Goal: Task Accomplishment & Management: Manage account settings

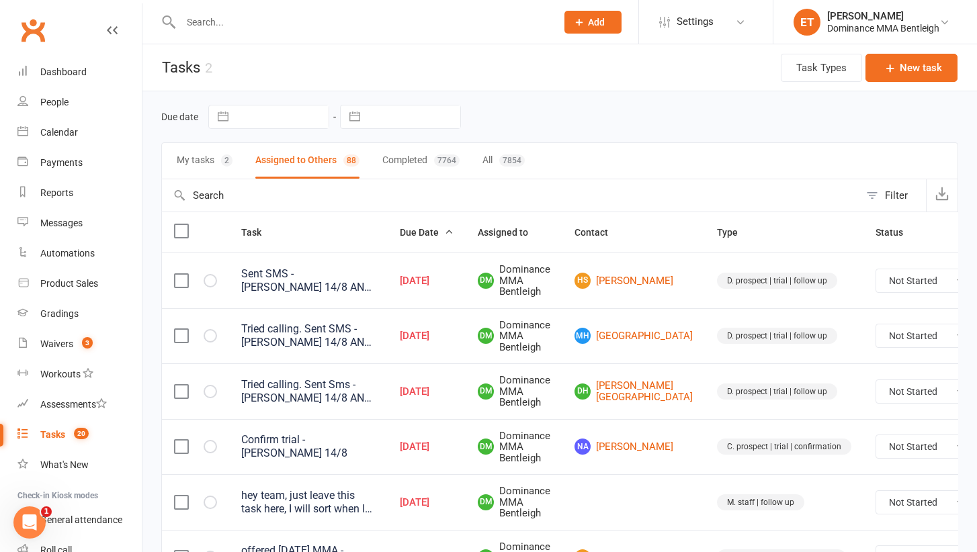
click at [222, 30] on input "text" at bounding box center [362, 22] width 370 height 19
type input "a"
click at [88, 337] on span "3" at bounding box center [87, 342] width 11 height 11
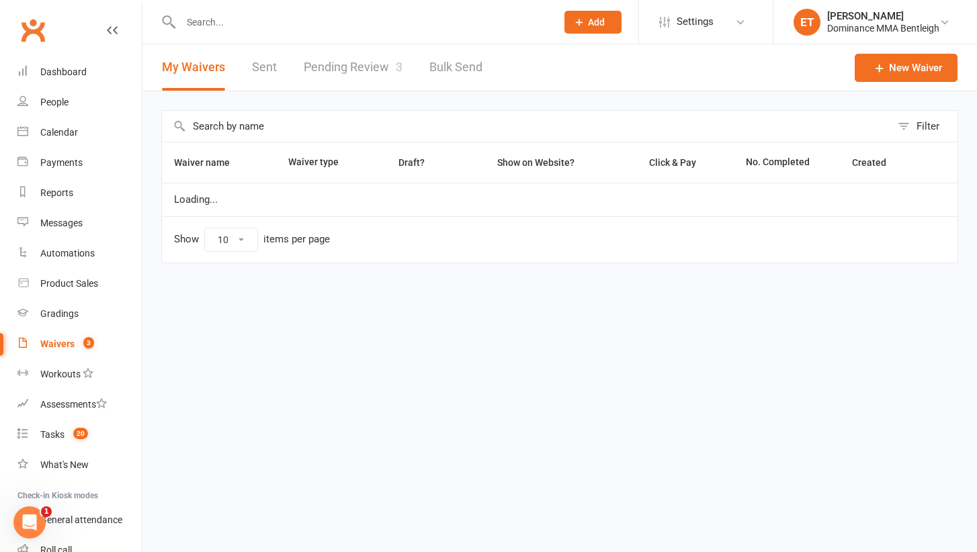
click at [345, 64] on link "Pending Review 3" at bounding box center [353, 67] width 99 height 46
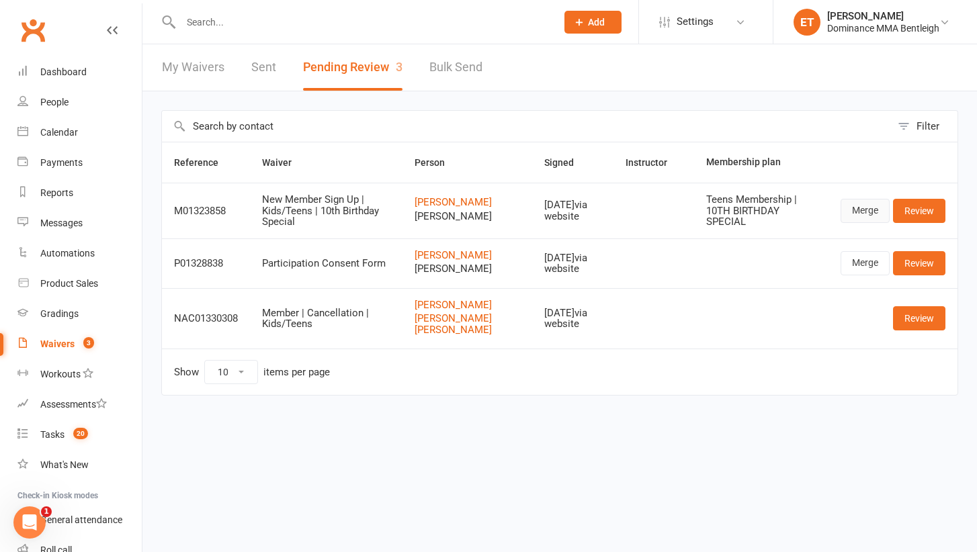
click at [860, 213] on link "Merge" at bounding box center [865, 211] width 49 height 24
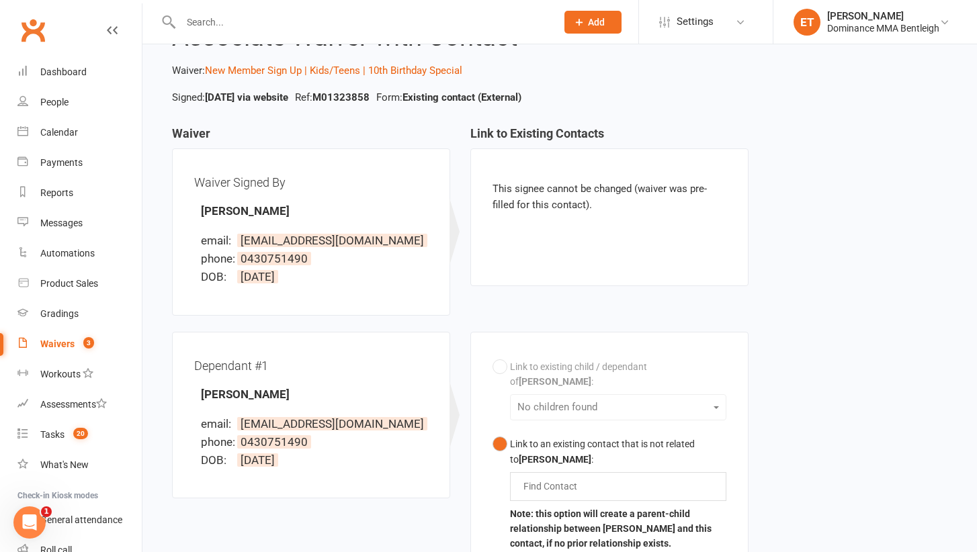
scroll to position [67, 0]
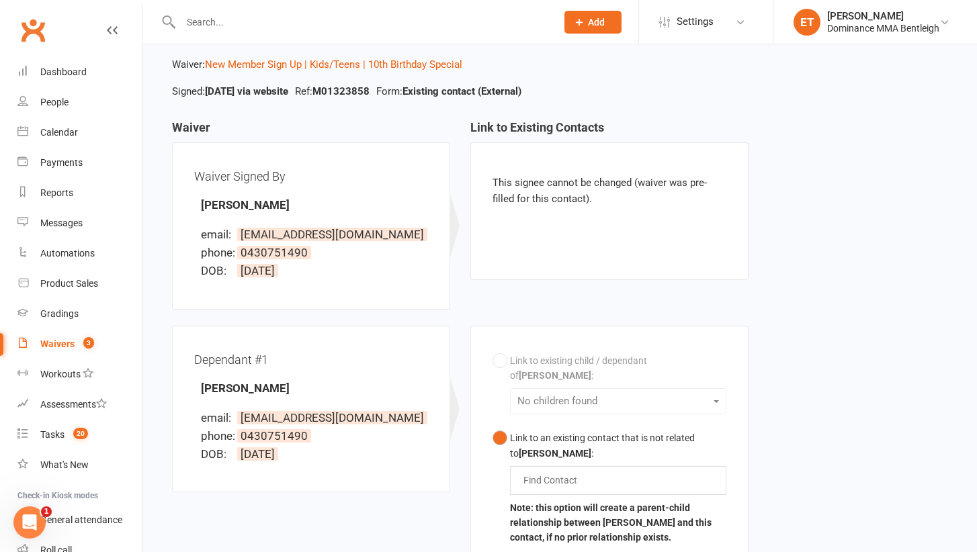
click at [561, 472] on input "text" at bounding box center [553, 480] width 63 height 16
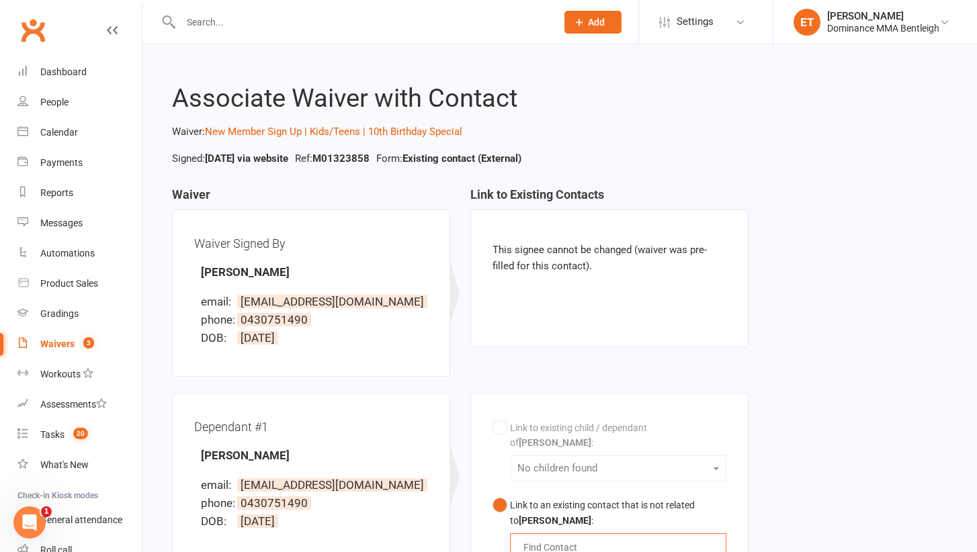
scroll to position [0, 0]
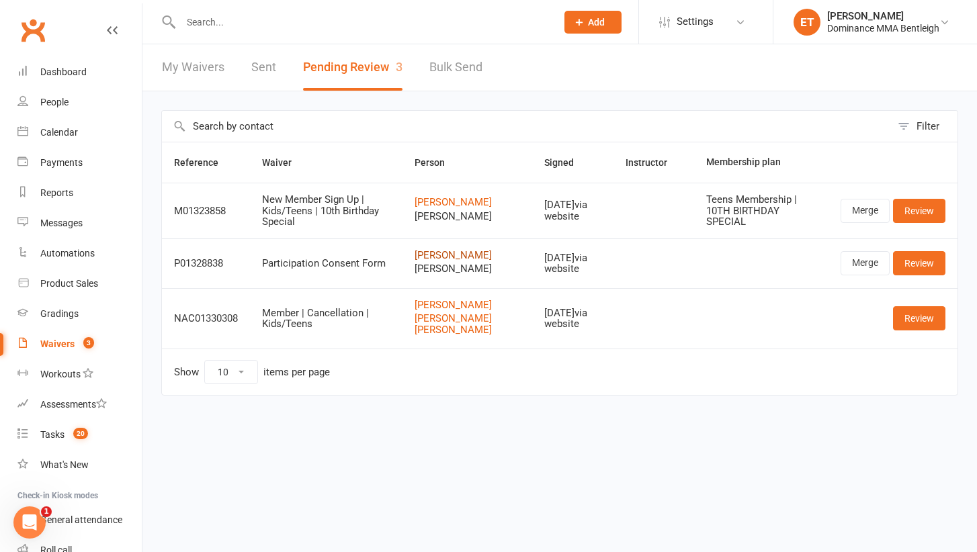
click at [466, 261] on link "[PERSON_NAME]" at bounding box center [468, 255] width 106 height 11
click at [923, 330] on link "Review" at bounding box center [919, 318] width 52 height 24
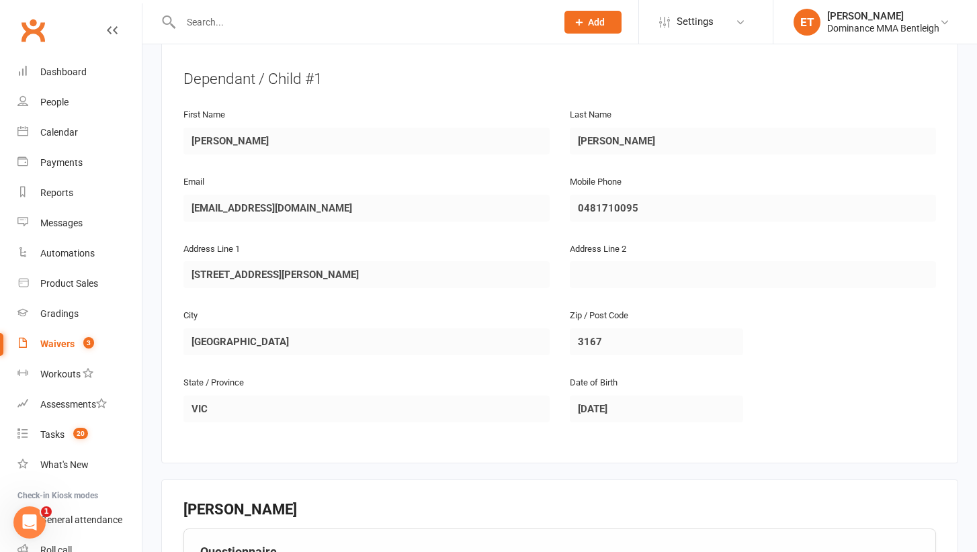
scroll to position [1309, 0]
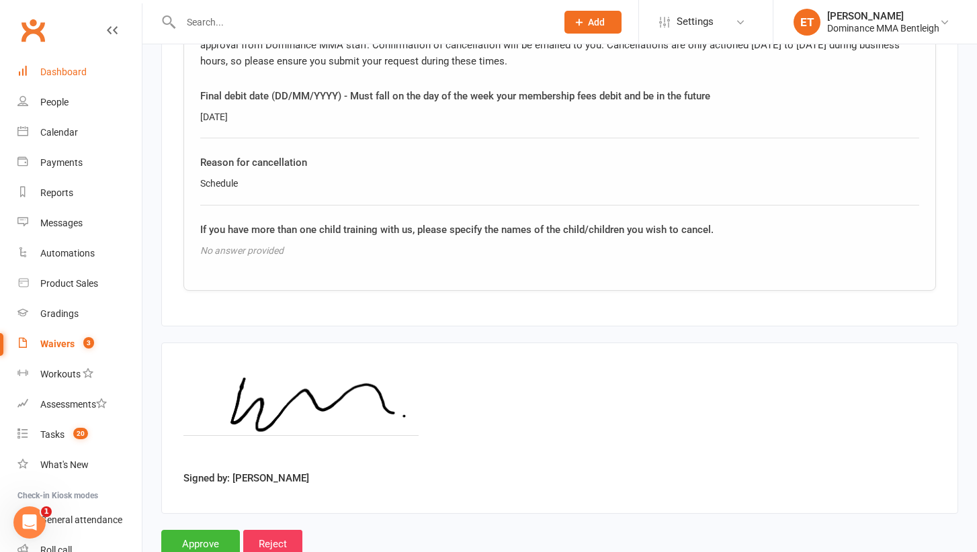
click at [91, 73] on link "Dashboard" at bounding box center [79, 72] width 124 height 30
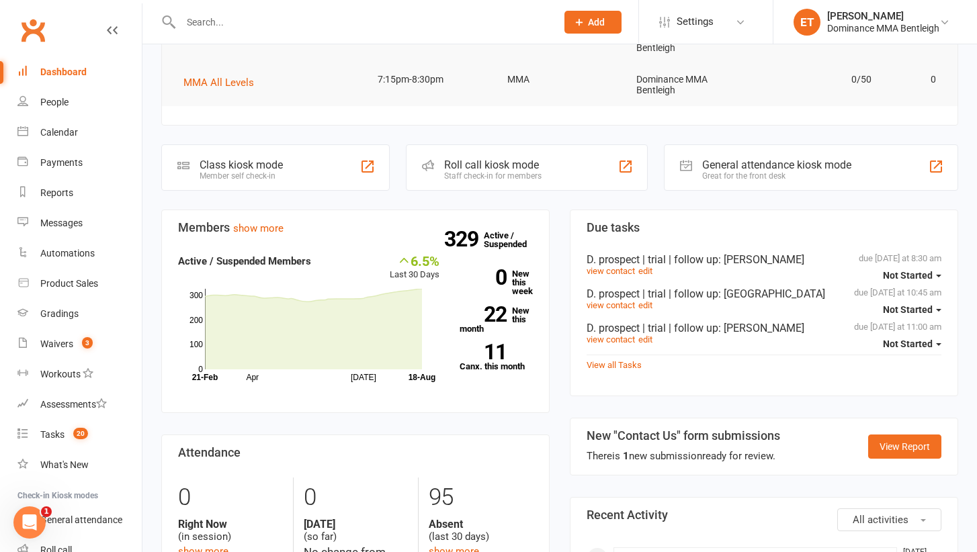
scroll to position [327, 0]
click at [198, 26] on input "text" at bounding box center [362, 22] width 370 height 19
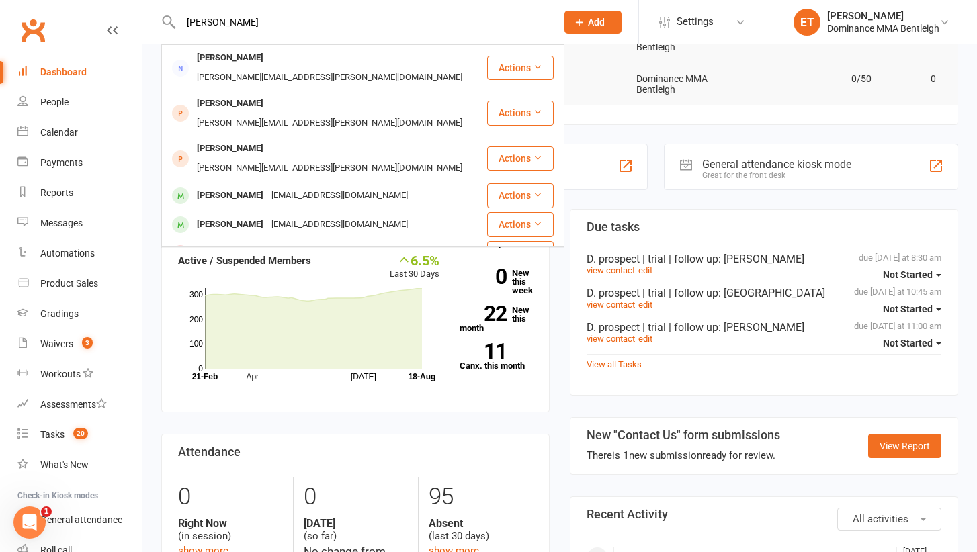
type input "Amalia"
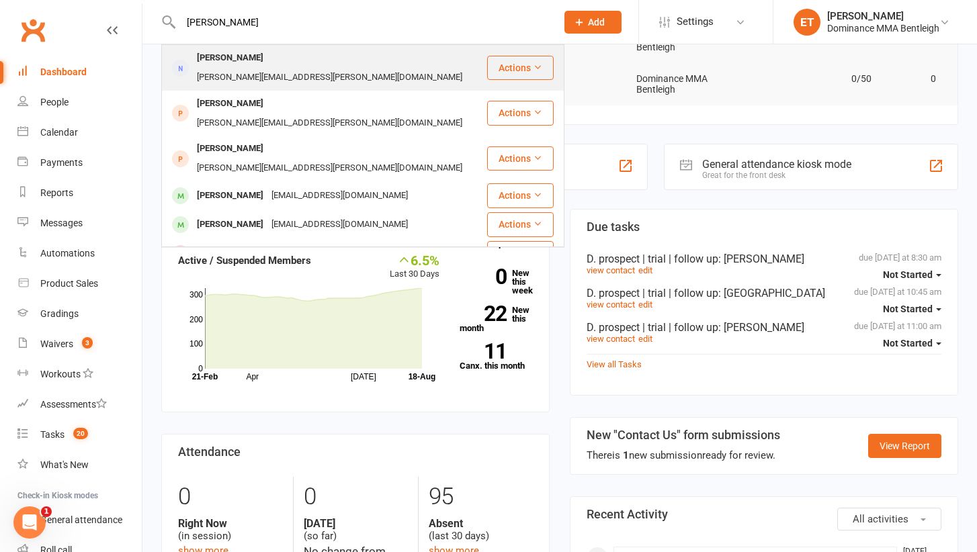
drag, startPoint x: 216, startPoint y: 44, endPoint x: 265, endPoint y: 57, distance: 50.9
click at [265, 68] on div "Amalia.i.clinch@gmail.com" at bounding box center [330, 77] width 274 height 19
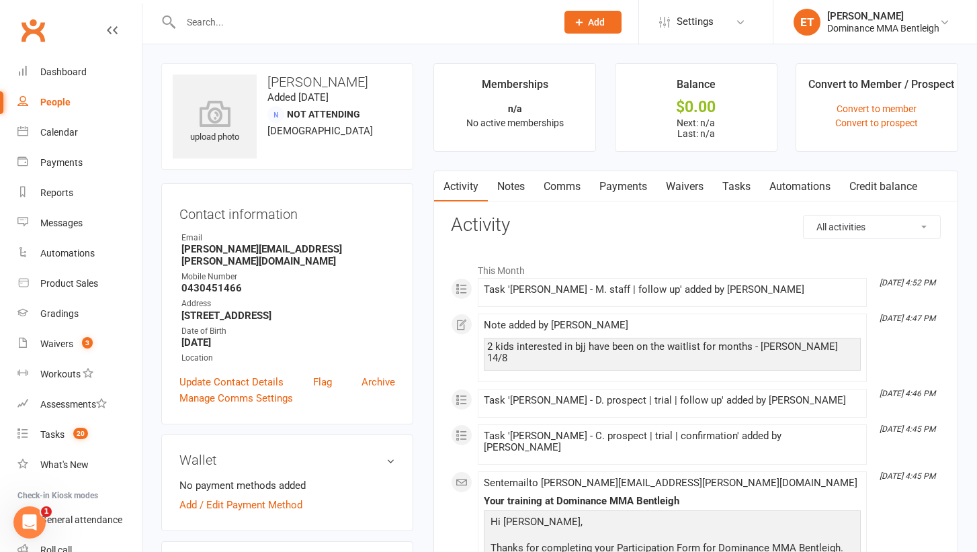
click at [731, 183] on link "Tasks" at bounding box center [736, 186] width 47 height 31
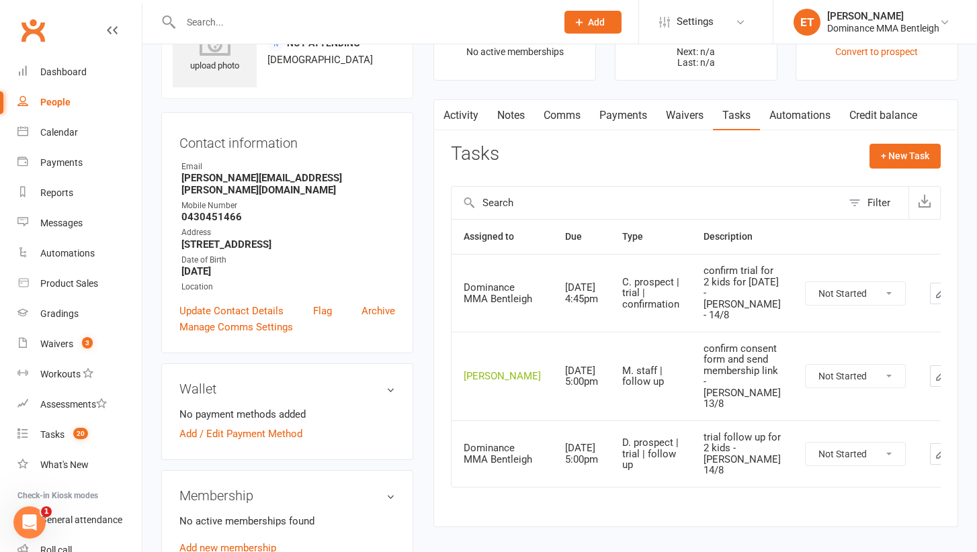
scroll to position [71, 0]
select select "unstarted"
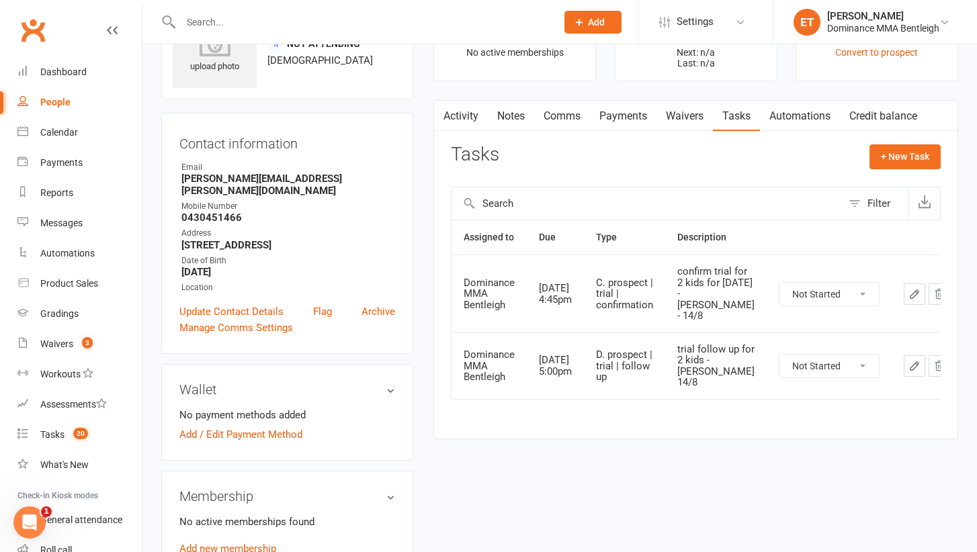
click at [688, 111] on link "Waivers" at bounding box center [685, 116] width 56 height 31
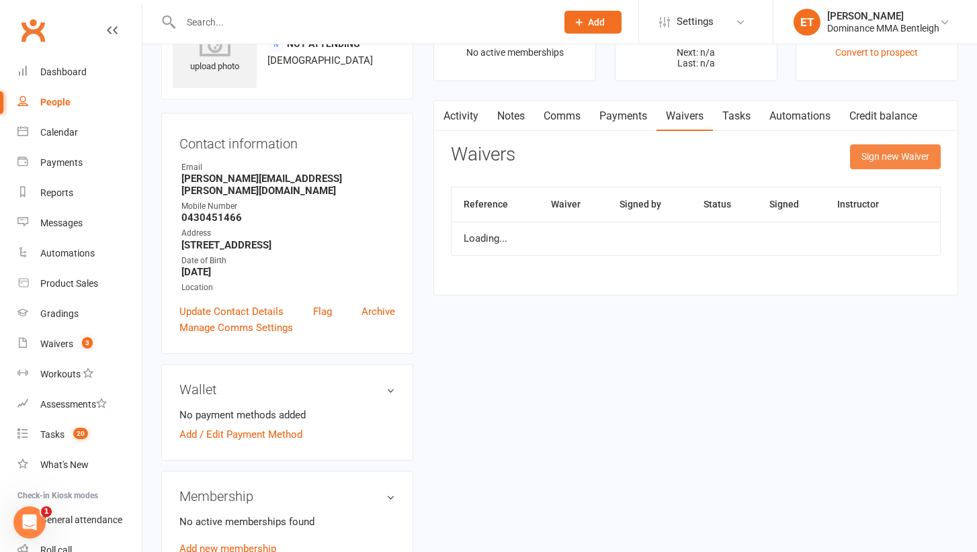
click at [894, 148] on button "Sign new Waiver" at bounding box center [895, 156] width 91 height 24
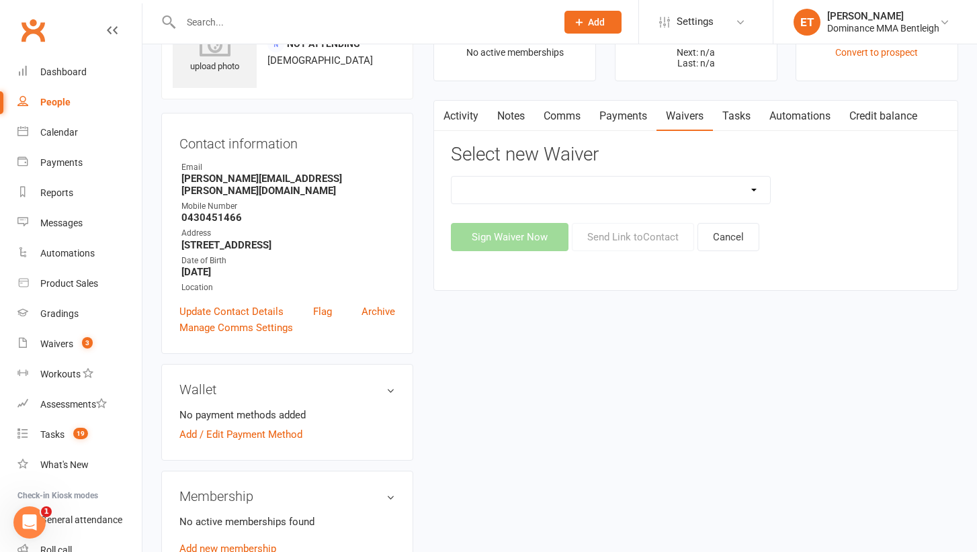
select select "2130"
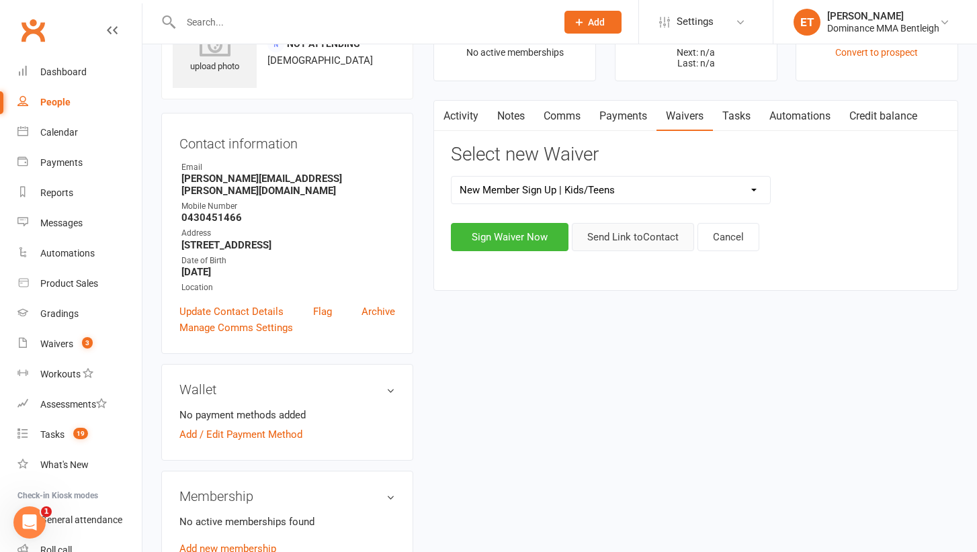
click at [632, 249] on button "Send Link to Contact" at bounding box center [633, 237] width 122 height 28
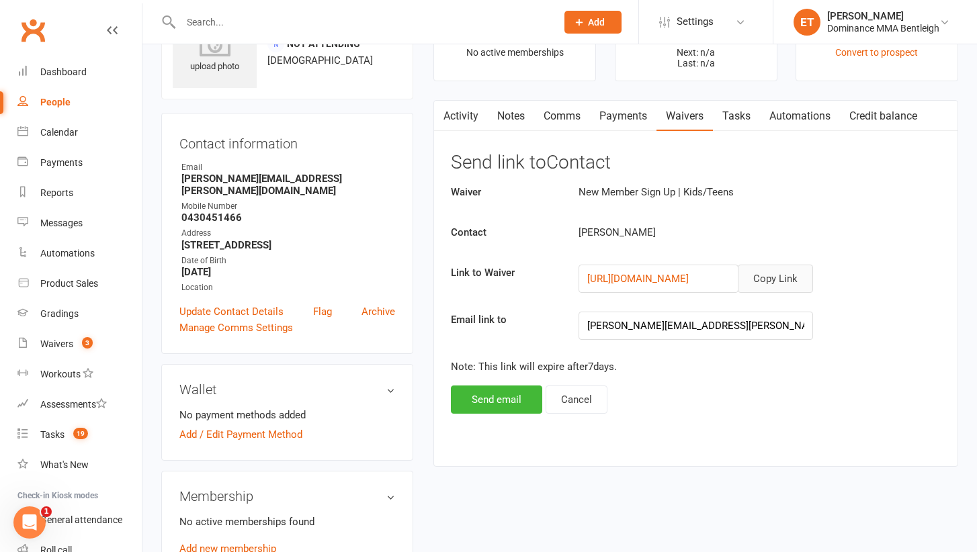
click at [763, 282] on button "Copy Link" at bounding box center [775, 279] width 75 height 28
click at [790, 118] on link "Automations" at bounding box center [800, 116] width 80 height 31
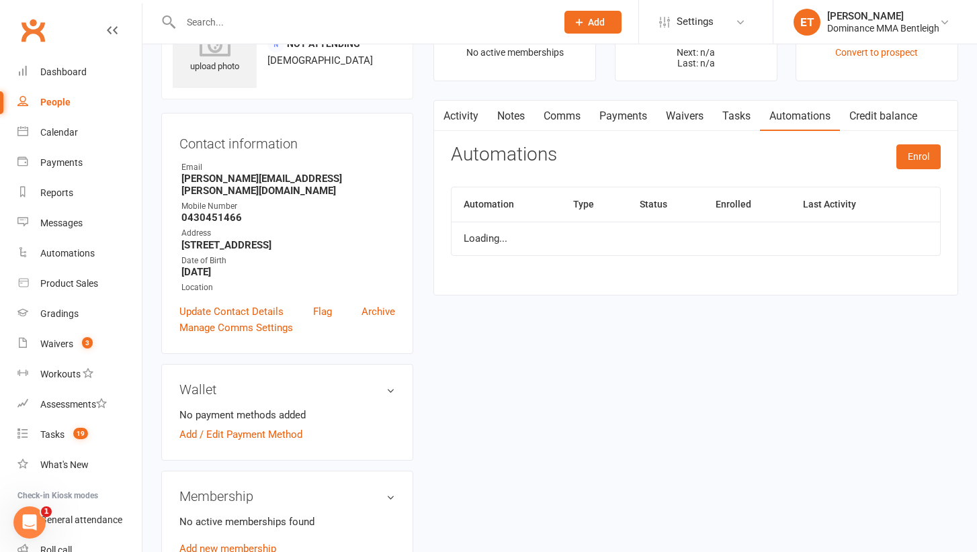
click at [725, 118] on link "Tasks" at bounding box center [736, 116] width 47 height 31
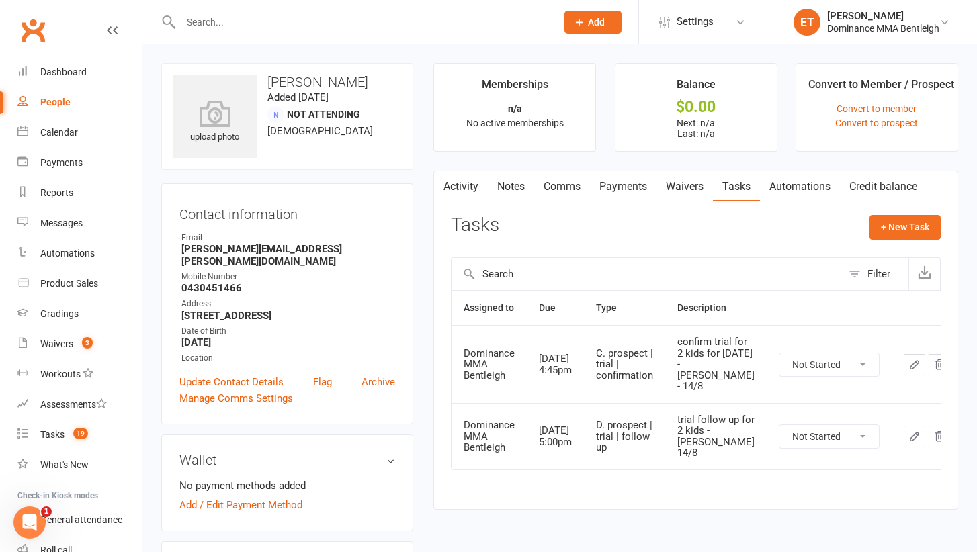
click at [684, 193] on link "Waivers" at bounding box center [685, 186] width 56 height 31
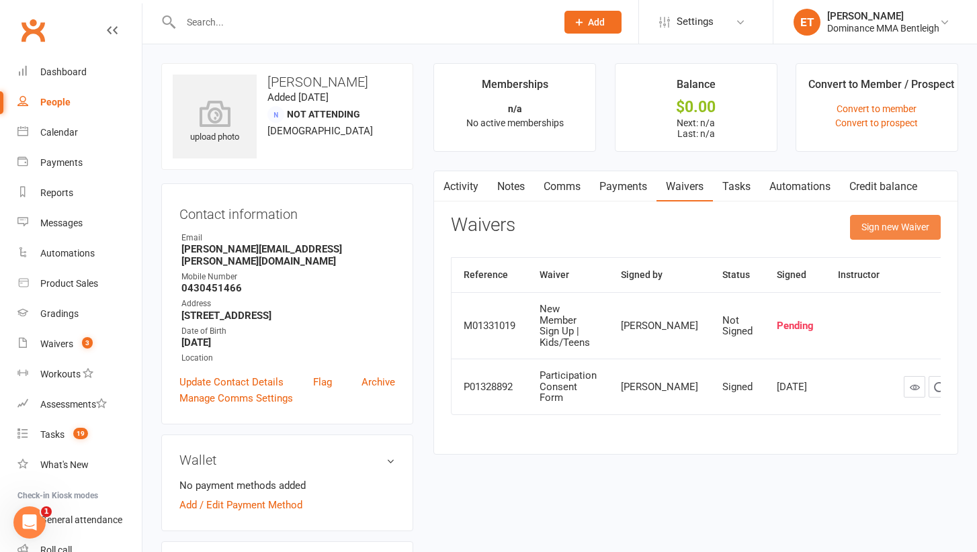
click at [888, 224] on button "Sign new Waiver" at bounding box center [895, 227] width 91 height 24
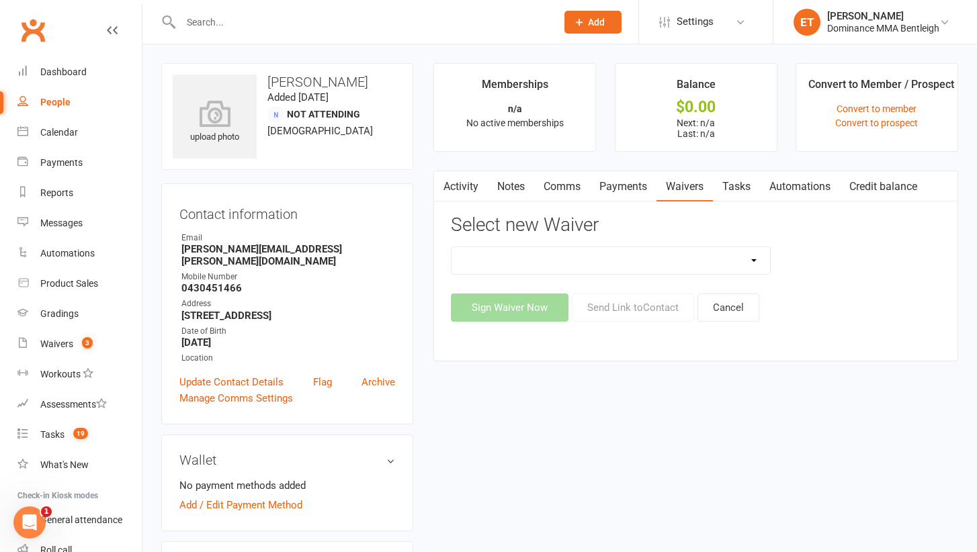
select select "2130"
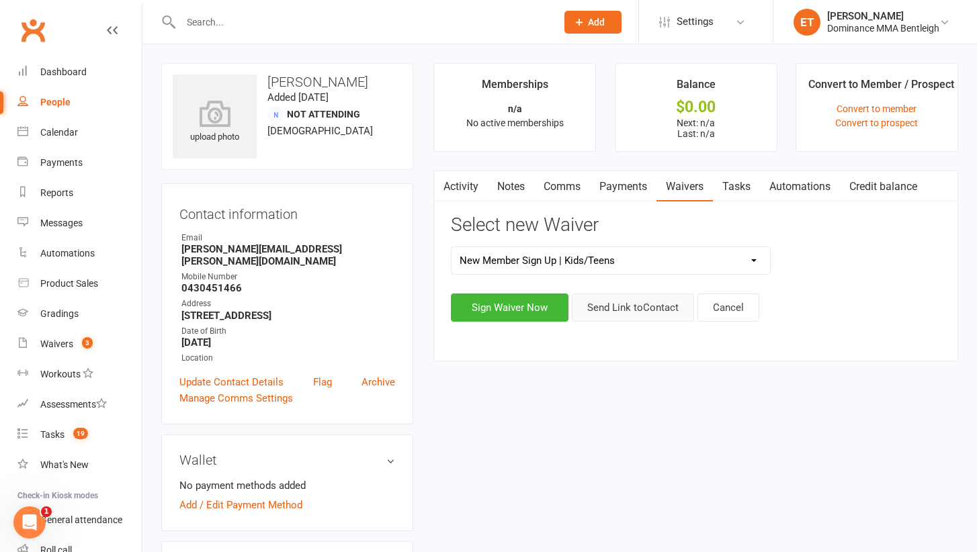
click at [617, 315] on button "Send Link to Contact" at bounding box center [633, 308] width 122 height 28
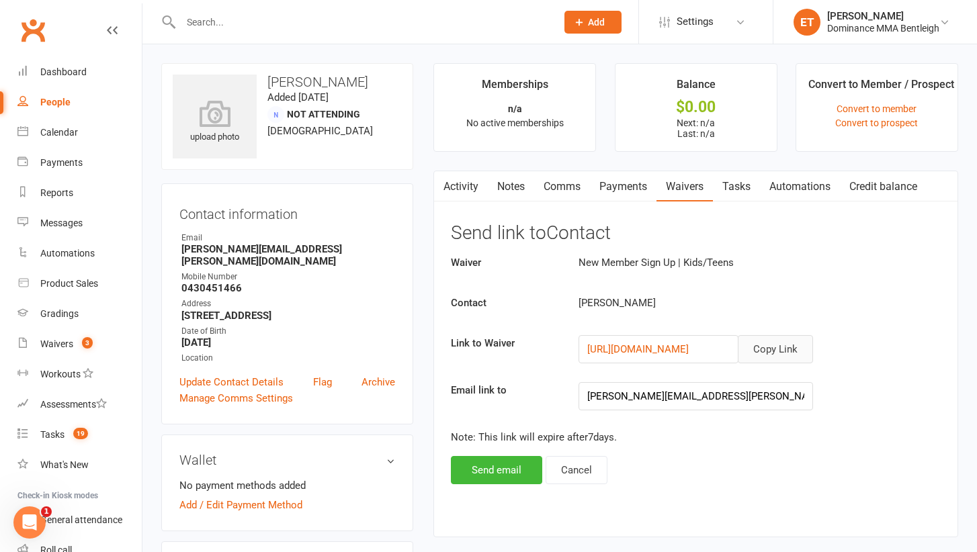
click at [759, 349] on button "Copy Link" at bounding box center [775, 349] width 75 height 28
click at [555, 181] on link "Comms" at bounding box center [562, 186] width 56 height 31
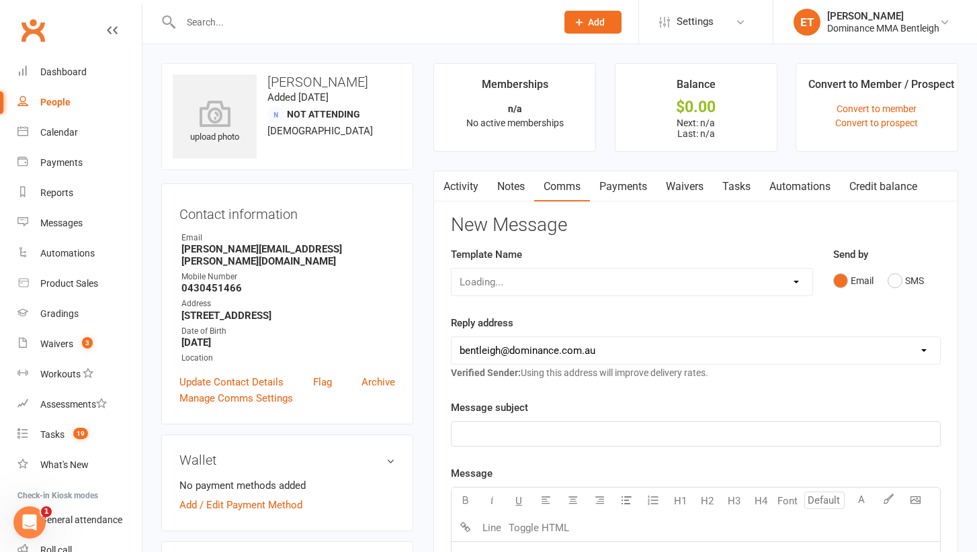
click at [611, 284] on div "Loading..." at bounding box center [632, 282] width 362 height 28
select select "16"
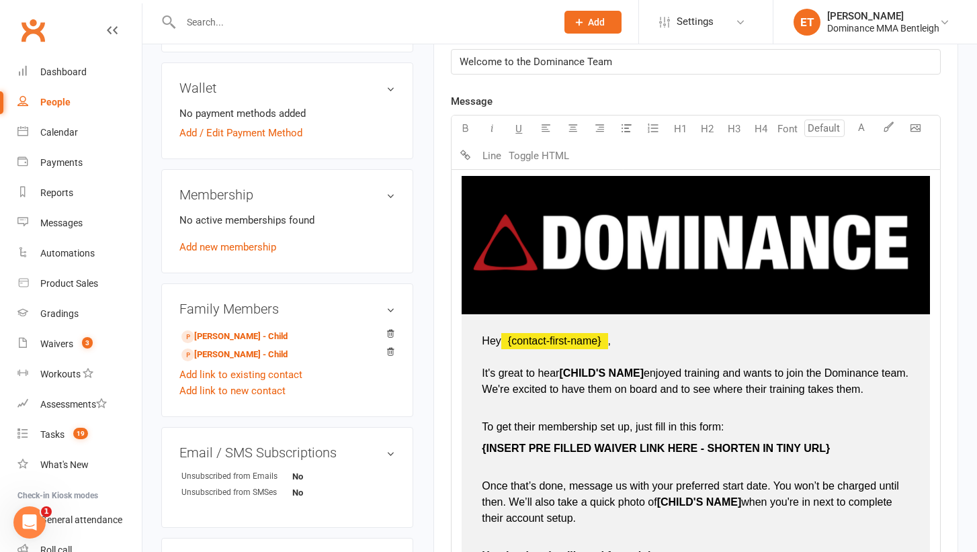
scroll to position [554, 0]
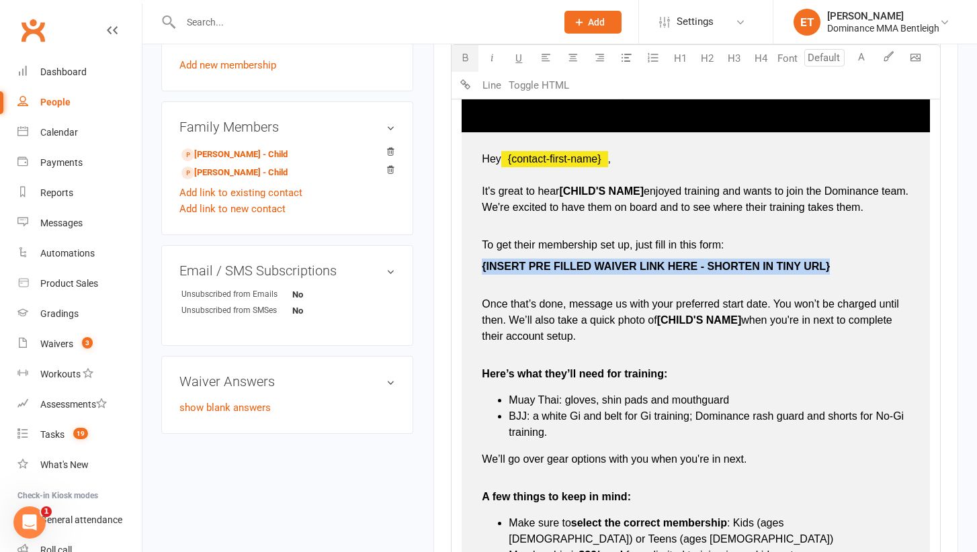
drag, startPoint x: 832, startPoint y: 265, endPoint x: 482, endPoint y: 265, distance: 350.2
click at [482, 265] on p "{ INSERT PRE FILLED WAIVER LINK HERE - SHORTEN IN TINY URL}" at bounding box center [696, 267] width 428 height 16
type input "16"
drag, startPoint x: 631, startPoint y: 267, endPoint x: 479, endPoint y: 265, distance: 152.6
click at [479, 265] on td "Hey ﻿ {contact-first-name} , It's great to hear [CHILD'S NAME] enjoyed training…" at bounding box center [696, 440] width 468 height 617
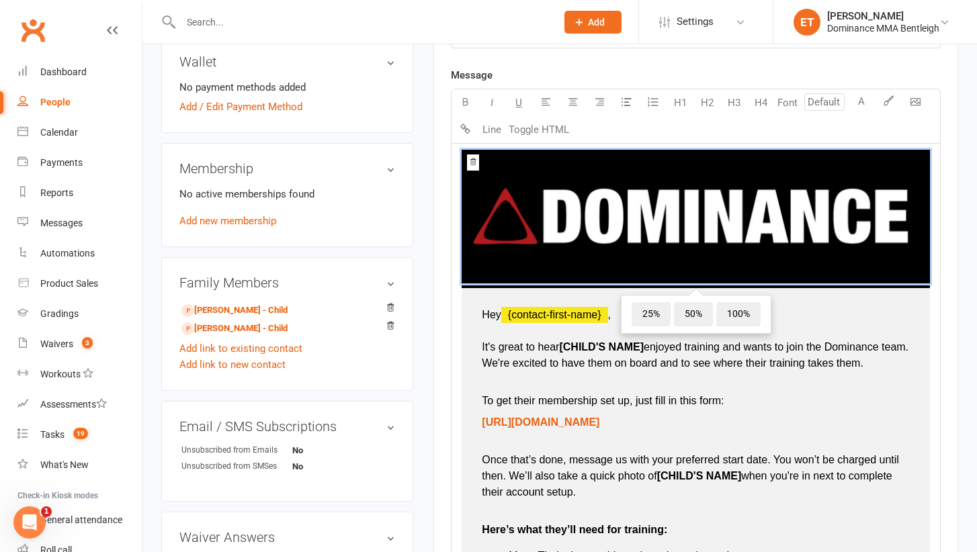
scroll to position [399, 0]
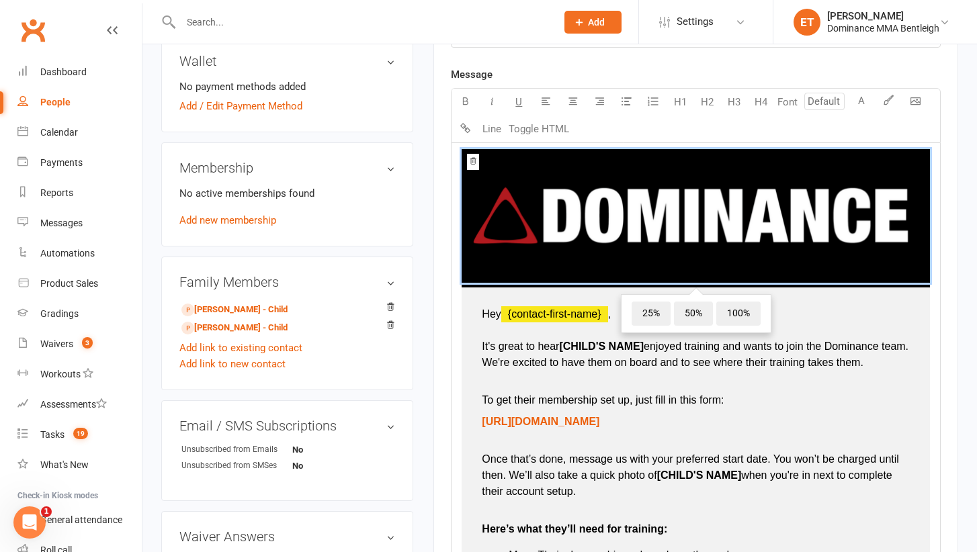
type input "16"
click at [565, 399] on span "To get their membership set up, just fill in this form:" at bounding box center [603, 400] width 242 height 11
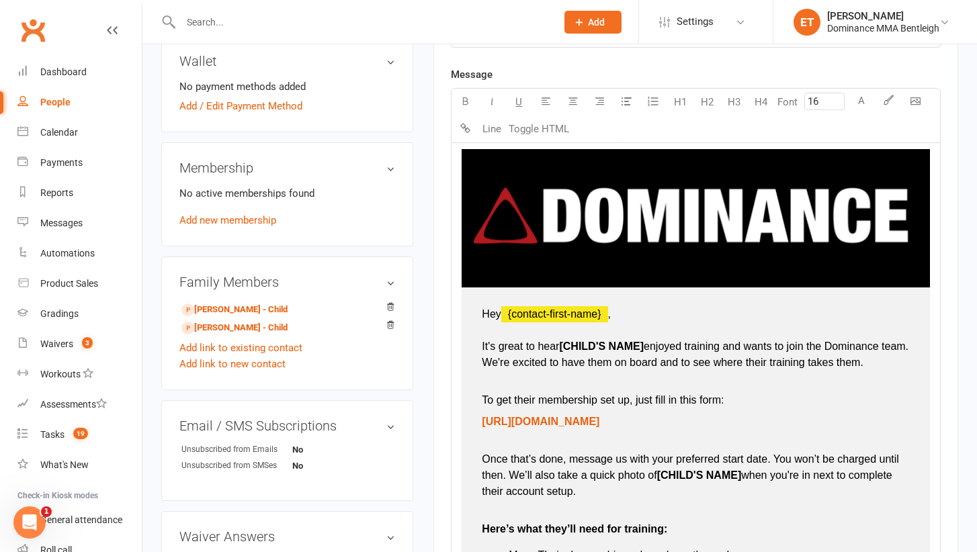
click at [562, 399] on span "To get their membership set up, just fill in this form:" at bounding box center [603, 400] width 242 height 11
drag, startPoint x: 646, startPoint y: 345, endPoint x: 563, endPoint y: 346, distance: 83.3
click at [563, 346] on span "[CHILD'S NAME]" at bounding box center [601, 346] width 85 height 11
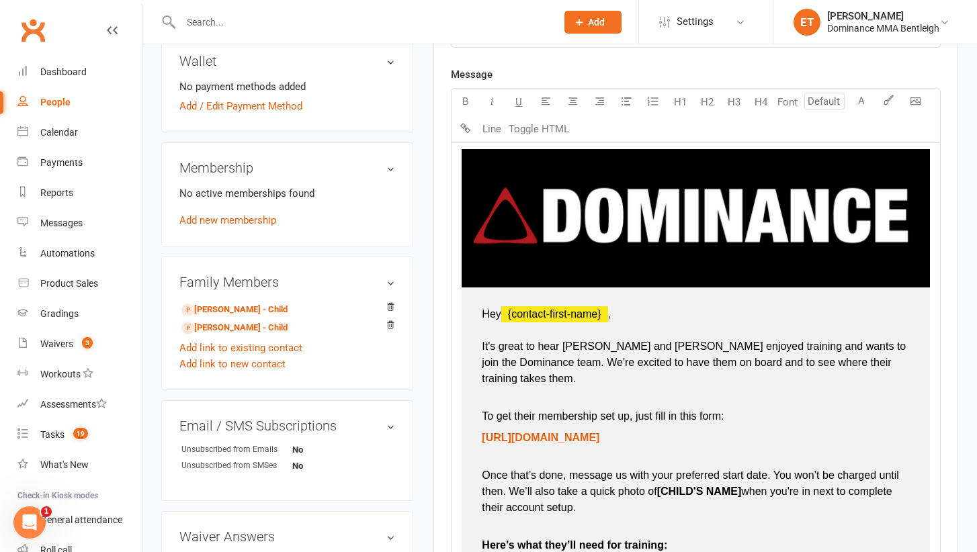
click at [649, 392] on p "To get their membership set up, just fill in this form:" at bounding box center [696, 408] width 428 height 32
type input "16"
click at [788, 344] on span "It's great to hear James and Isabelle enjoyed training and wants to join the Do…" at bounding box center [695, 363] width 427 height 44
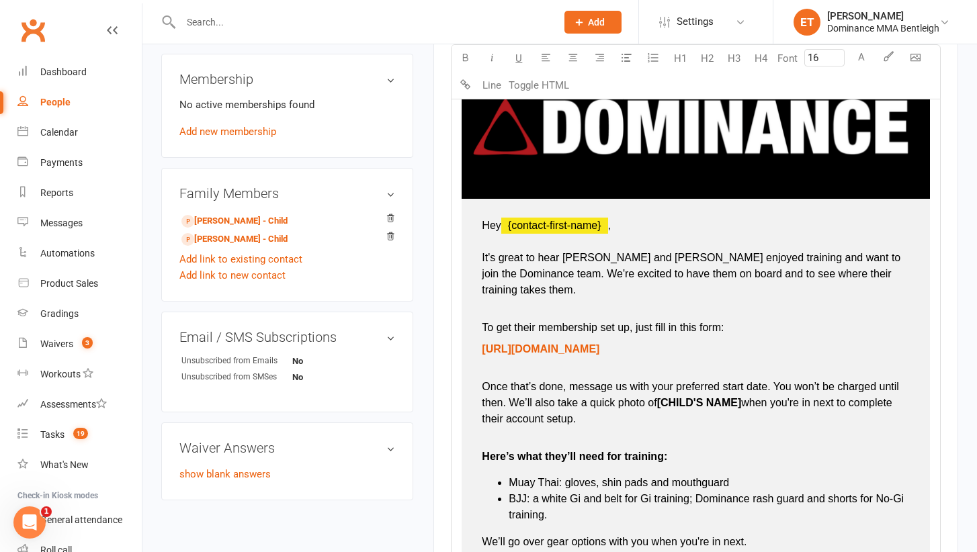
scroll to position [521, 0]
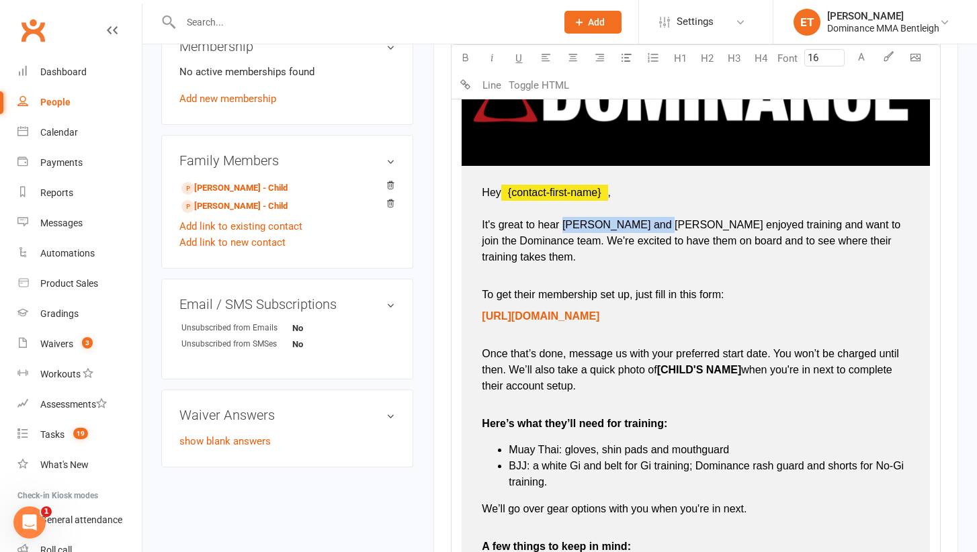
drag, startPoint x: 655, startPoint y: 220, endPoint x: 563, endPoint y: 220, distance: 92.1
click at [563, 220] on span "It's great to hear James and Isabelle enjoyed training and want to join the Dom…" at bounding box center [692, 241] width 421 height 44
copy span "James and Isabelle"
drag, startPoint x: 744, startPoint y: 351, endPoint x: 660, endPoint y: 354, distance: 84.0
click at [660, 354] on p "Once that’s done, message us with your preferred start date. You won’t be charg…" at bounding box center [696, 362] width 428 height 65
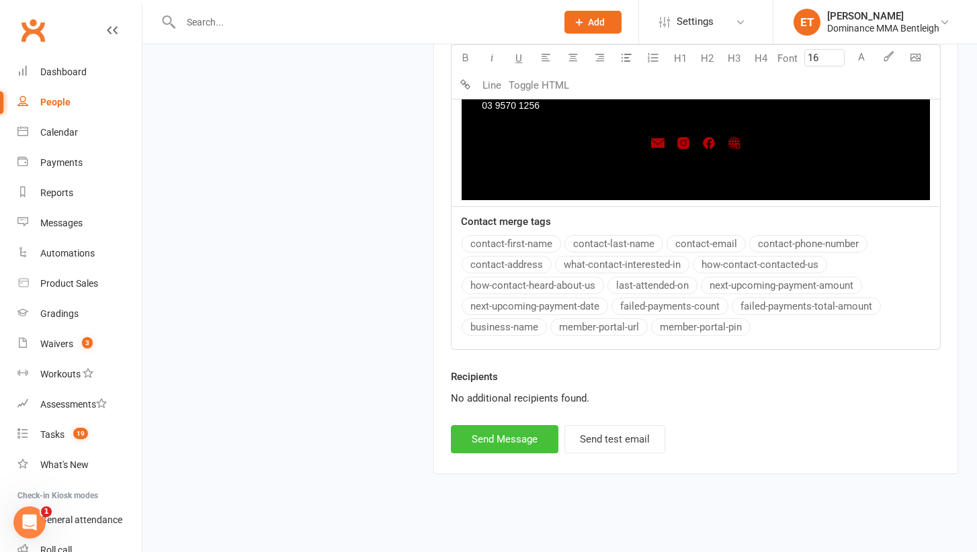
scroll to position [1302, 0]
click at [505, 426] on button "Send Message" at bounding box center [505, 440] width 108 height 28
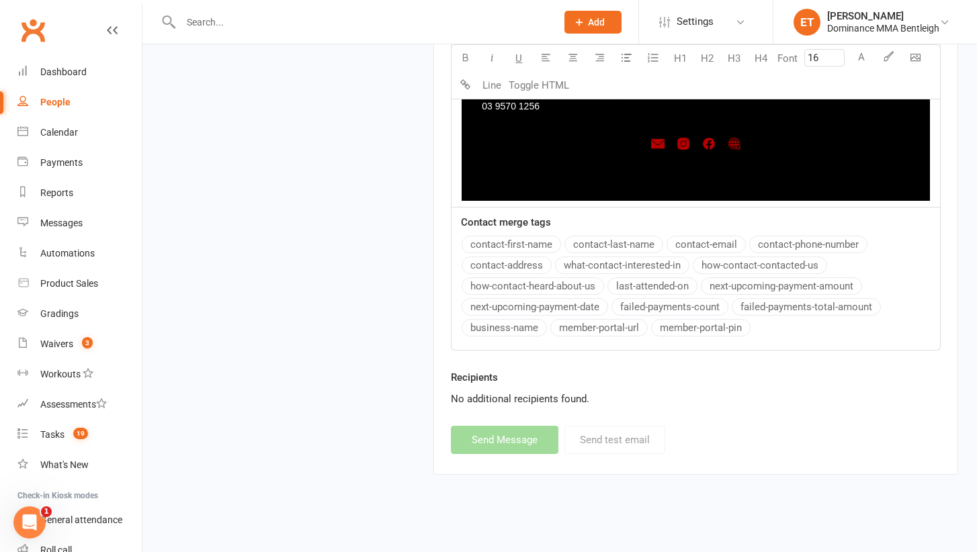
select select
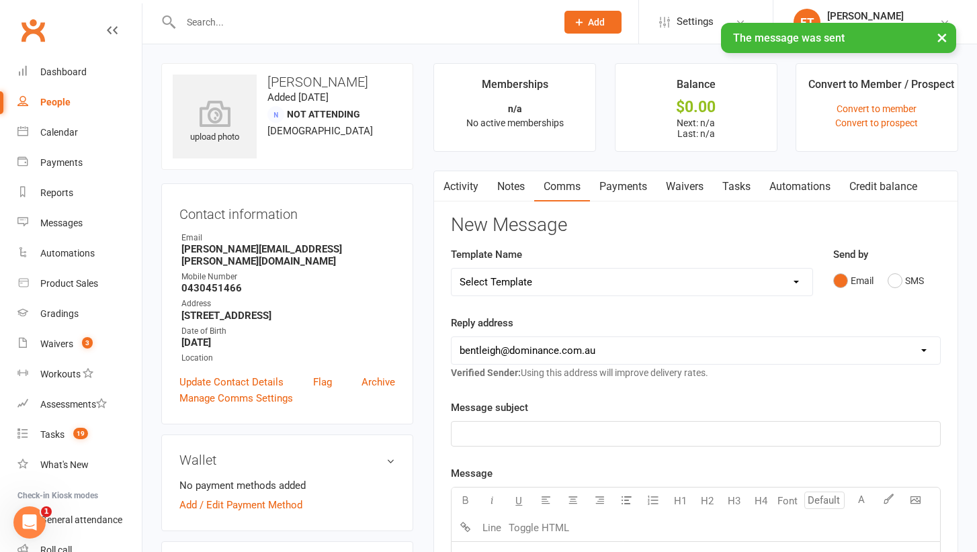
scroll to position [0, 0]
click at [748, 181] on link "Tasks" at bounding box center [736, 186] width 47 height 31
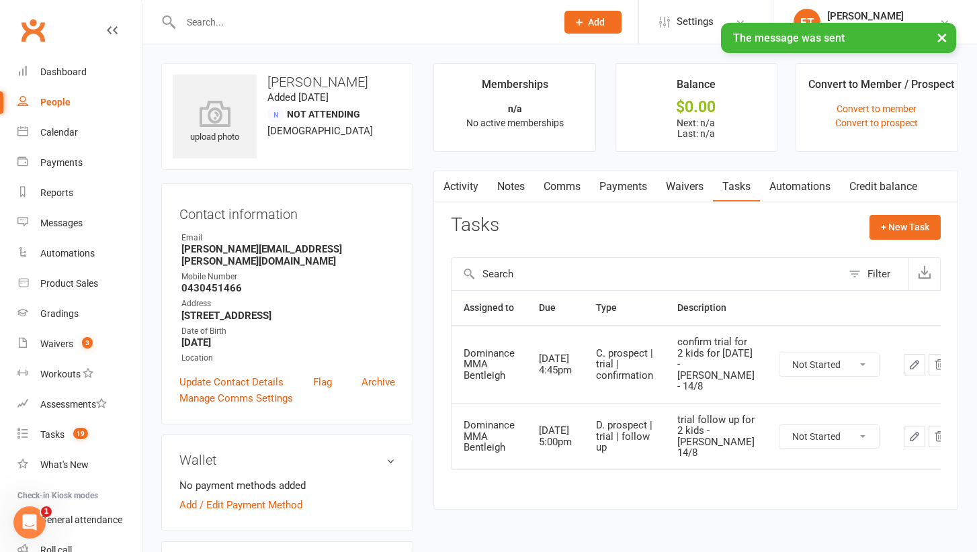
click at [673, 183] on link "Waivers" at bounding box center [685, 186] width 56 height 31
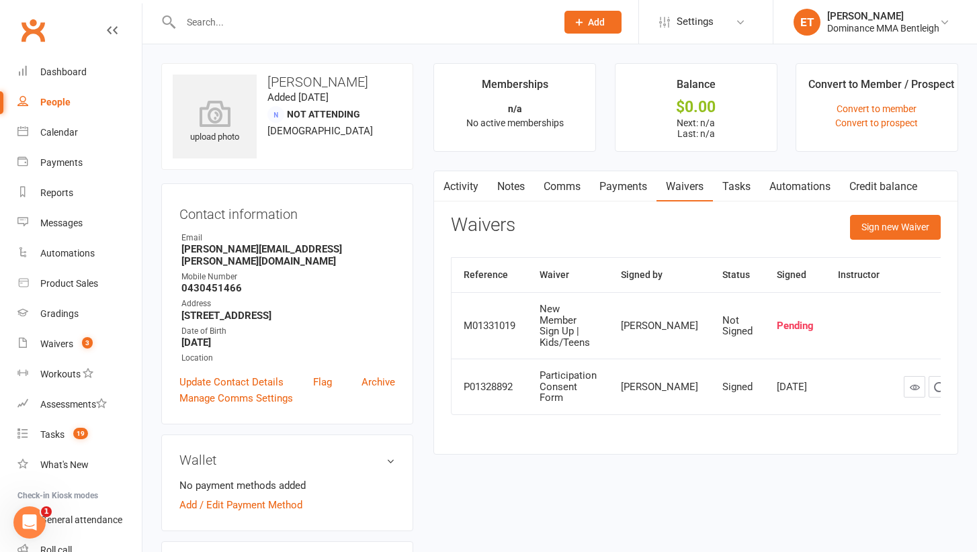
click at [626, 180] on link "Payments" at bounding box center [623, 186] width 67 height 31
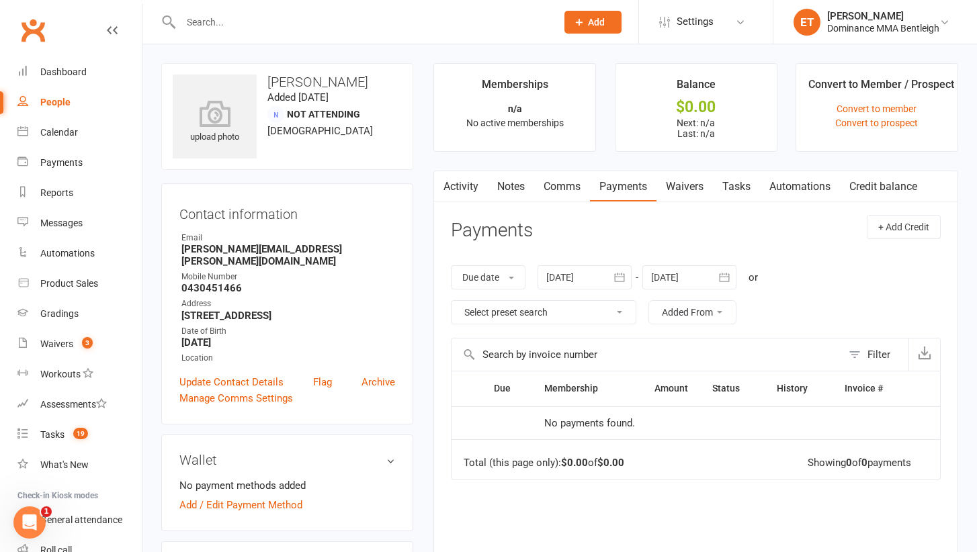
click at [576, 189] on link "Comms" at bounding box center [562, 186] width 56 height 31
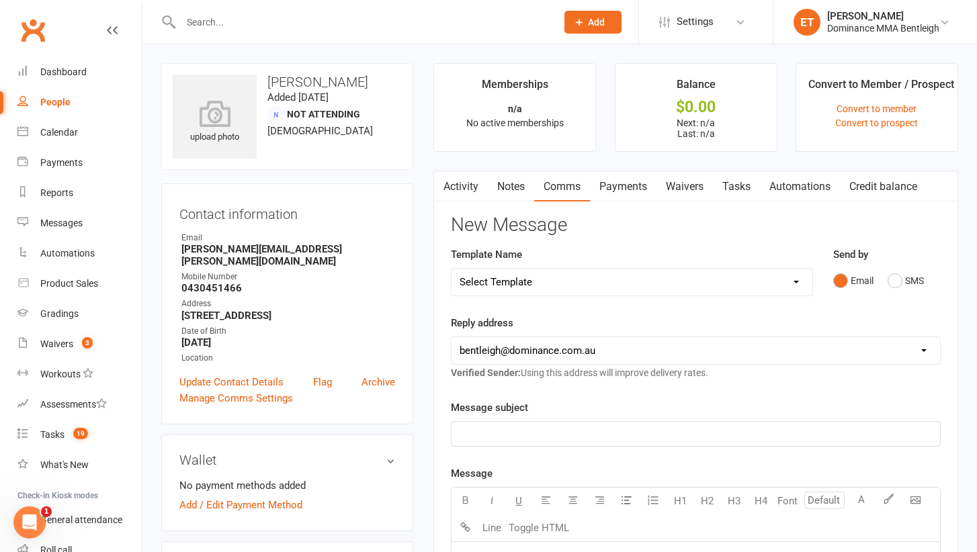
click at [747, 177] on link "Tasks" at bounding box center [736, 186] width 47 height 31
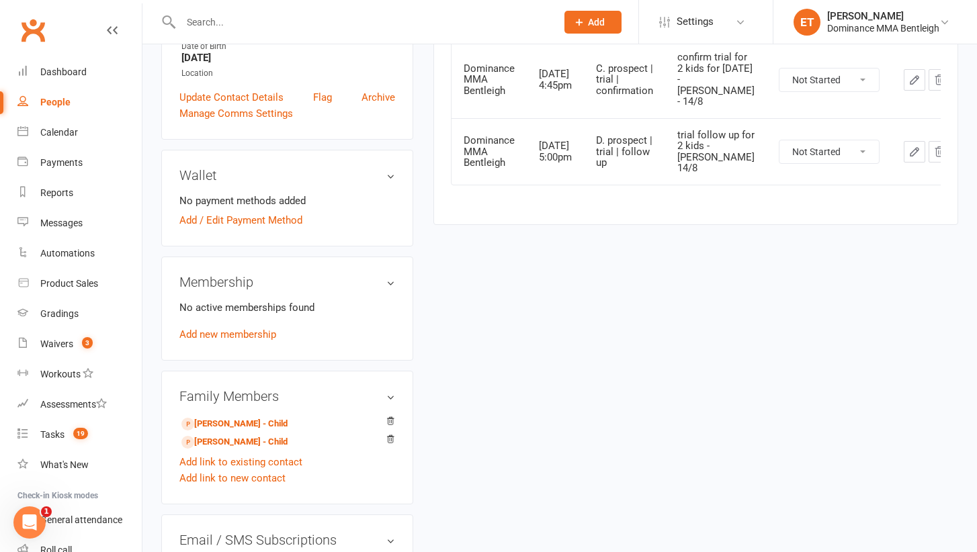
scroll to position [286, 0]
click at [233, 417] on link "Isabelle Clinch - Child" at bounding box center [234, 424] width 106 height 14
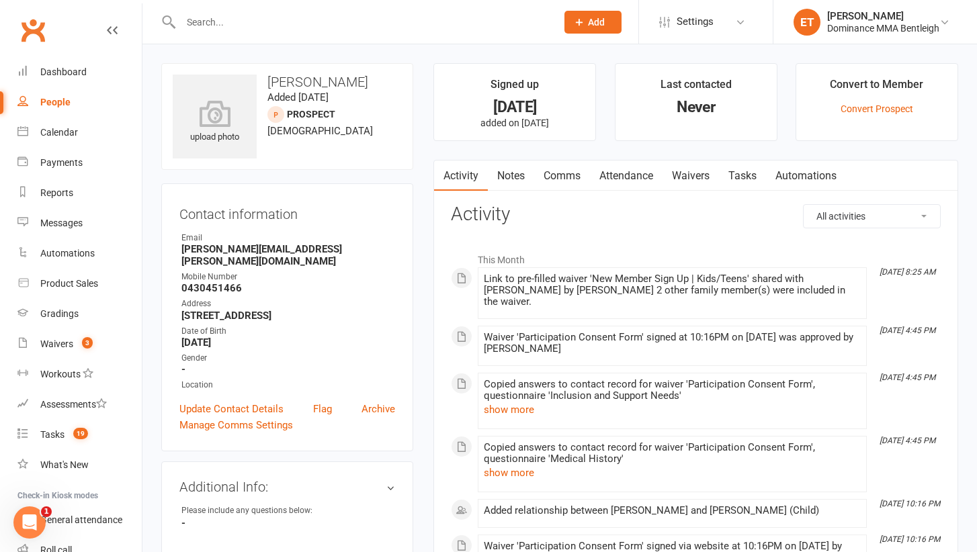
click at [630, 171] on link "Attendance" at bounding box center [626, 176] width 73 height 31
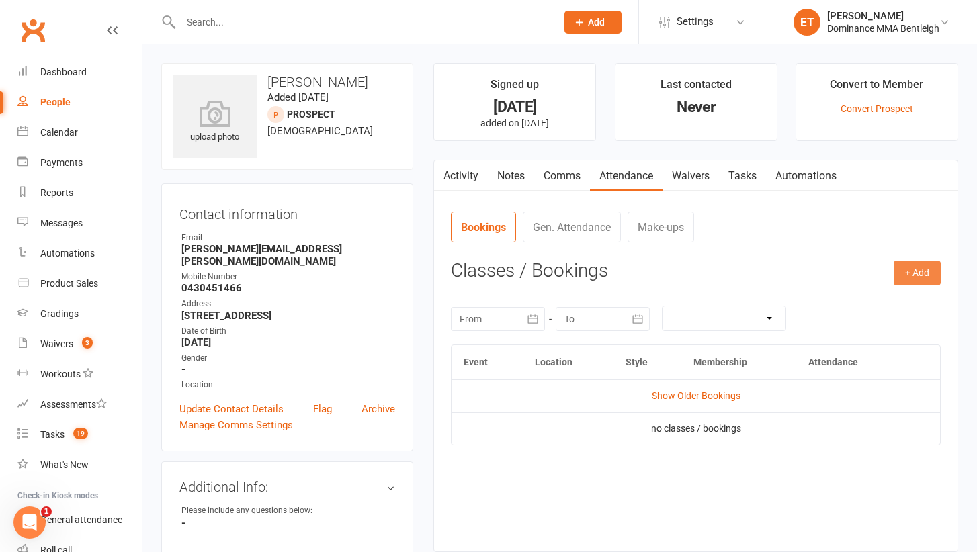
click at [907, 274] on button "+ Add" at bounding box center [917, 273] width 47 height 24
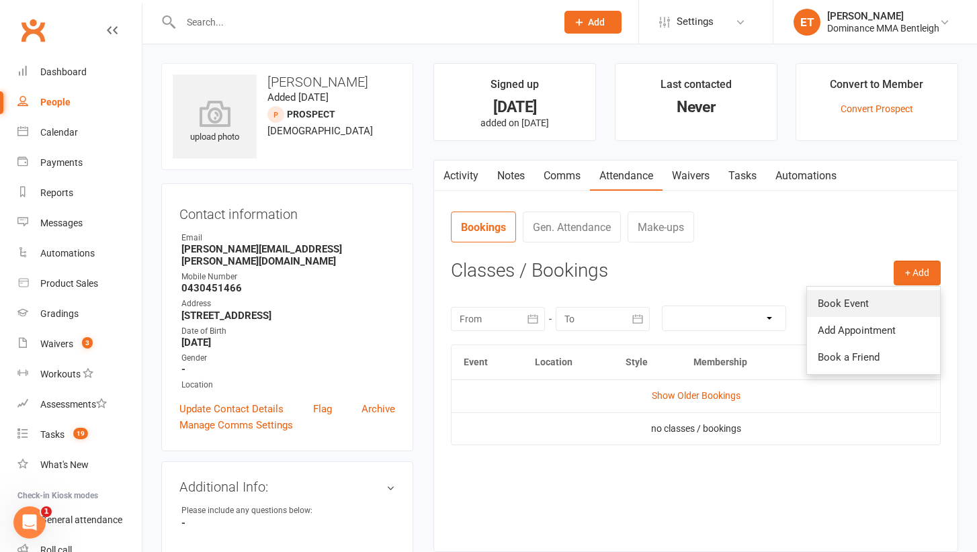
click at [893, 313] on link "Book Event" at bounding box center [873, 303] width 133 height 27
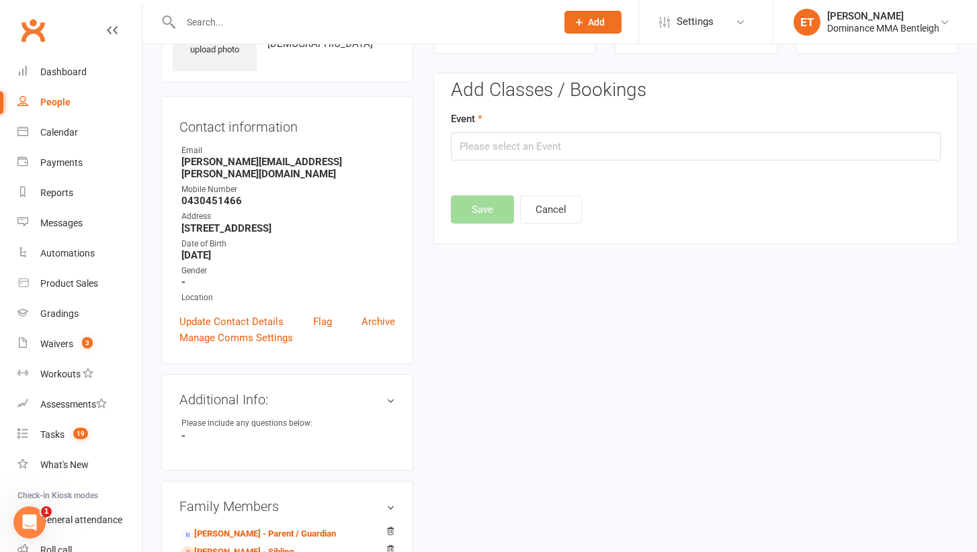
scroll to position [92, 0]
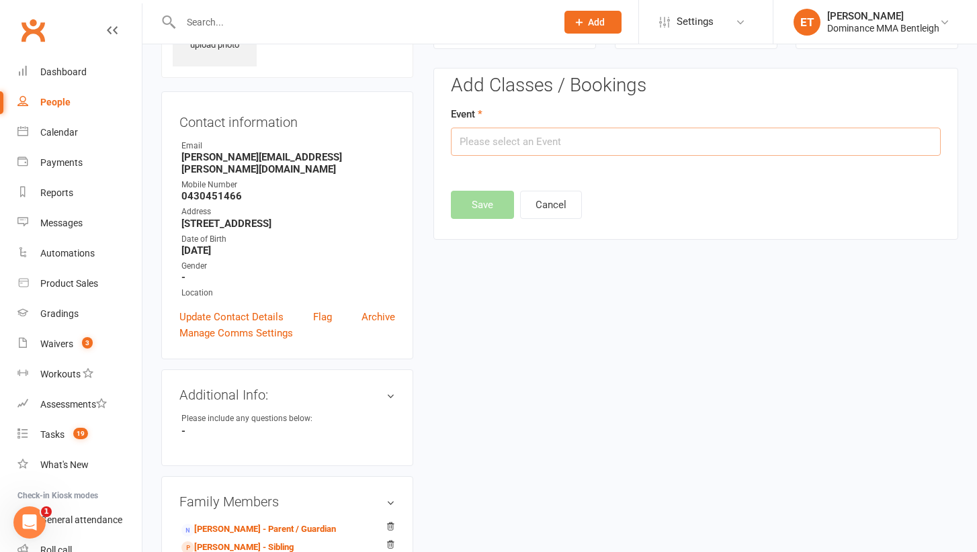
click at [563, 146] on input "text" at bounding box center [696, 142] width 490 height 28
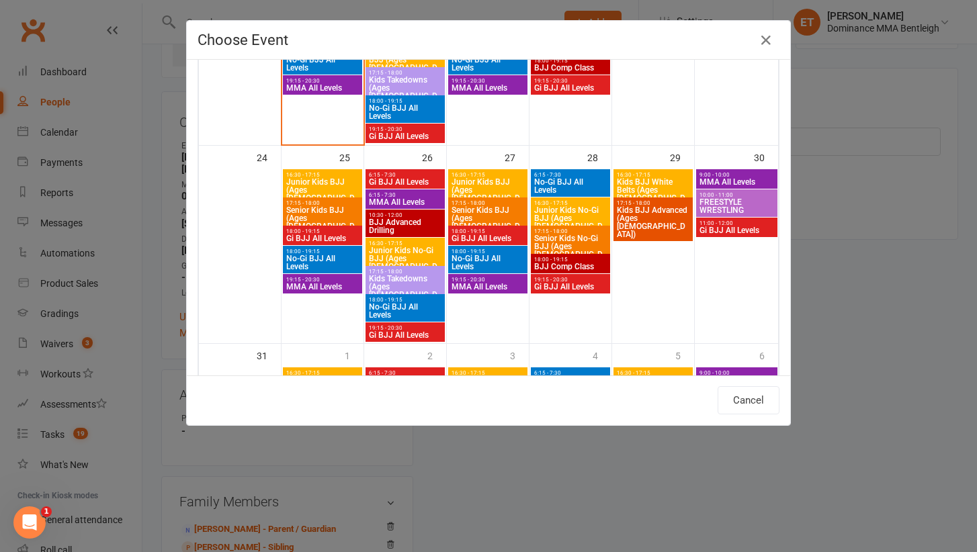
scroll to position [737, 0]
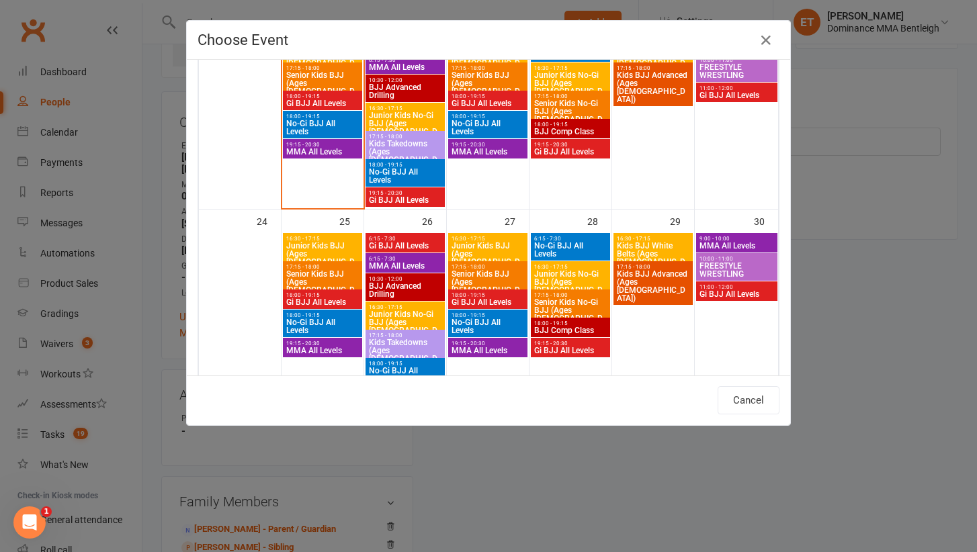
click at [416, 117] on span "Junior Kids No-Gi BJJ (Ages 5-8)" at bounding box center [405, 128] width 74 height 32
type input "Junior Kids No-Gi BJJ (Ages 5-8) - Aug 19, 2025 4:30:00 PM"
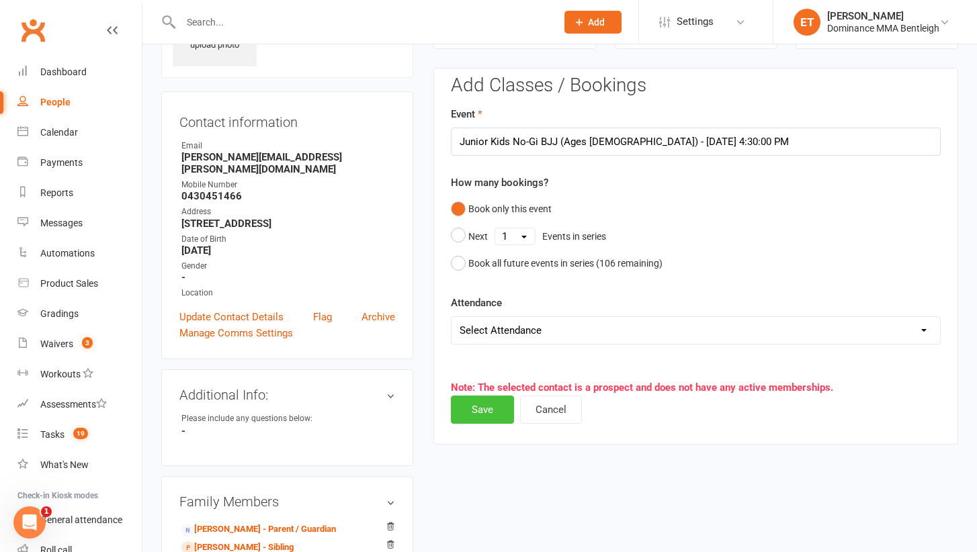
click at [484, 408] on button "Save" at bounding box center [482, 410] width 63 height 28
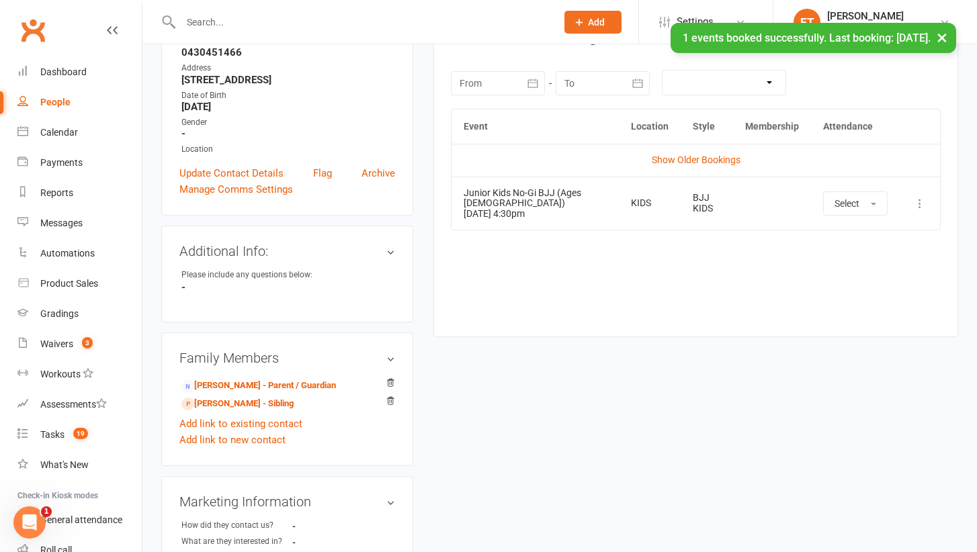
scroll to position [237, 0]
click at [250, 397] on link "James Clinch - Sibling" at bounding box center [237, 404] width 112 height 14
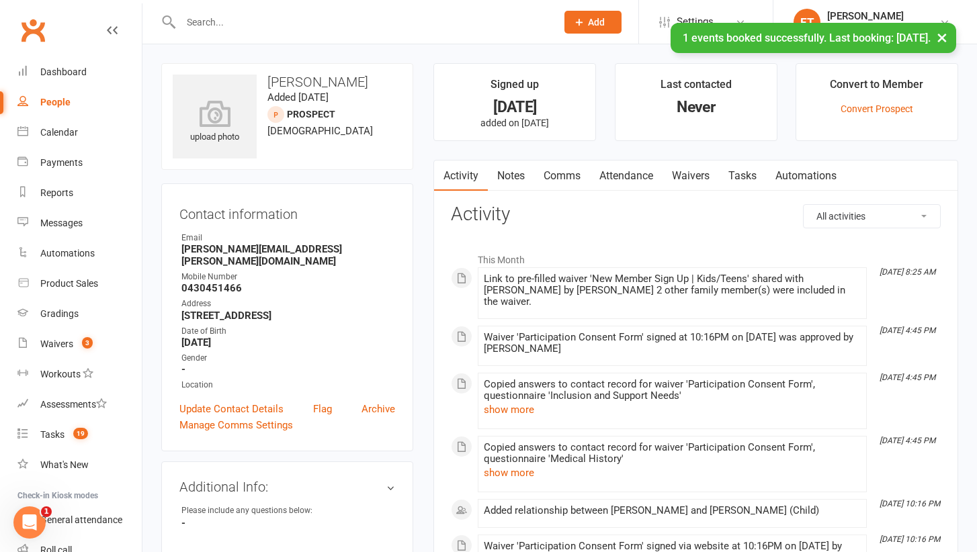
click at [619, 169] on link "Attendance" at bounding box center [626, 176] width 73 height 31
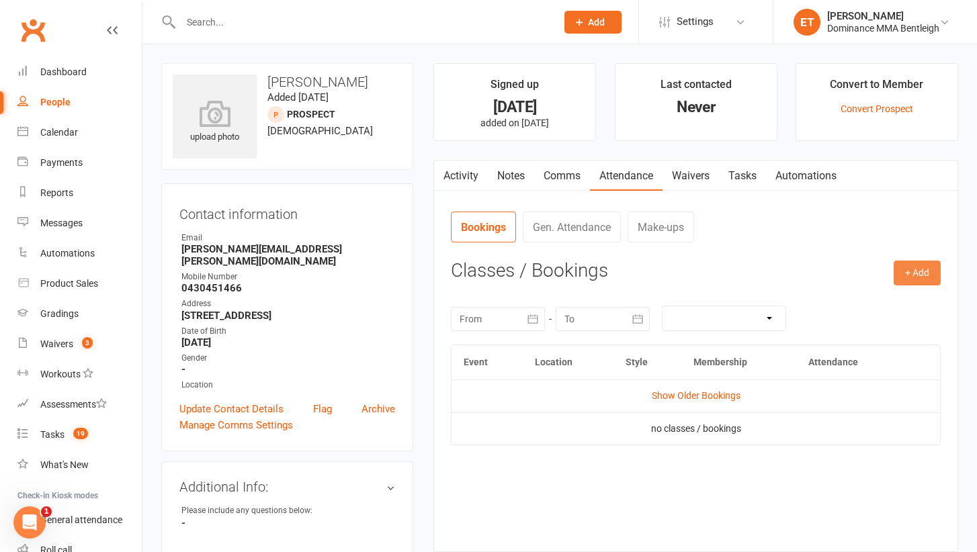
click at [913, 274] on button "+ Add" at bounding box center [917, 273] width 47 height 24
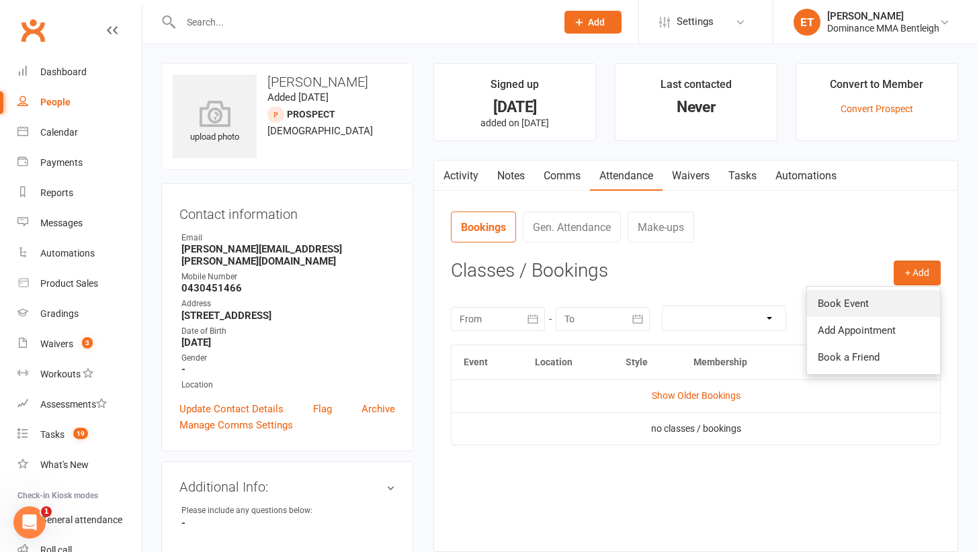
click at [864, 304] on link "Book Event" at bounding box center [873, 303] width 133 height 27
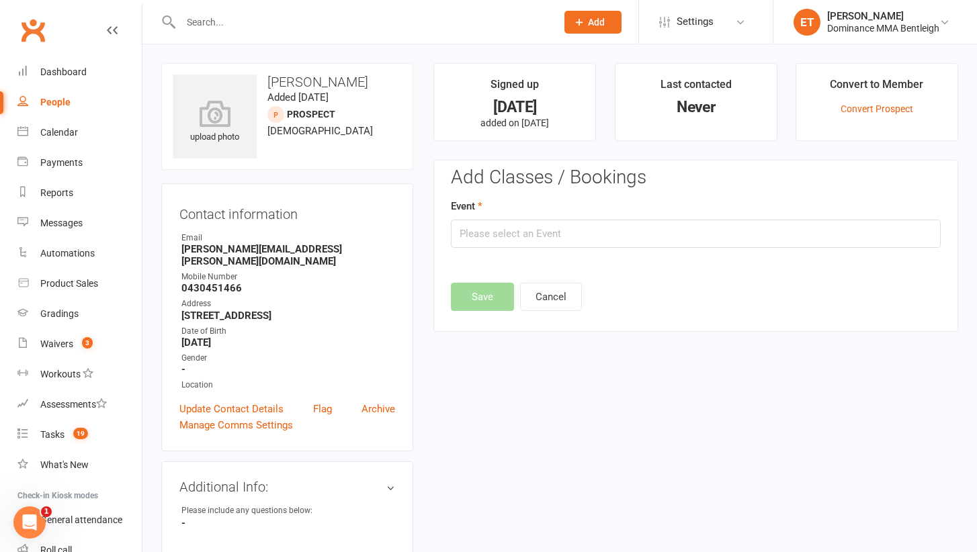
scroll to position [92, 0]
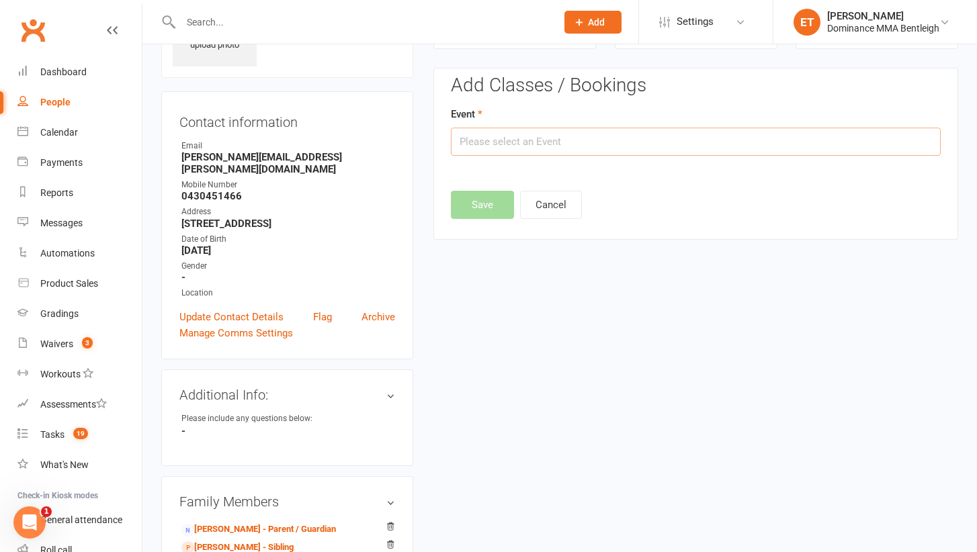
click at [591, 147] on input "text" at bounding box center [696, 142] width 490 height 28
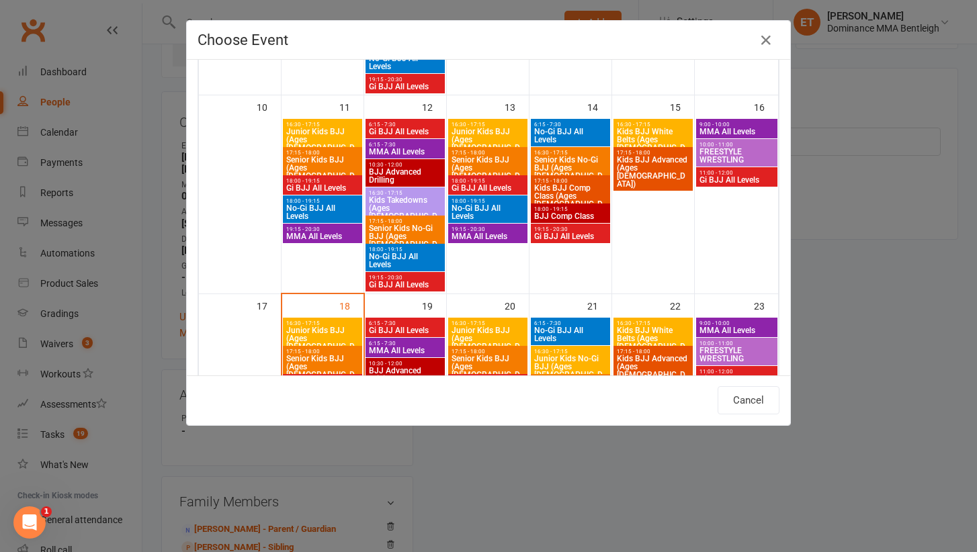
scroll to position [541, 0]
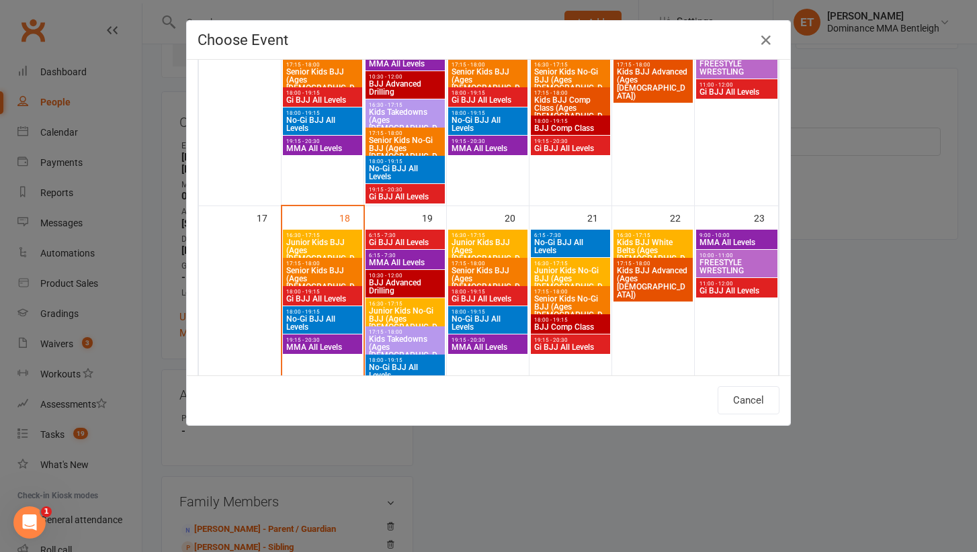
click at [423, 311] on span "Junior Kids No-Gi BJJ (Ages 5-8)" at bounding box center [405, 323] width 74 height 32
type input "Junior Kids No-Gi BJJ (Ages 5-8) - Aug 19, 2025 4:30:00 PM"
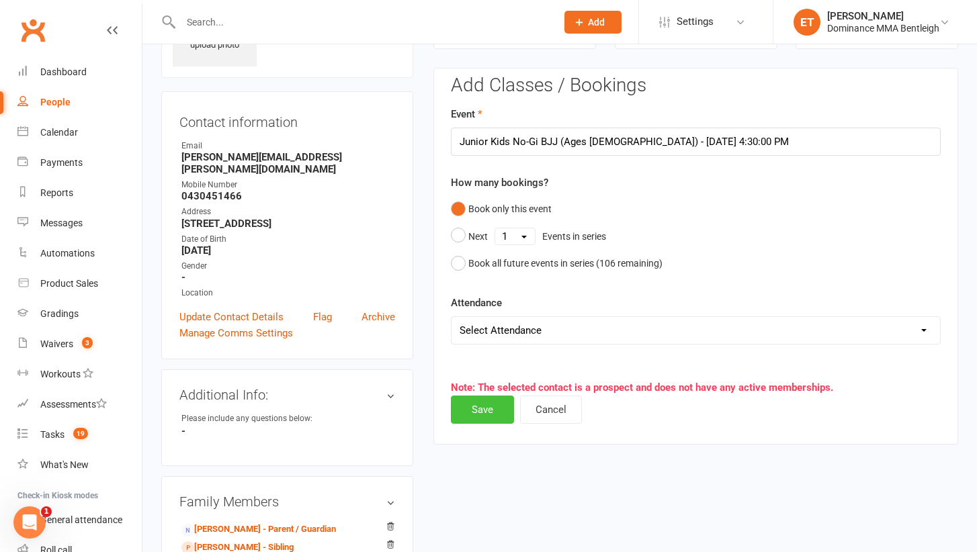
click at [489, 415] on button "Save" at bounding box center [482, 410] width 63 height 28
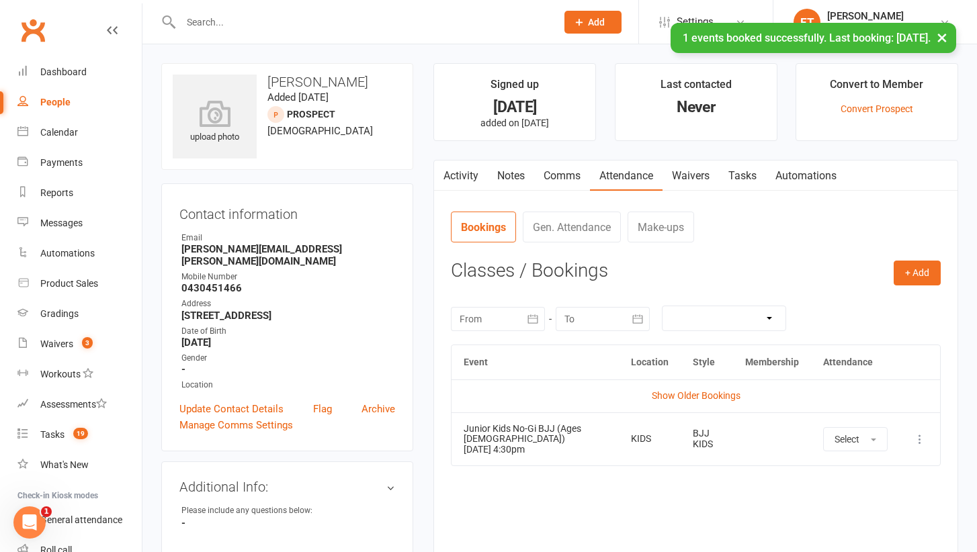
scroll to position [0, 0]
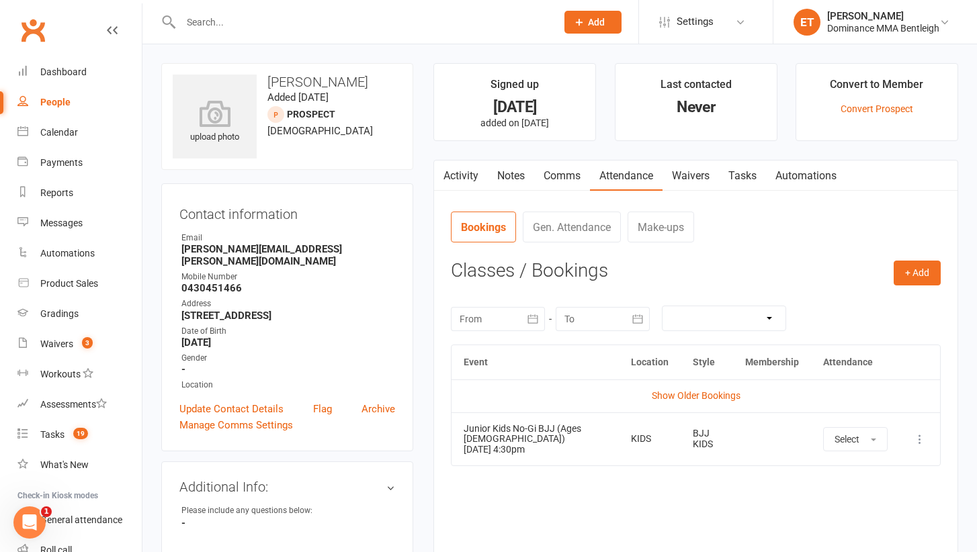
click at [245, 24] on input "text" at bounding box center [362, 22] width 370 height 19
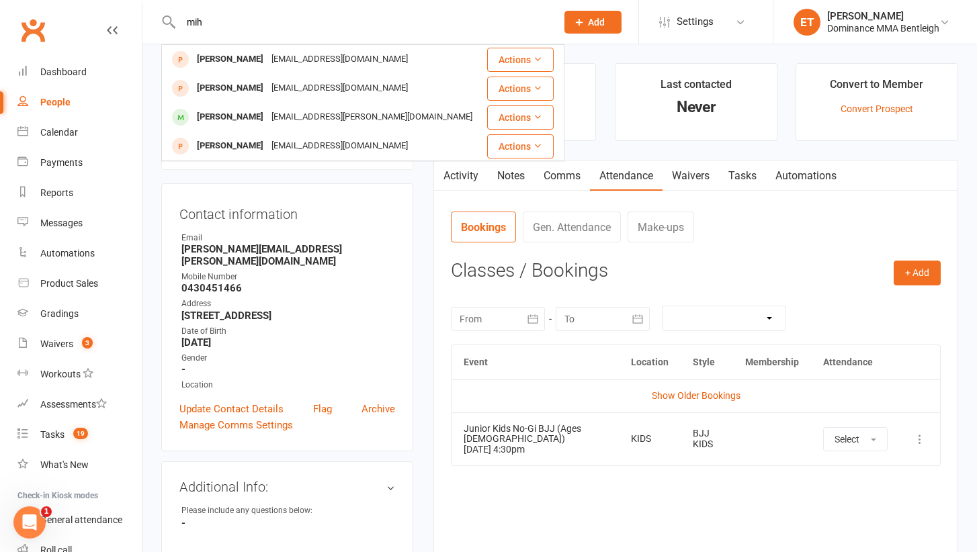
type input "meh"
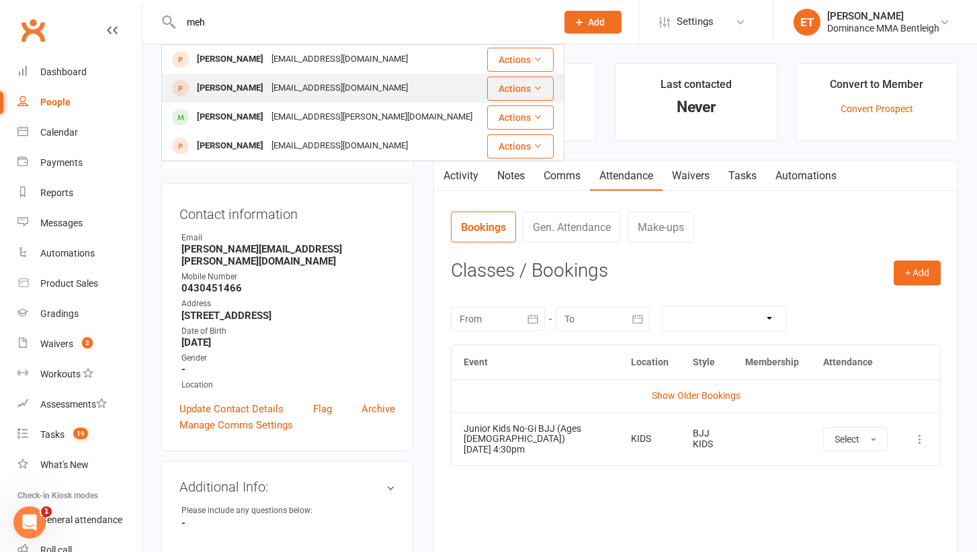
drag, startPoint x: 245, startPoint y: 24, endPoint x: 286, endPoint y: 83, distance: 71.4
click at [286, 83] on div "mihaelatamas04@gmail.com" at bounding box center [339, 88] width 144 height 19
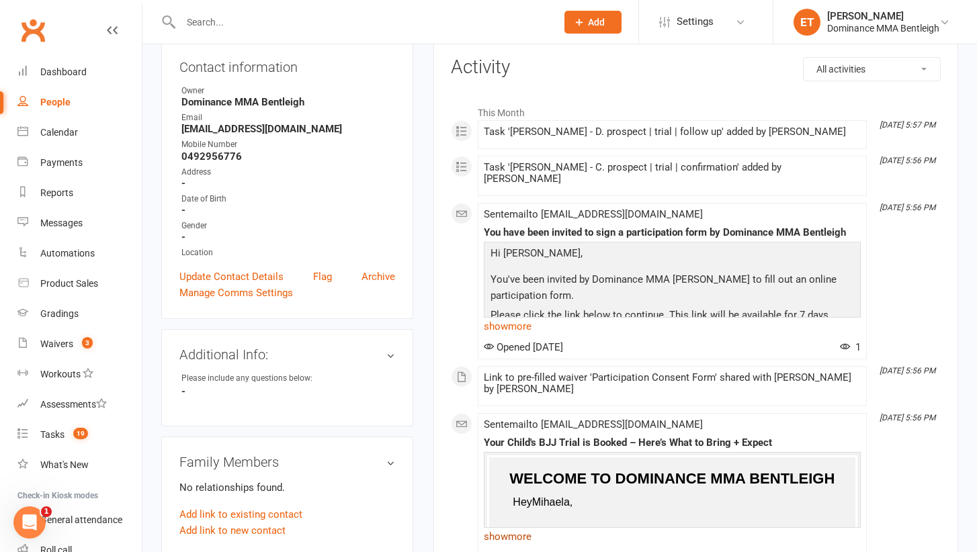
scroll to position [147, 0]
click at [532, 317] on link "show more" at bounding box center [672, 326] width 377 height 19
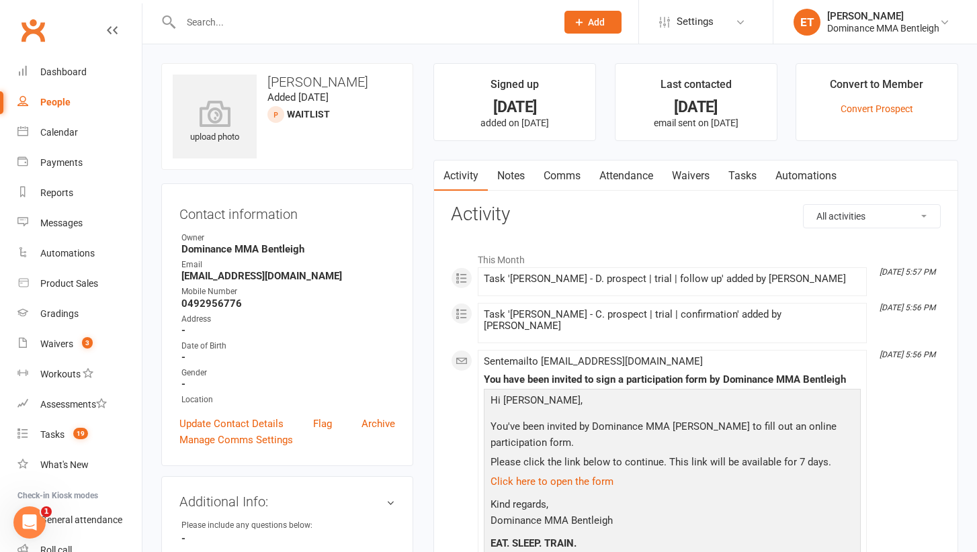
scroll to position [0, 0]
click at [522, 171] on link "Notes" at bounding box center [511, 176] width 46 height 31
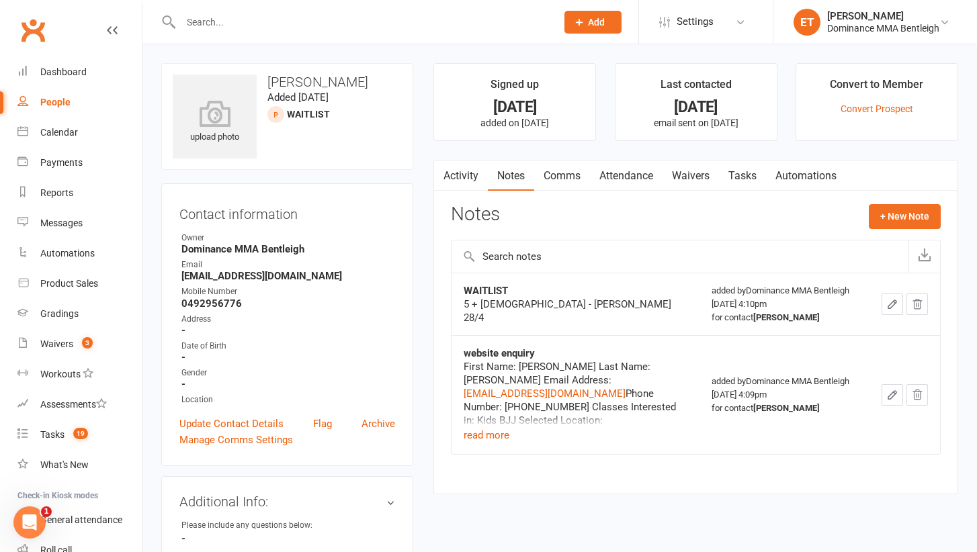
click at [464, 173] on link "Activity" at bounding box center [461, 176] width 54 height 31
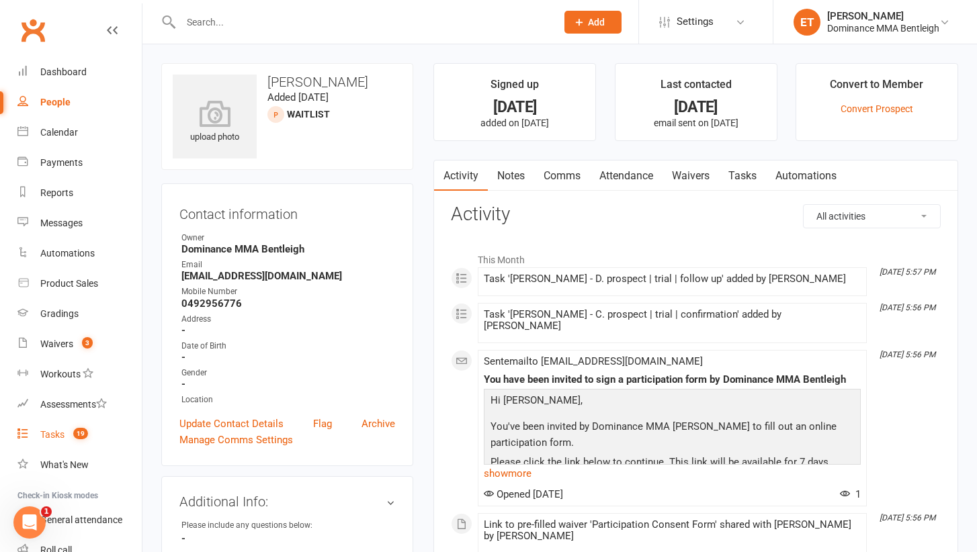
click at [68, 438] on count-badge "19" at bounding box center [78, 434] width 22 height 11
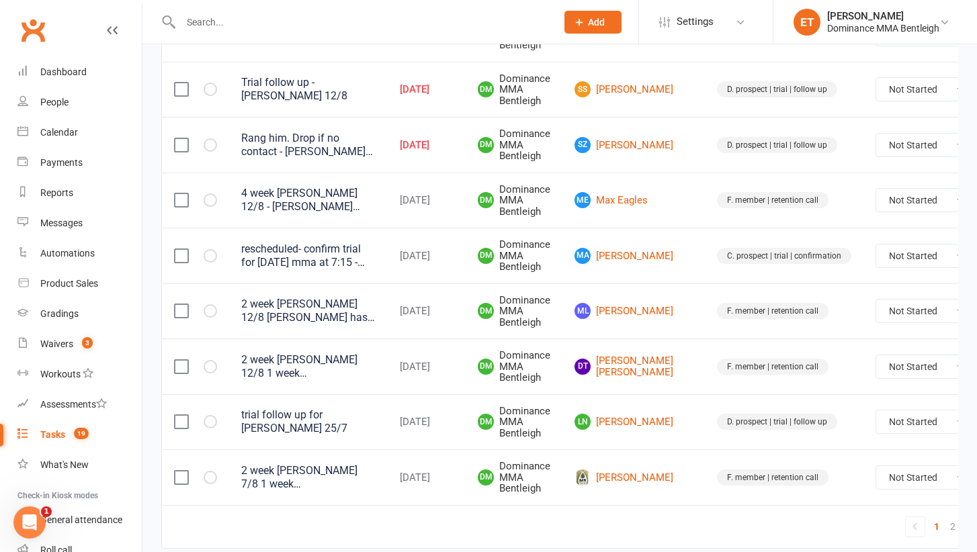
scroll to position [1136, 0]
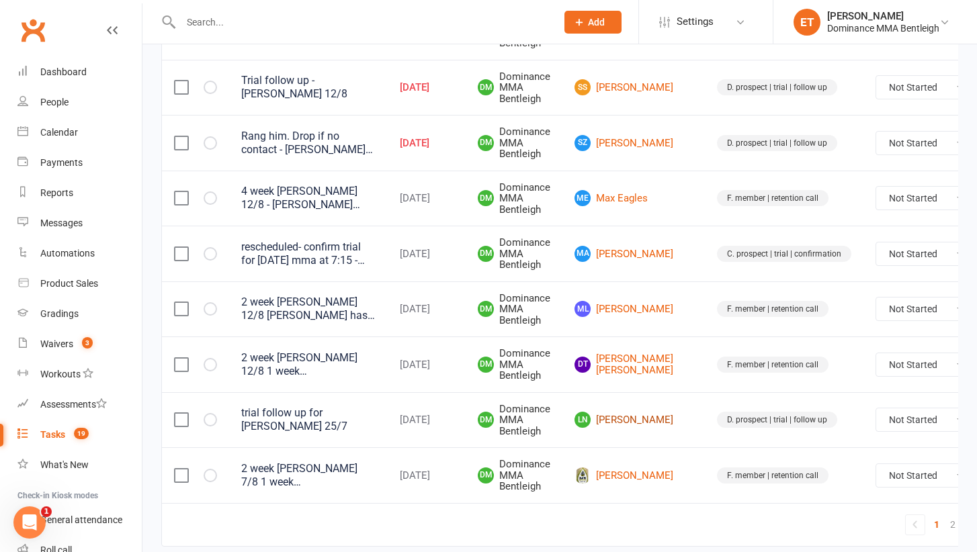
click at [614, 412] on link "LN Lexa Nguyen" at bounding box center [634, 420] width 118 height 16
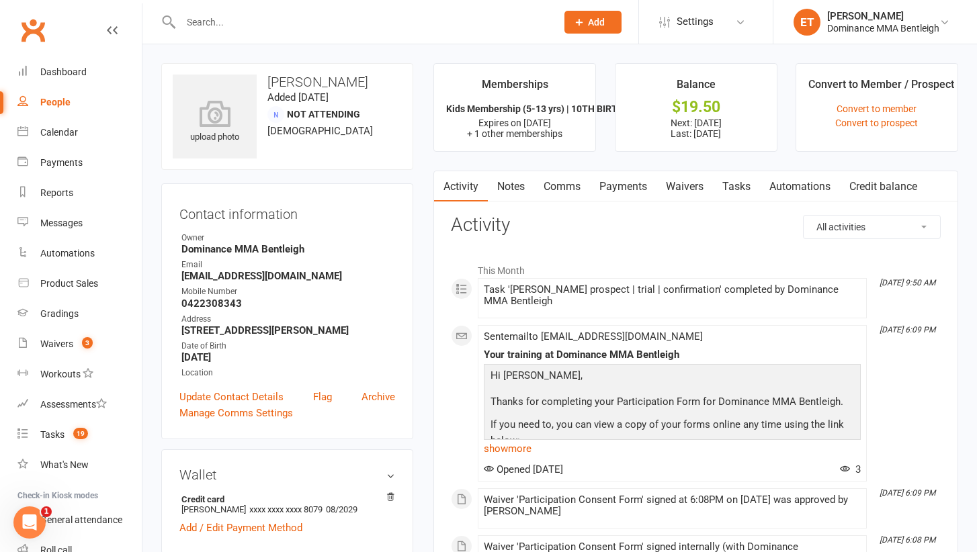
click at [757, 181] on link "Tasks" at bounding box center [736, 186] width 47 height 31
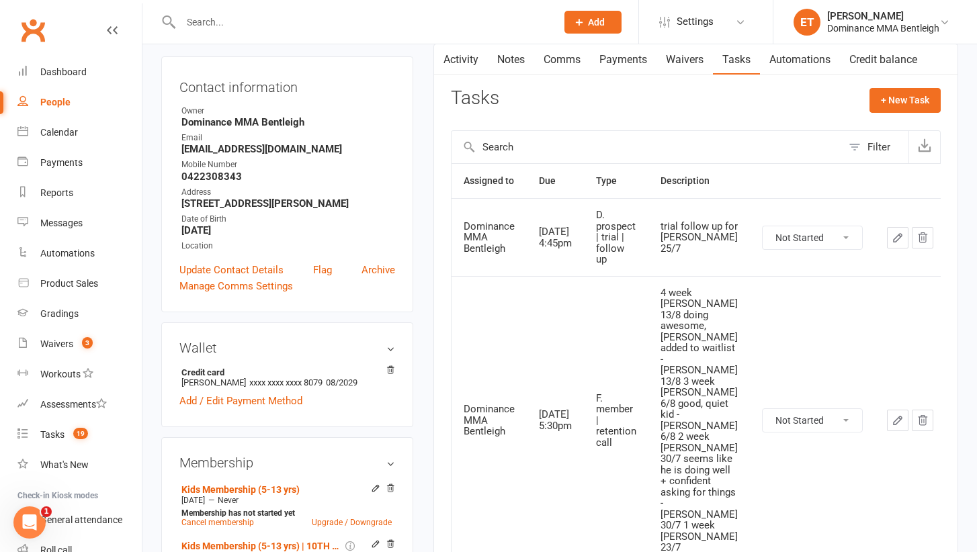
scroll to position [138, 0]
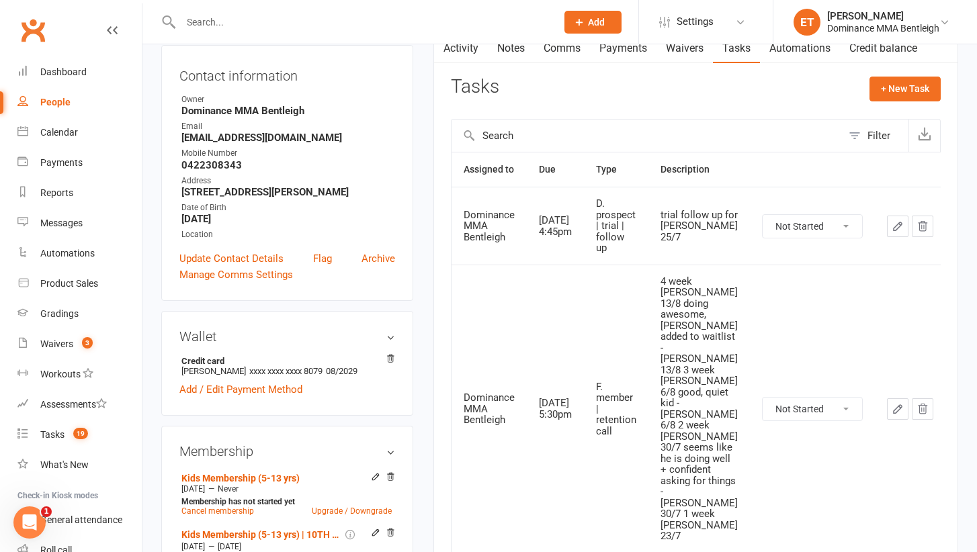
click at [892, 223] on icon "button" at bounding box center [898, 226] width 12 height 12
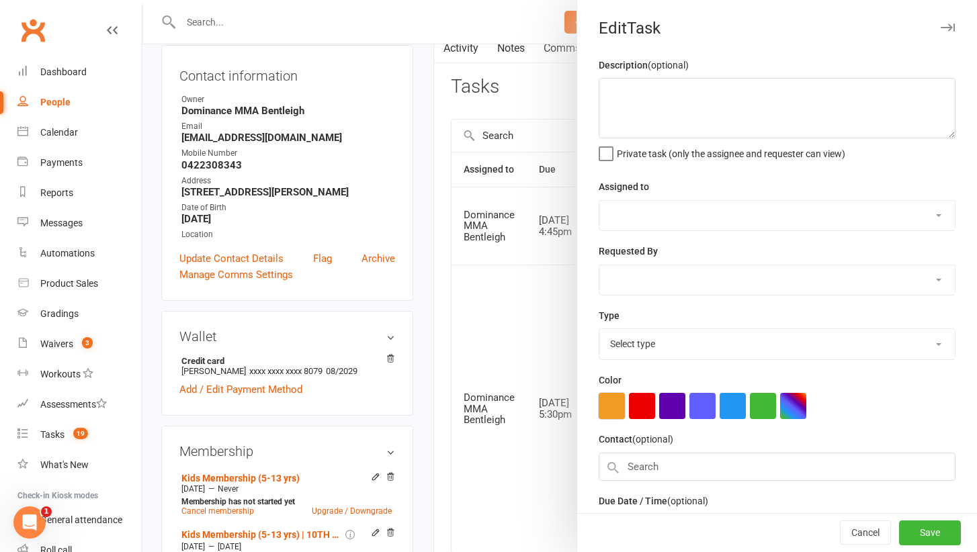
type textarea "trial follow up for Josh - Ellen 25/7"
select select "24839"
type input "19 Aug 2025"
type input "4:45pm"
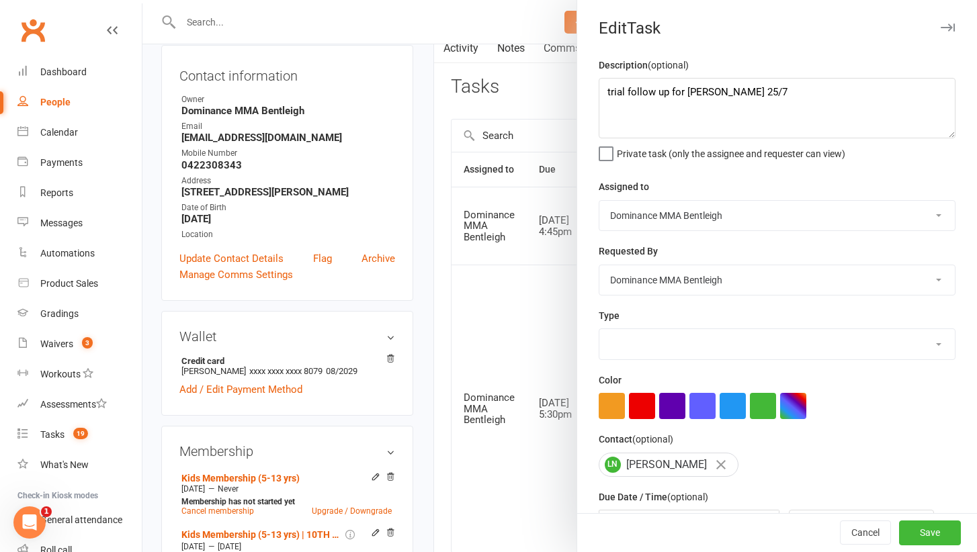
select select "13787"
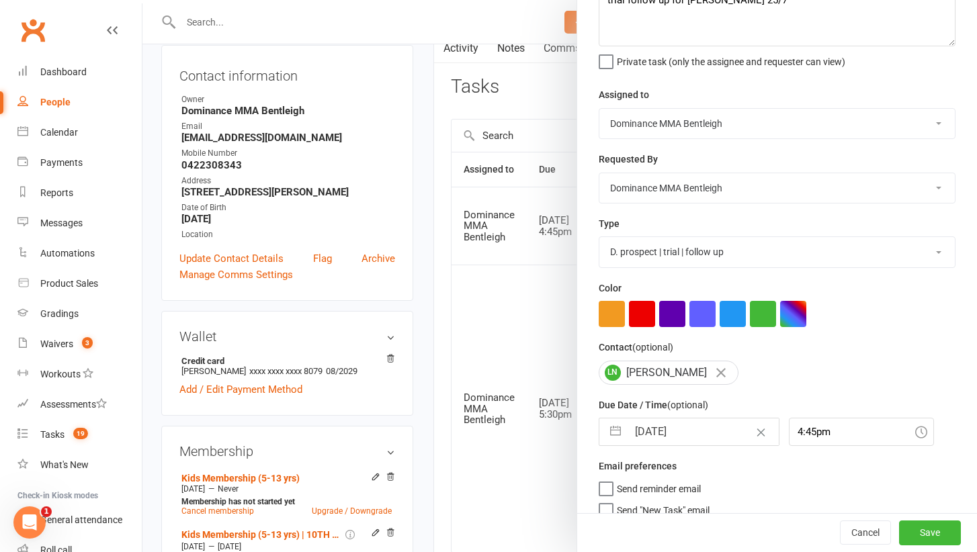
click at [663, 429] on input "19 Aug 2025" at bounding box center [703, 432] width 151 height 27
select select "6"
select select "2025"
select select "7"
select select "2025"
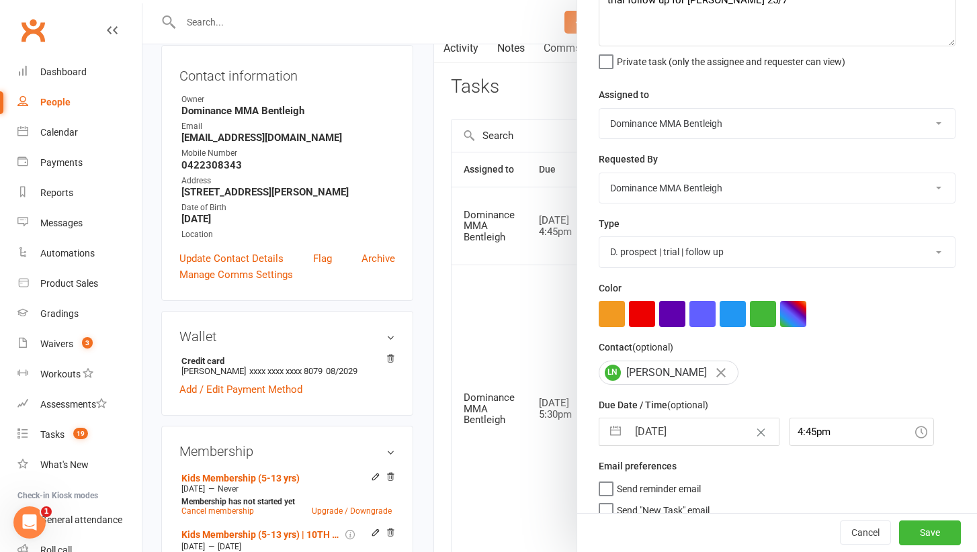
select select "8"
select select "2025"
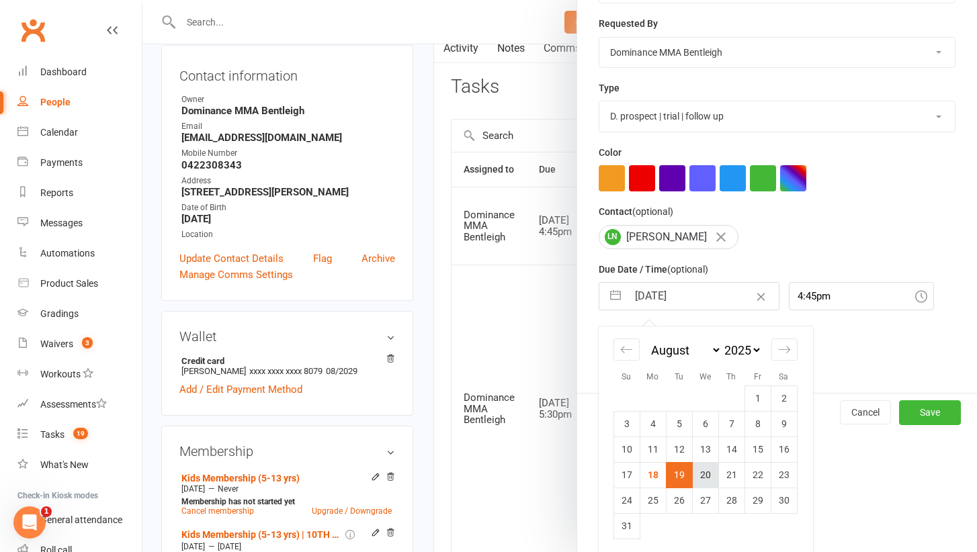
click at [704, 468] on td "20" at bounding box center [705, 475] width 26 height 26
type input "20 Aug 2025"
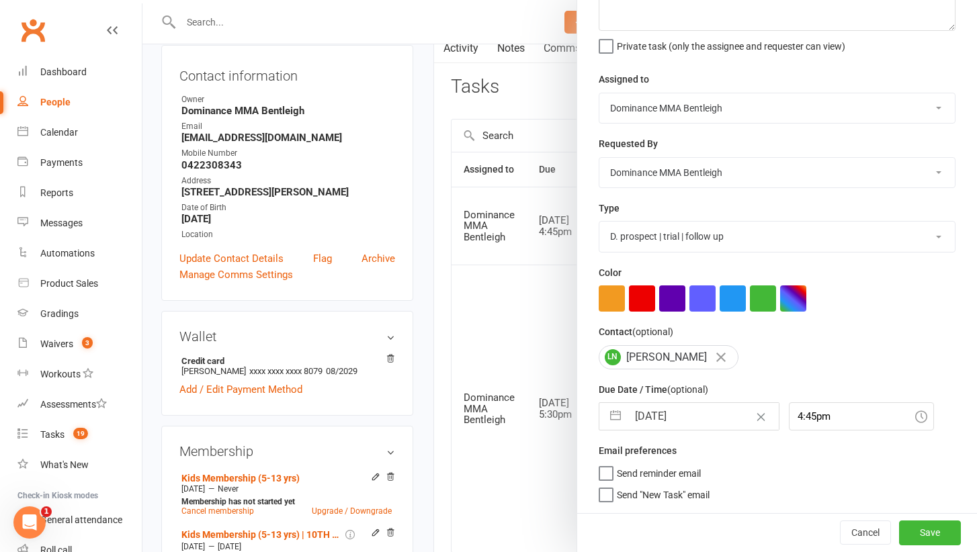
scroll to position [105, 0]
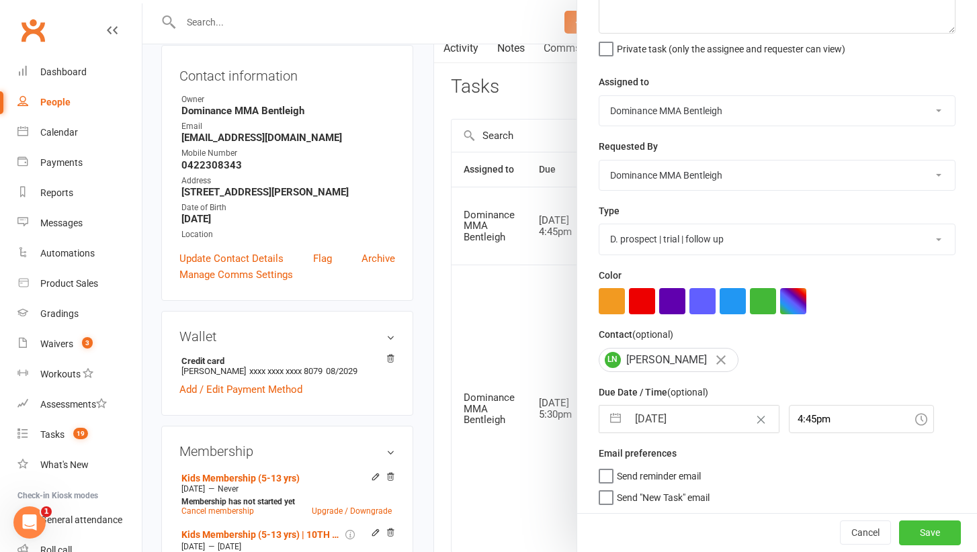
click at [927, 524] on button "Save" at bounding box center [930, 534] width 62 height 24
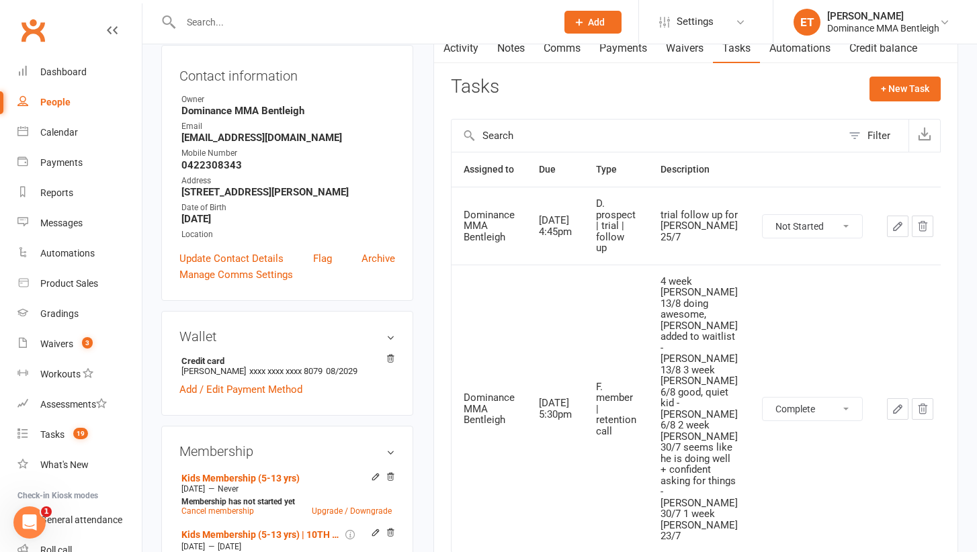
select select "unstarted"
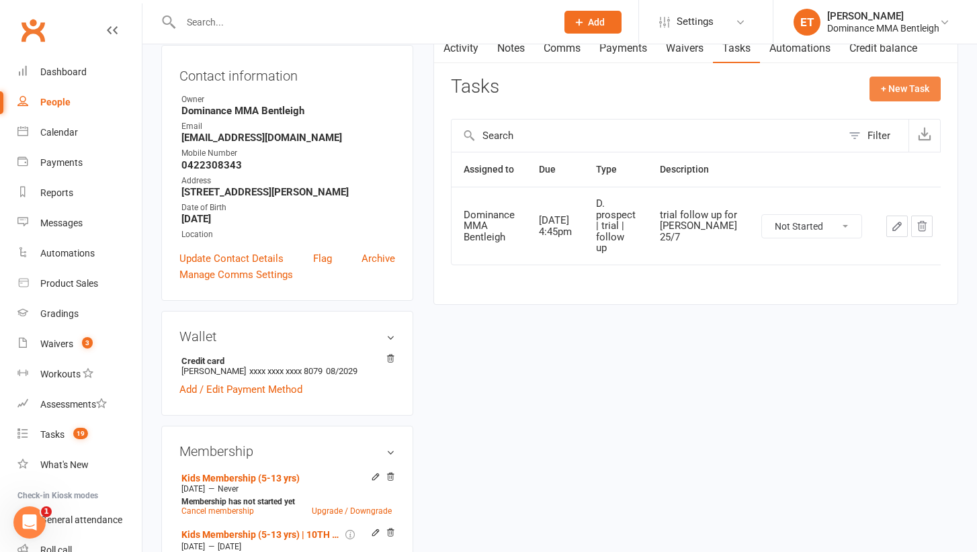
click at [890, 83] on button "+ New Task" at bounding box center [905, 89] width 71 height 24
select select "52482"
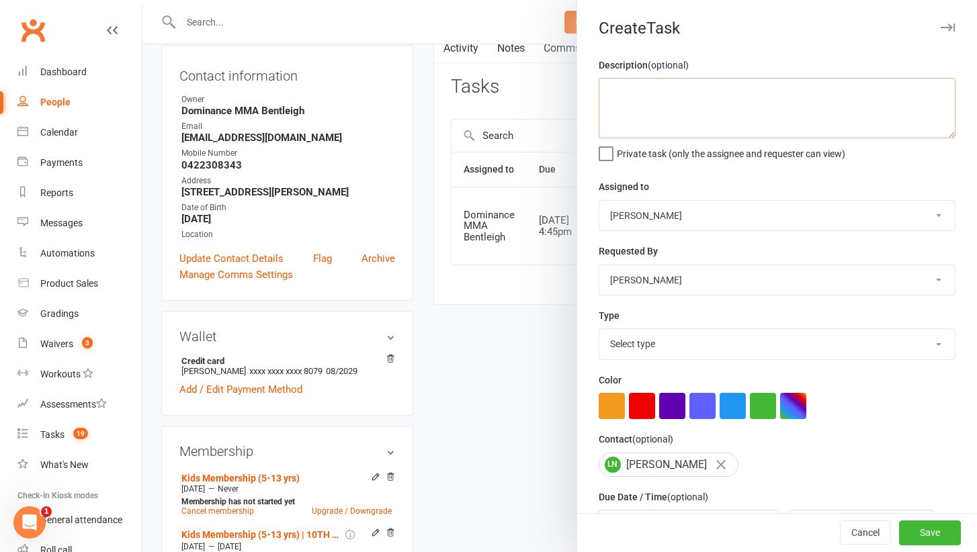
click at [690, 87] on textarea at bounding box center [777, 108] width 357 height 60
type textarea "confirm trial for 4:30pm tomorrow for Josh - Ellen 18/8"
select select "24839"
select select "13749"
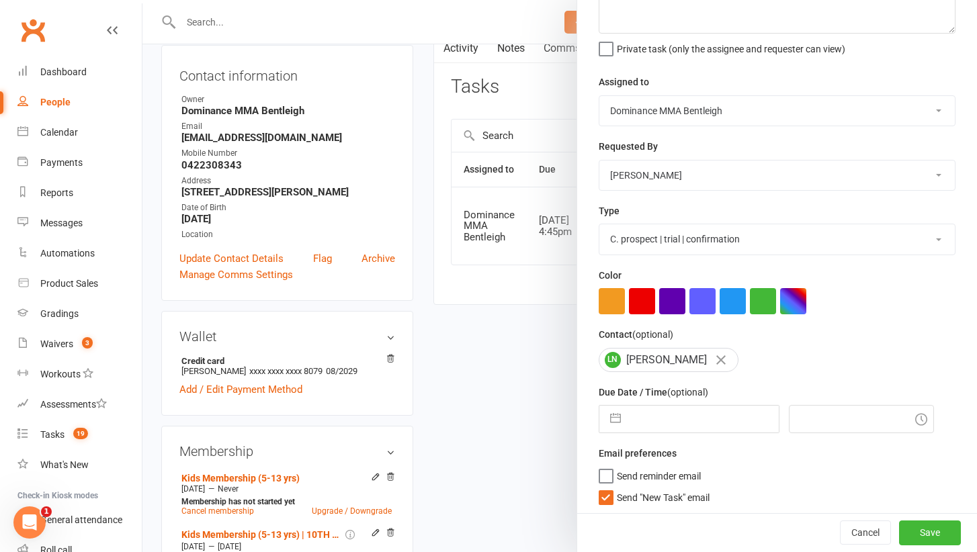
select select "6"
select select "2025"
select select "7"
select select "2025"
select select "8"
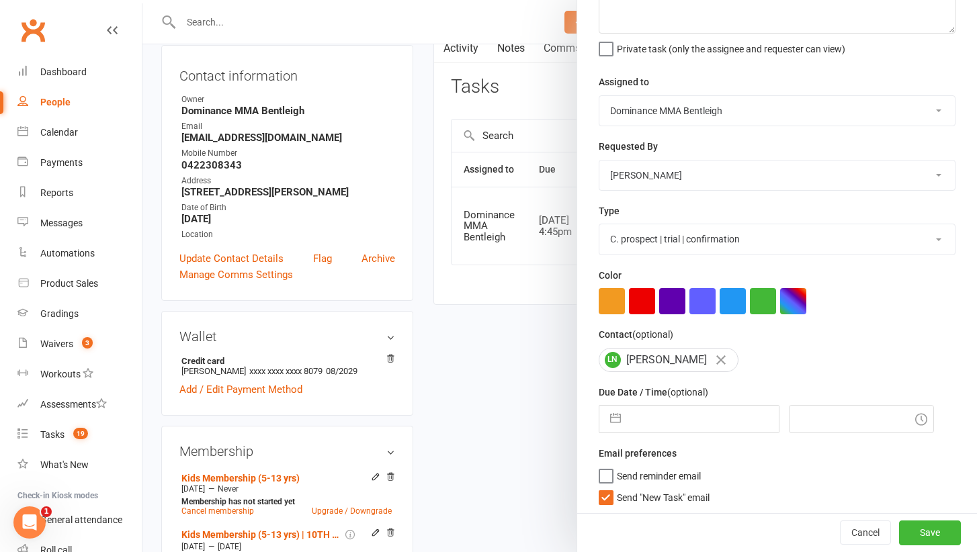
select select "2025"
click at [653, 427] on input "text" at bounding box center [703, 419] width 151 height 27
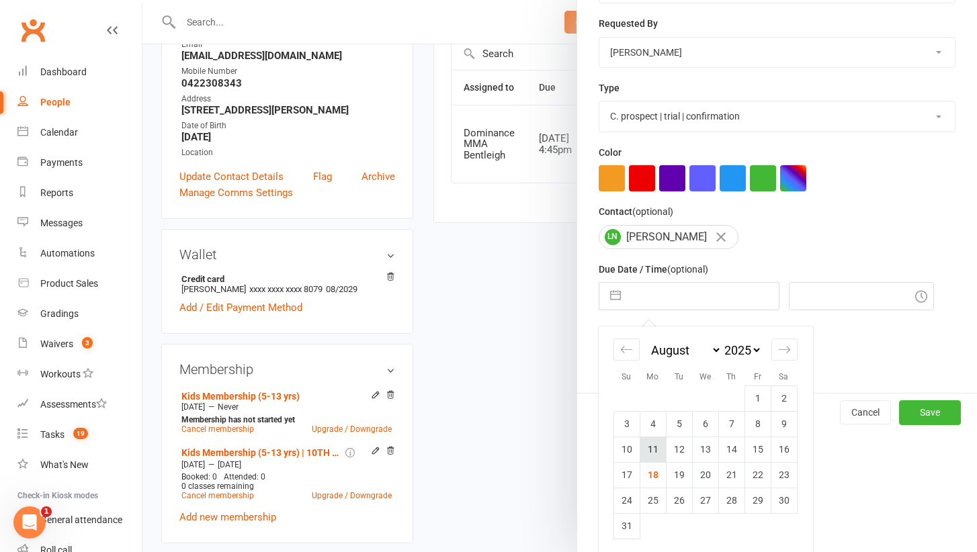
scroll to position [221, 0]
click at [660, 476] on td "18" at bounding box center [653, 475] width 26 height 26
type input "18 Aug 2025"
type input "8:30am"
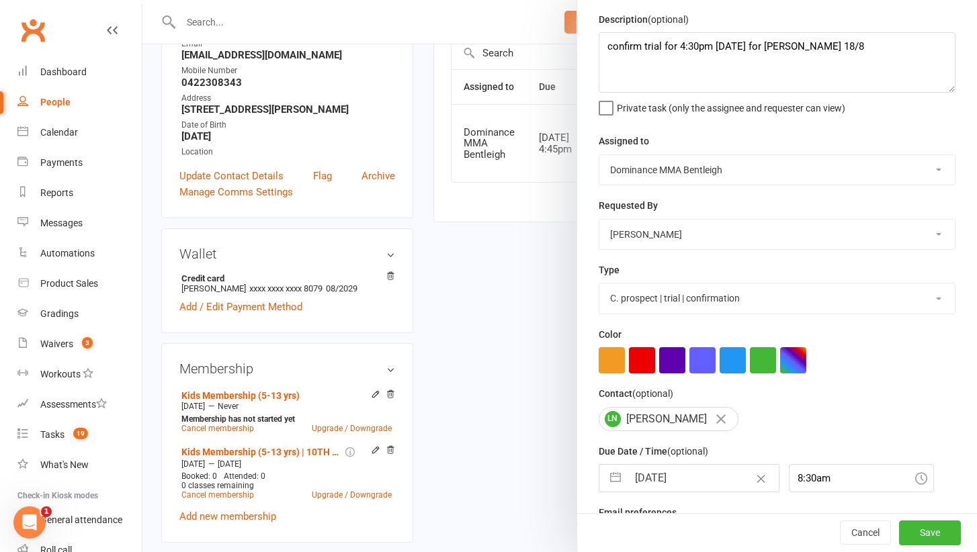
scroll to position [30, 0]
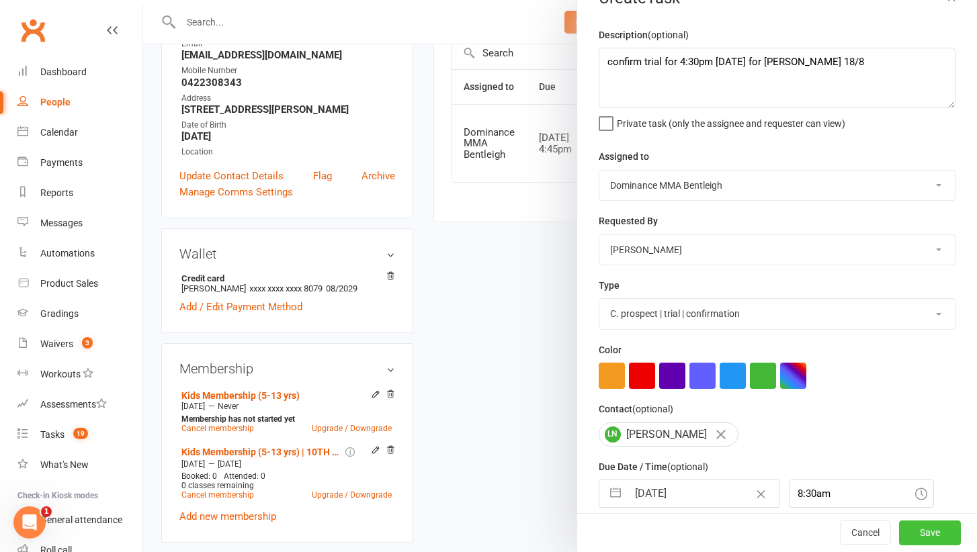
click at [921, 532] on button "Save" at bounding box center [930, 534] width 62 height 24
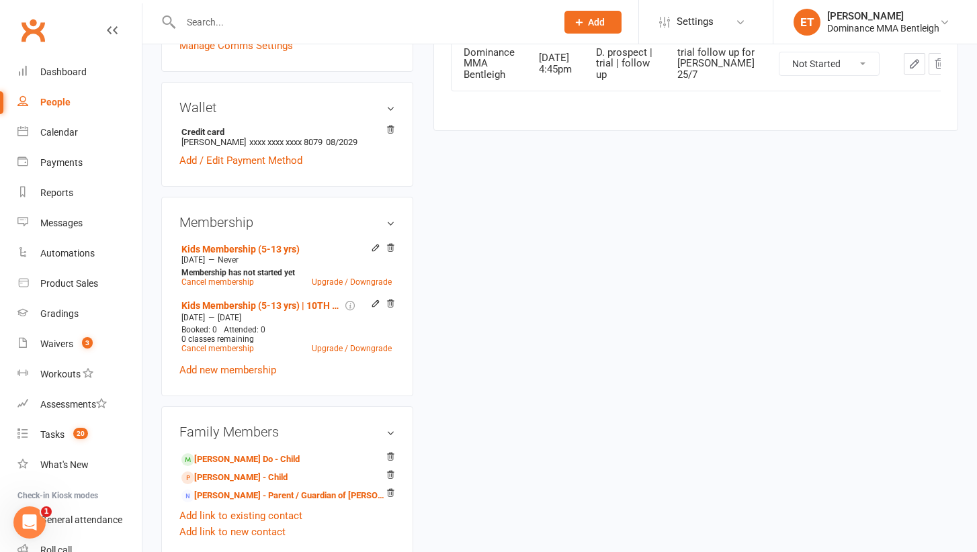
scroll to position [383, 0]
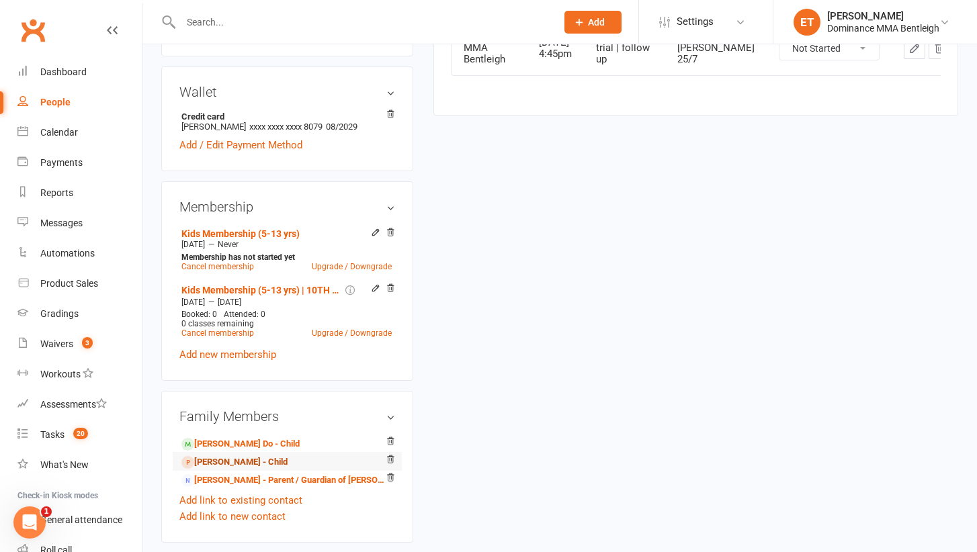
click at [255, 460] on link "Josh Nguyen - Child" at bounding box center [234, 463] width 106 height 14
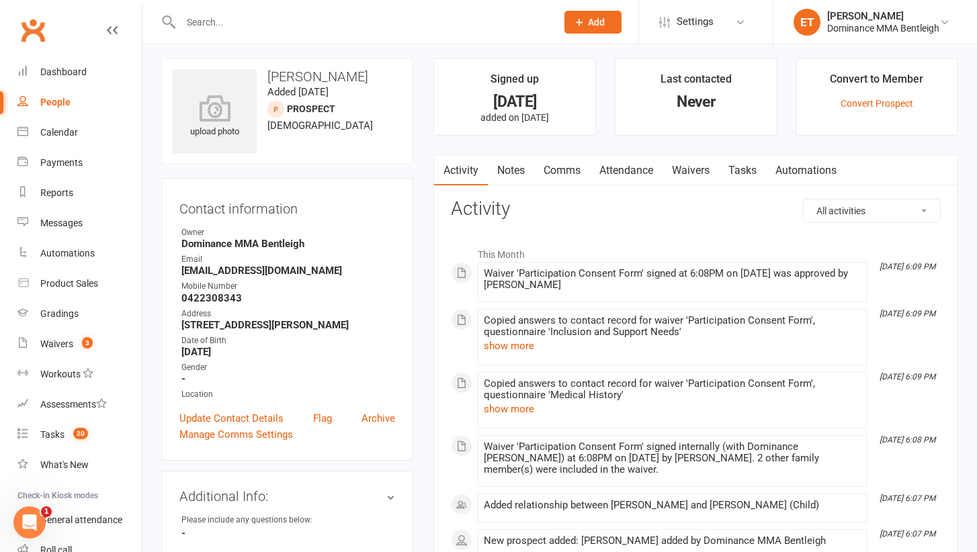
scroll to position [20, 0]
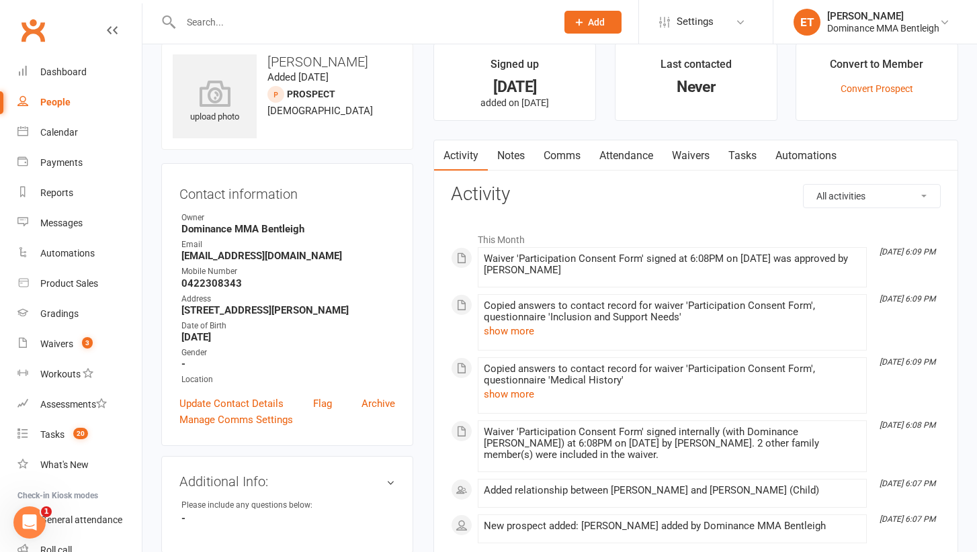
click at [616, 155] on link "Attendance" at bounding box center [626, 155] width 73 height 31
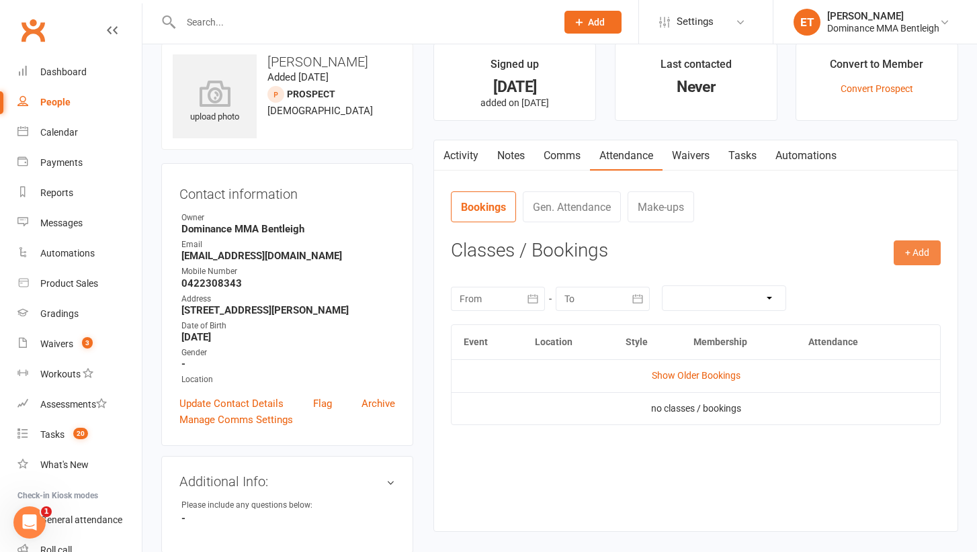
click at [917, 244] on button "+ Add" at bounding box center [917, 253] width 47 height 24
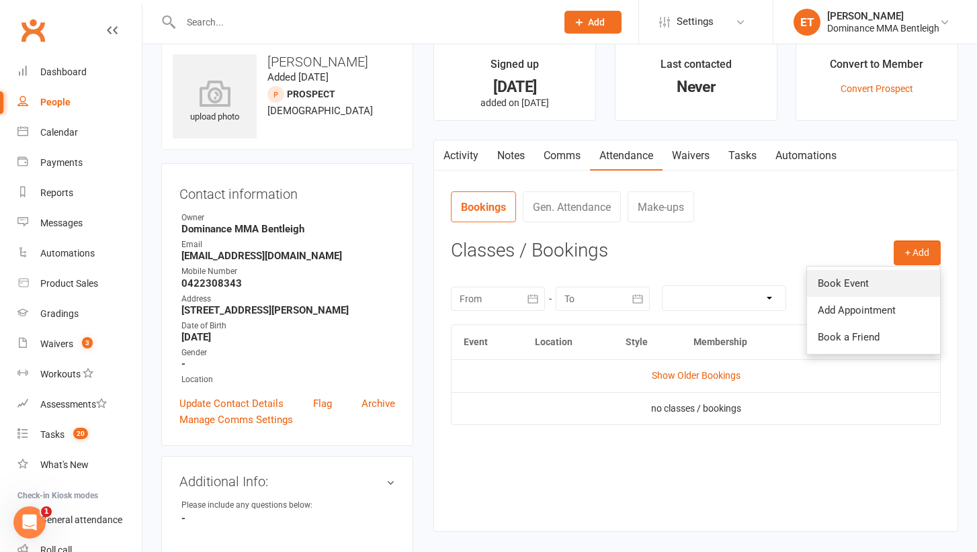
click at [833, 286] on link "Book Event" at bounding box center [873, 283] width 133 height 27
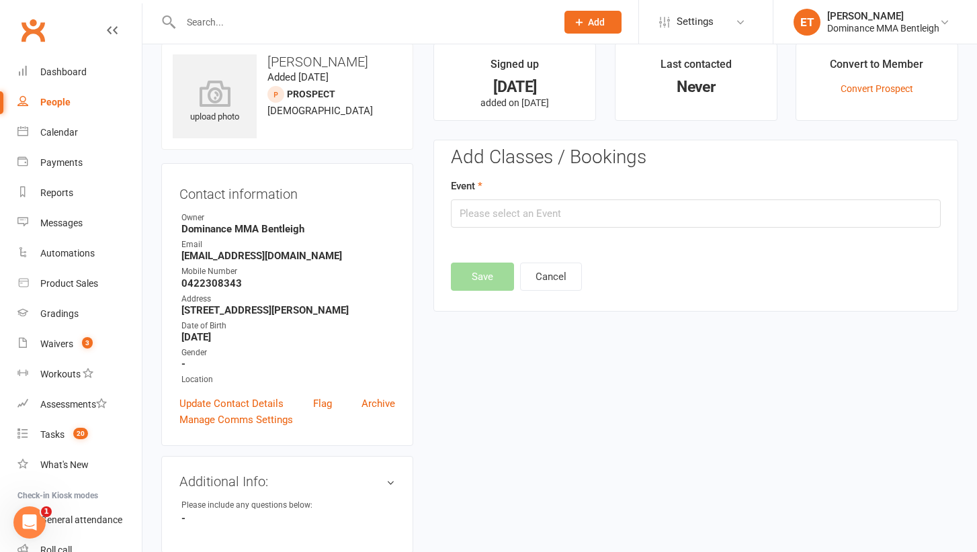
scroll to position [92, 0]
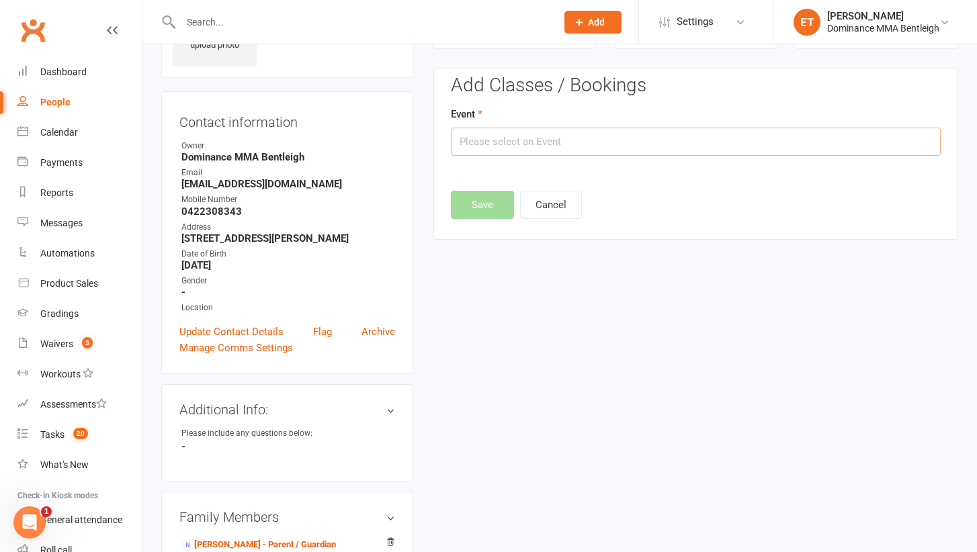
click at [615, 142] on input "text" at bounding box center [696, 142] width 490 height 28
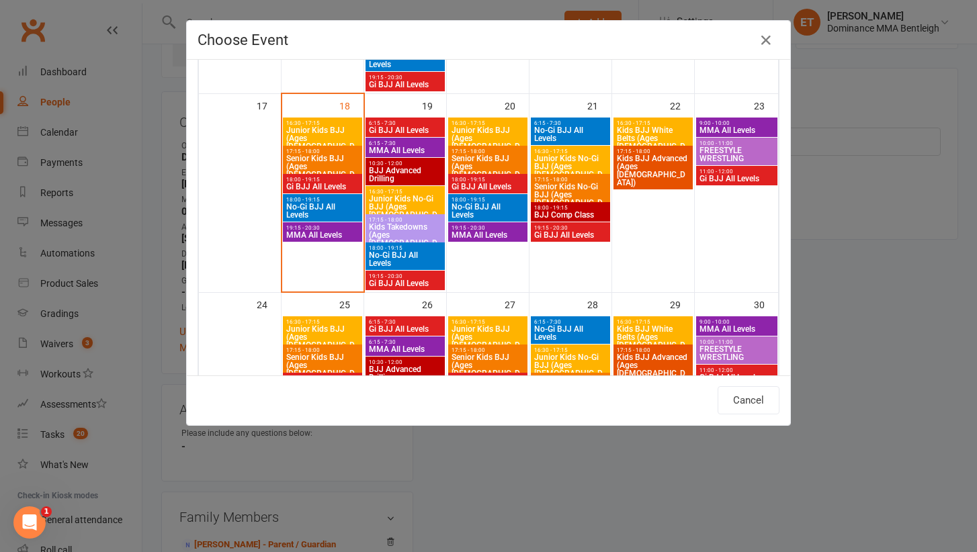
scroll to position [671, 0]
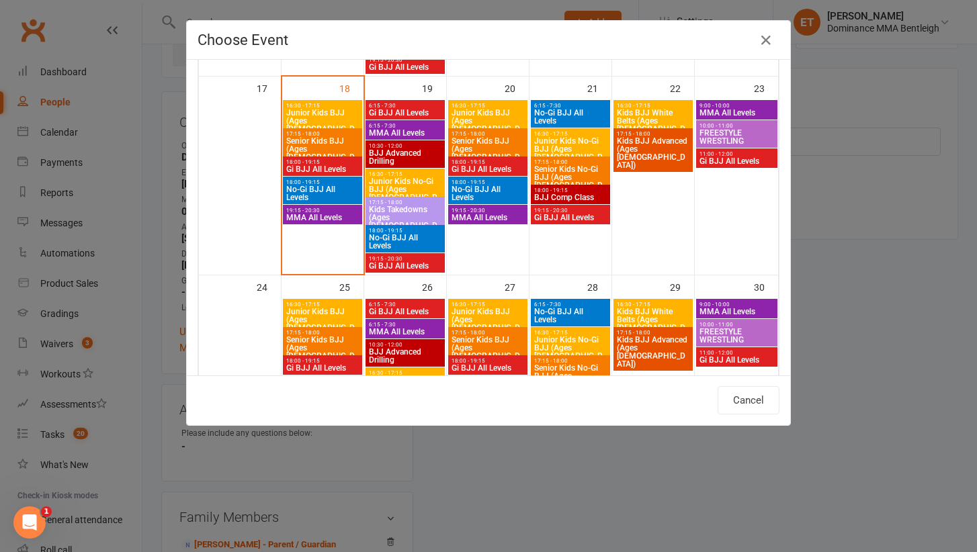
click at [388, 181] on span "Junior Kids No-Gi BJJ (Ages 5-8)" at bounding box center [405, 193] width 74 height 32
type input "Junior Kids No-Gi BJJ (Ages 5-8) - Aug 19, 2025 4:30:00 PM"
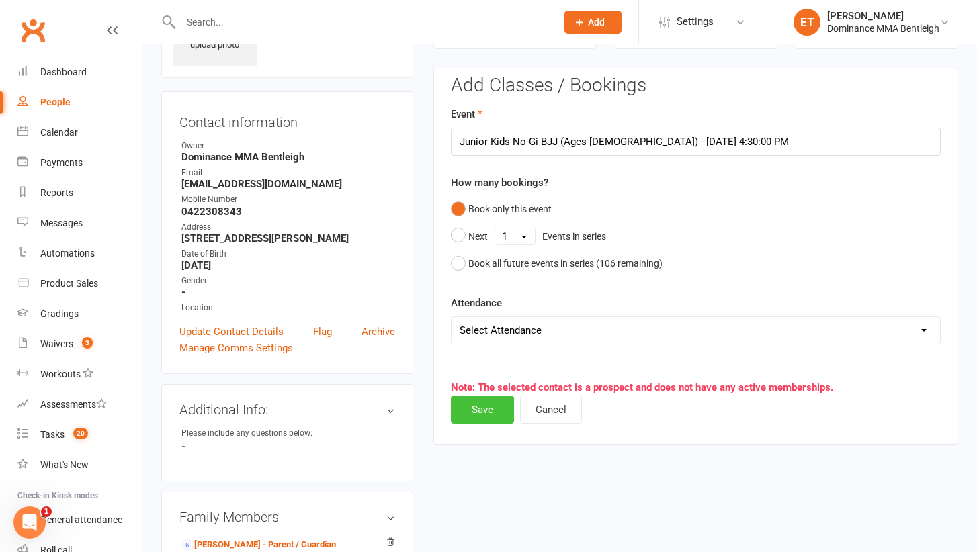
click at [487, 396] on button "Save" at bounding box center [482, 410] width 63 height 28
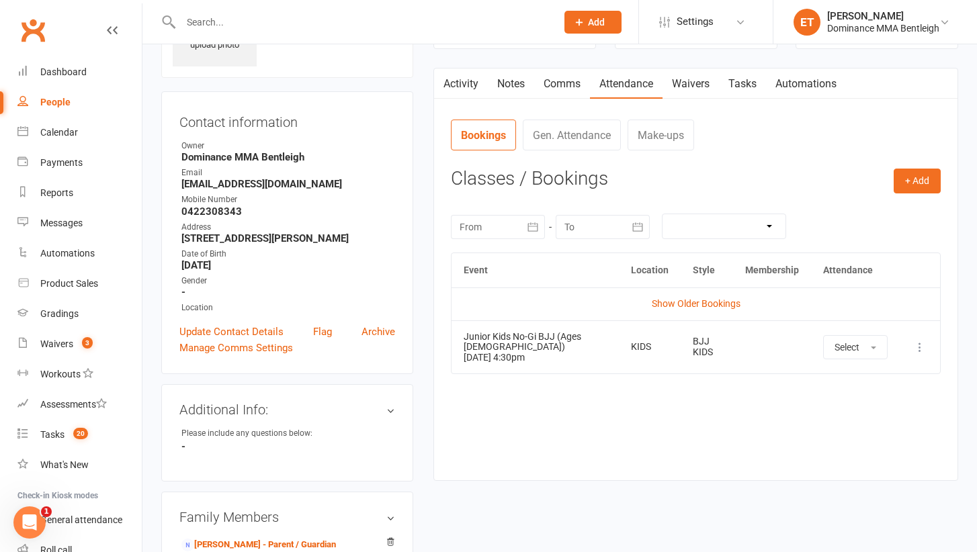
click at [196, 3] on div at bounding box center [354, 22] width 386 height 44
click at [196, 25] on input "text" at bounding box center [362, 22] width 370 height 19
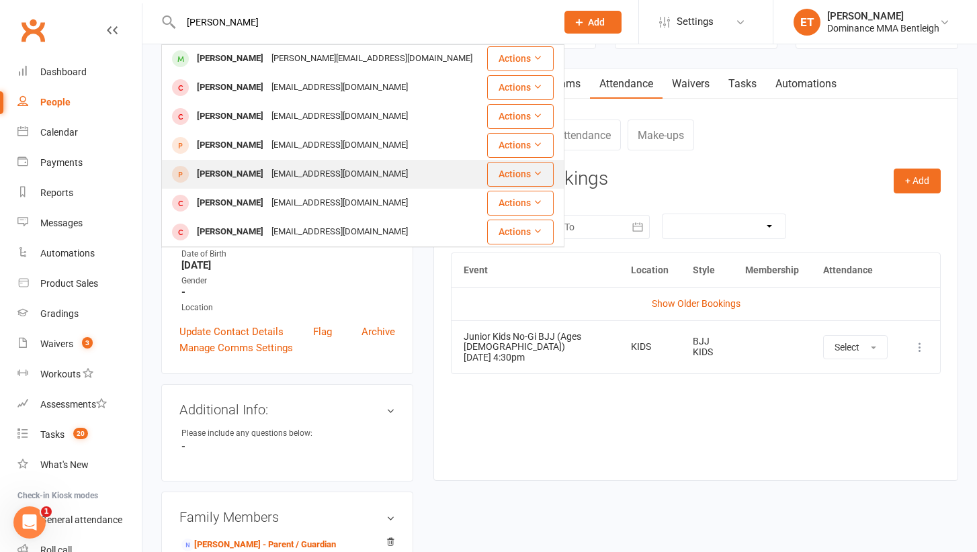
scroll to position [219, 0]
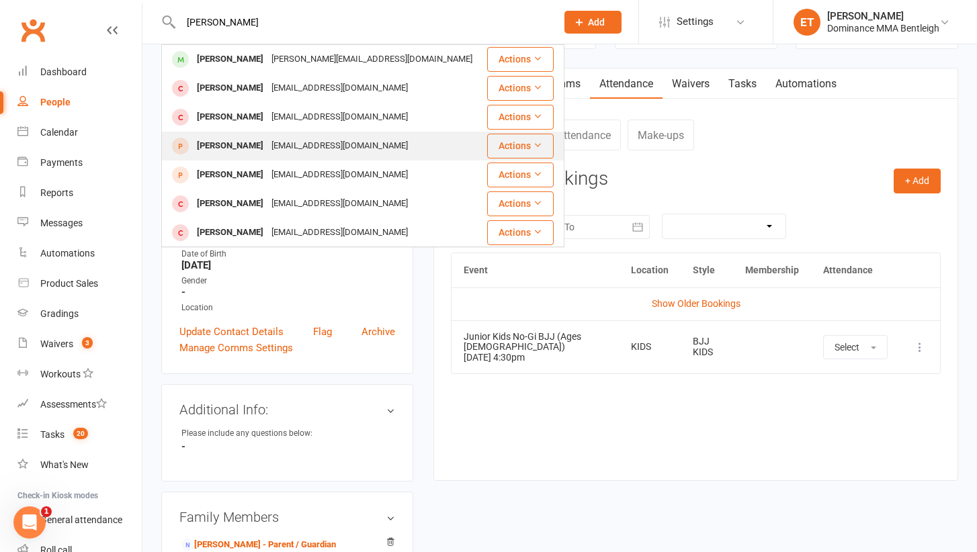
type input "anthony"
click at [300, 136] on div "apalumbo1212@gmail.com" at bounding box center [339, 145] width 144 height 19
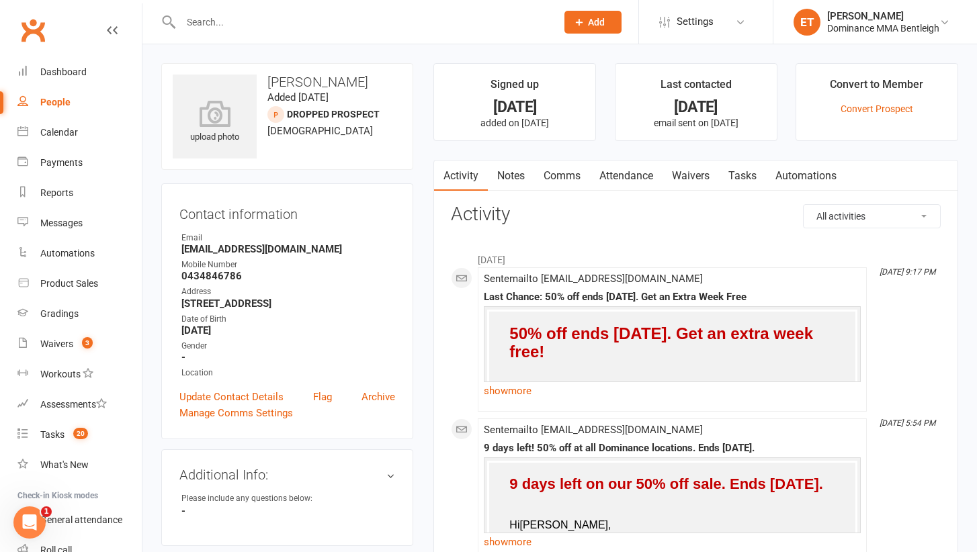
click at [273, 30] on input "text" at bounding box center [362, 22] width 370 height 19
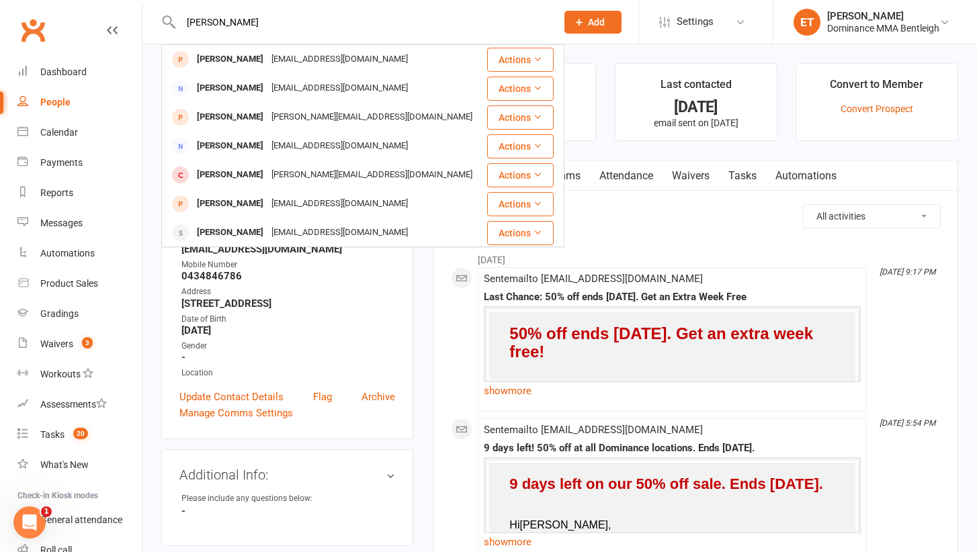
type input "Emily"
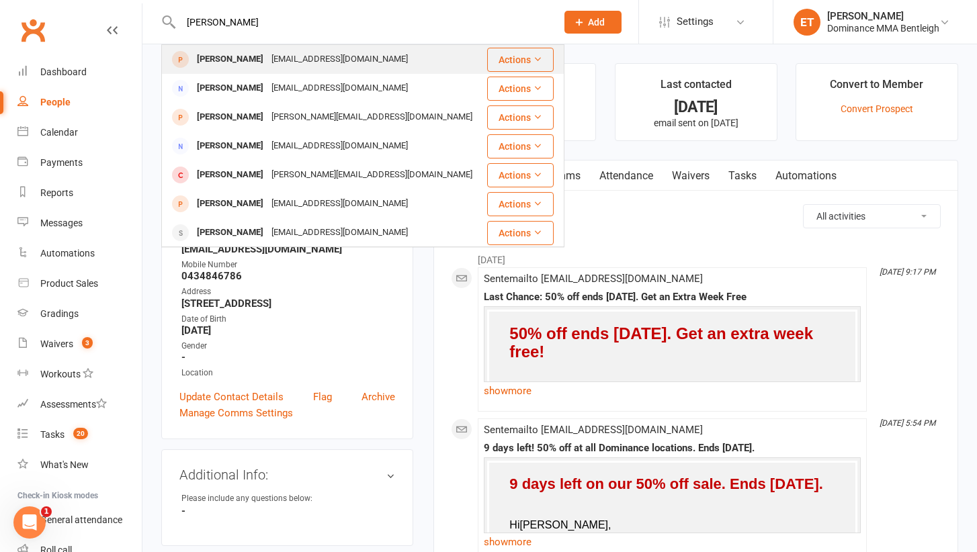
drag, startPoint x: 273, startPoint y: 30, endPoint x: 270, endPoint y: 58, distance: 28.4
click at [270, 58] on div "malteremily@gmail.com" at bounding box center [339, 59] width 144 height 19
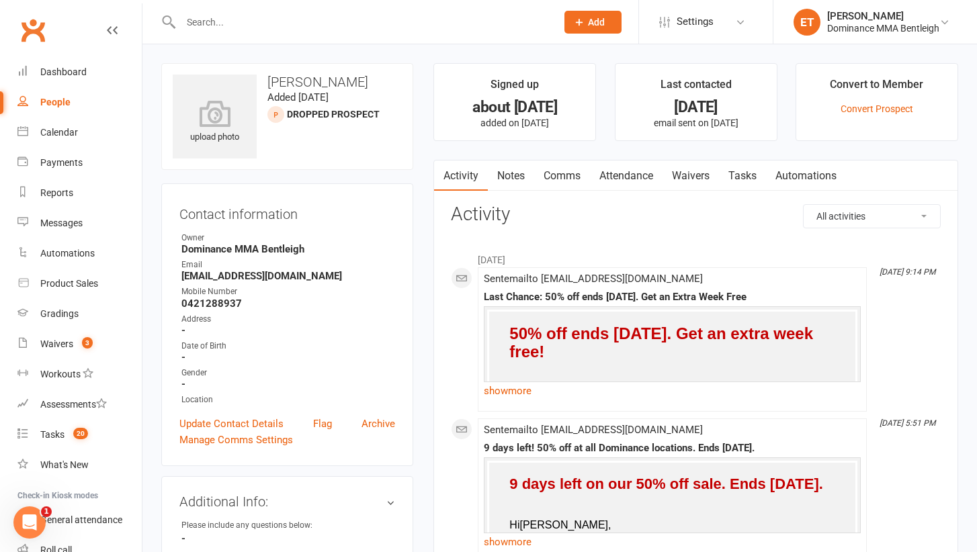
click at [243, 24] on input "text" at bounding box center [362, 22] width 370 height 19
paste input "403369363"
click at [187, 22] on input "403369363" at bounding box center [362, 22] width 370 height 19
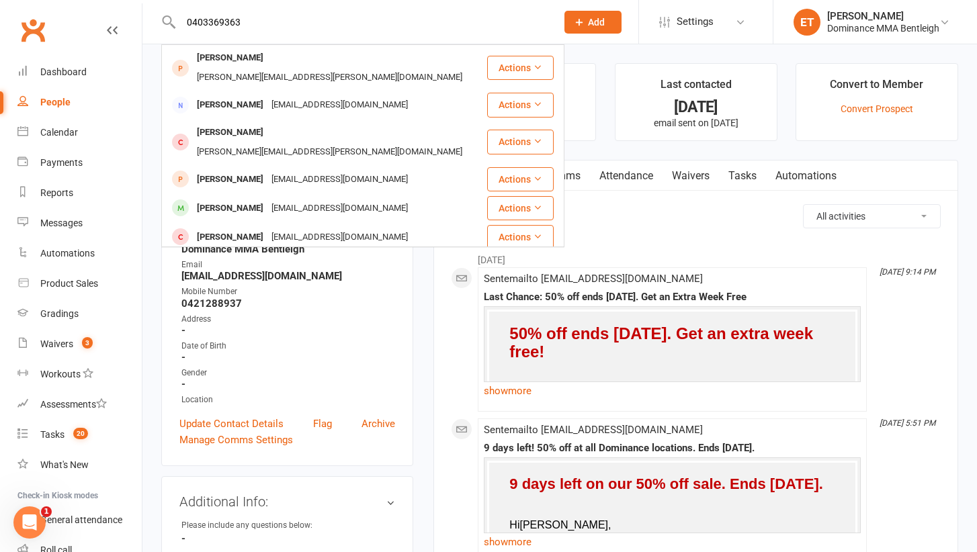
type input "0403369363"
click at [574, 17] on icon at bounding box center [579, 22] width 12 height 12
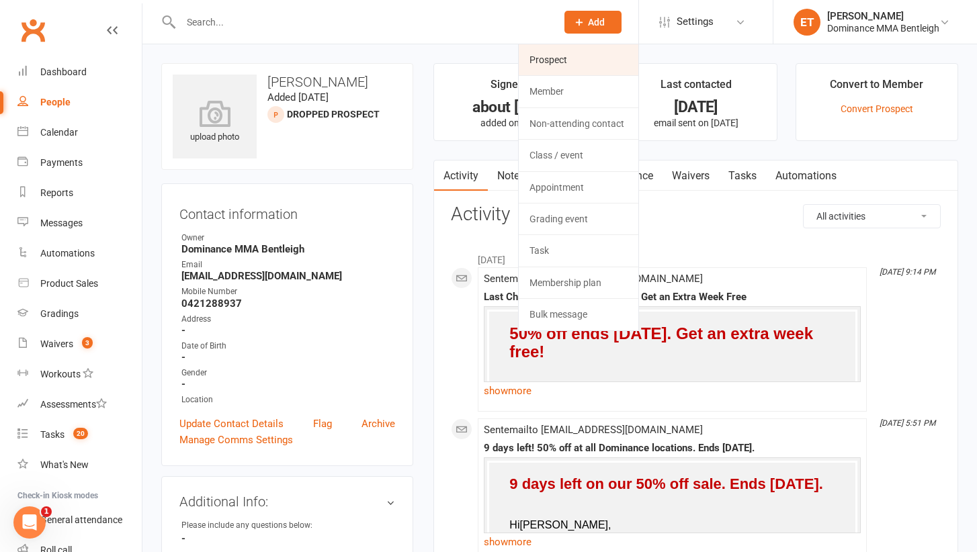
click at [571, 70] on link "Prospect" at bounding box center [579, 59] width 120 height 31
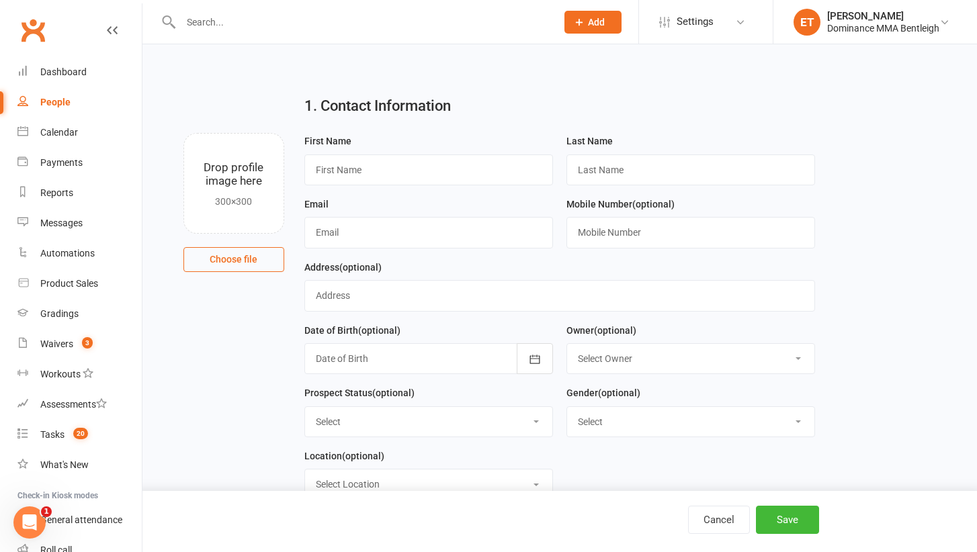
click at [575, 7] on div "Prospect Member Non-attending contact Class / event Appointment Grading event T…" at bounding box center [592, 22] width 91 height 44
click at [575, 18] on icon at bounding box center [579, 22] width 12 height 12
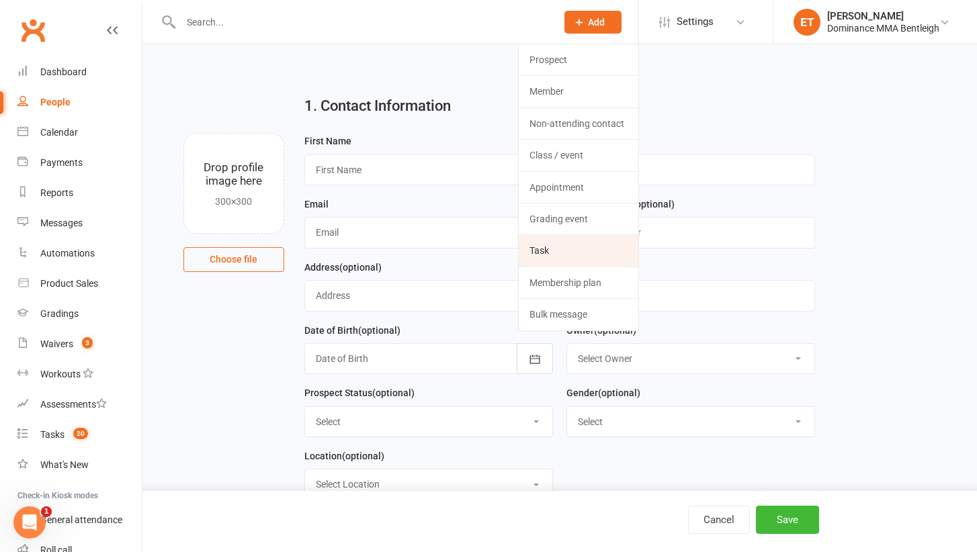
click at [571, 243] on link "Task" at bounding box center [579, 250] width 120 height 31
select select "52482"
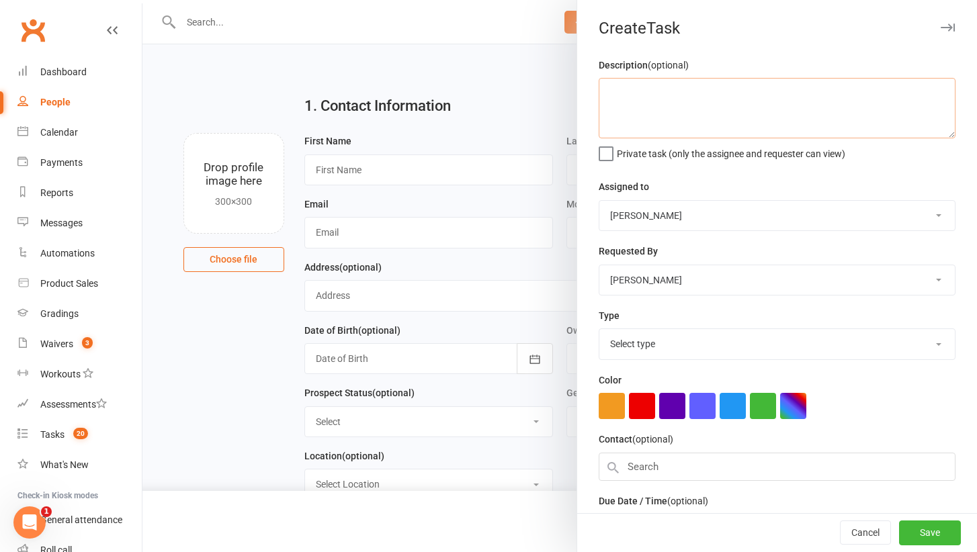
click at [661, 118] on textarea at bounding box center [777, 108] width 357 height 60
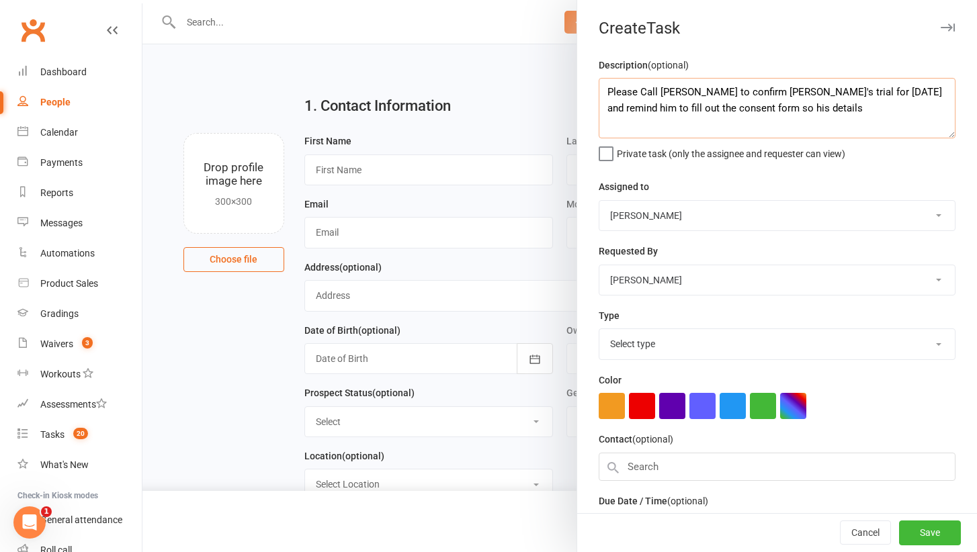
click at [815, 90] on textarea "Please Call Anthony to confirm Emily's trial for Thursday and remind him to fil…" at bounding box center [777, 108] width 357 height 60
click at [828, 110] on textarea "Please Call Anthony to confirm Emily's trial for 4:30pm Thursday and remind him…" at bounding box center [777, 108] width 357 height 60
click at [878, 128] on textarea "Please Call Anthony to confirm Emily's trial for 4:30pm Thursday and remind him…" at bounding box center [777, 108] width 357 height 60
click at [698, 92] on textarea "Please Call Anthony to confirm Emily's trial for 4:30pm Thursday and remind him…" at bounding box center [777, 108] width 357 height 60
paste textarea "403369363"
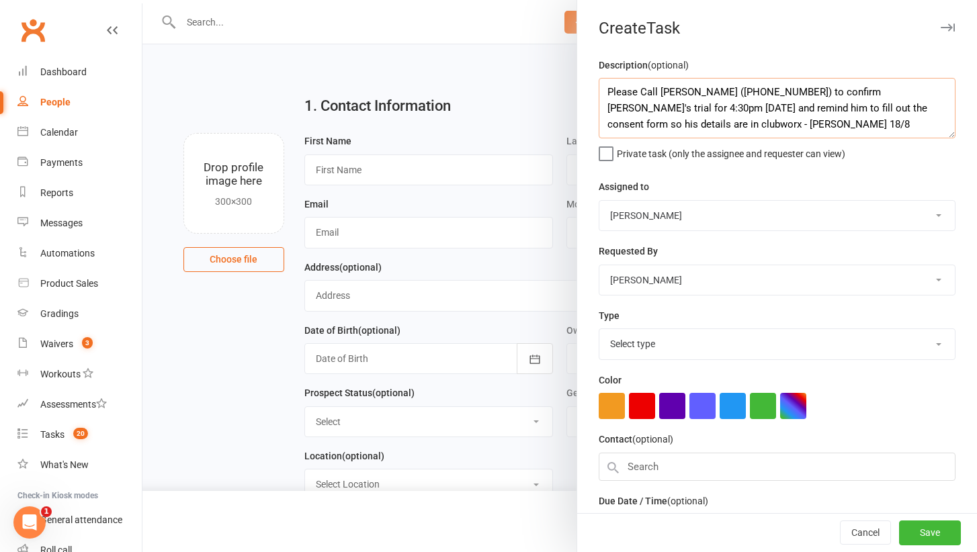
click at [702, 89] on textarea "Please Call Anthony (403369363) to confirm Emily's trial for 4:30pm Thursday an…" at bounding box center [777, 108] width 357 height 60
click at [727, 91] on textarea "Please Call Anthony (0403369363) to confirm Emily's trial for 4:30pm Thursday a…" at bounding box center [777, 108] width 357 height 60
click at [747, 91] on textarea "Please Call Anthony (0403 369363) to confirm Emily's trial for 4:30pm Thursday …" at bounding box center [777, 108] width 357 height 60
click at [650, 124] on textarea "Please Call Anthony (0403 369 363) to confirm Emily's trial for 4:30pm Thursday…" at bounding box center [777, 108] width 357 height 60
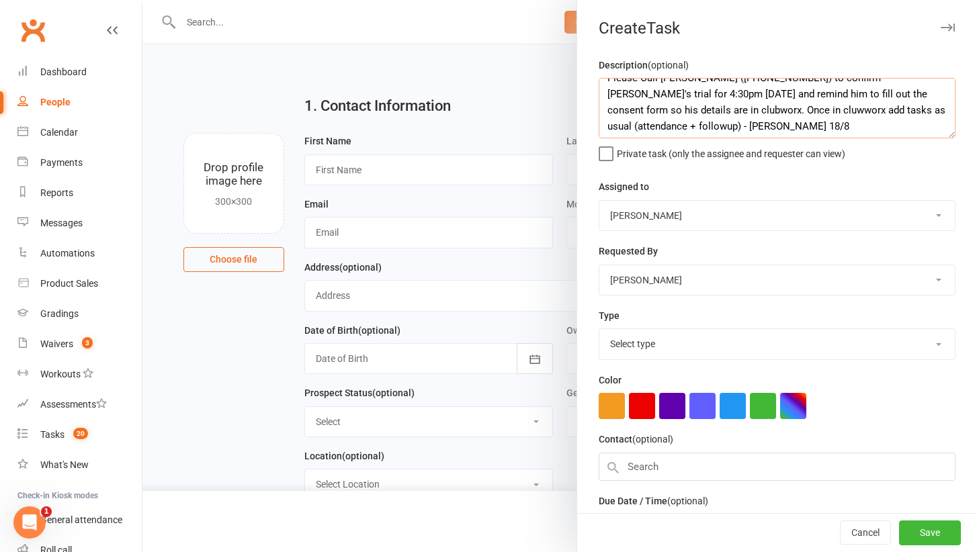
click at [708, 111] on textarea "Please Call Anthony (0403 369 363) to confirm Emily's trial for 4:30pm Thursday…" at bounding box center [777, 108] width 357 height 60
click at [762, 99] on textarea "Please Call Anthony (0403 369 363) to confirm Emily's trial for 4:30pm Thursday…" at bounding box center [777, 108] width 357 height 60
type textarea "Please Call Anthony (0403 369 363) to confirm Emily's trial for 4:30pm Thursday…"
select select "13656"
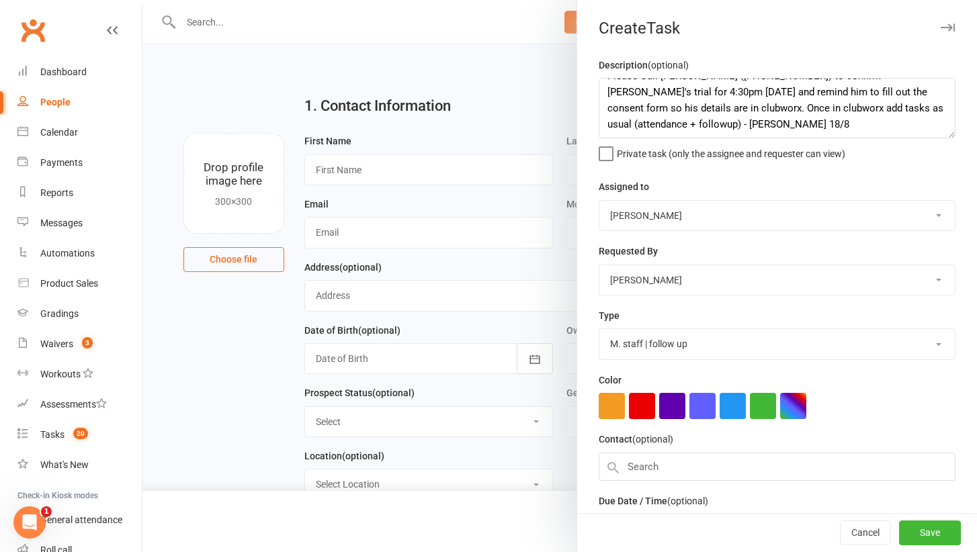
click at [728, 189] on div "Assigned to Murray Ballenden Cat Wilson David Hart Dominance MMA Bentleigh Elle…" at bounding box center [777, 205] width 357 height 52
select select "24839"
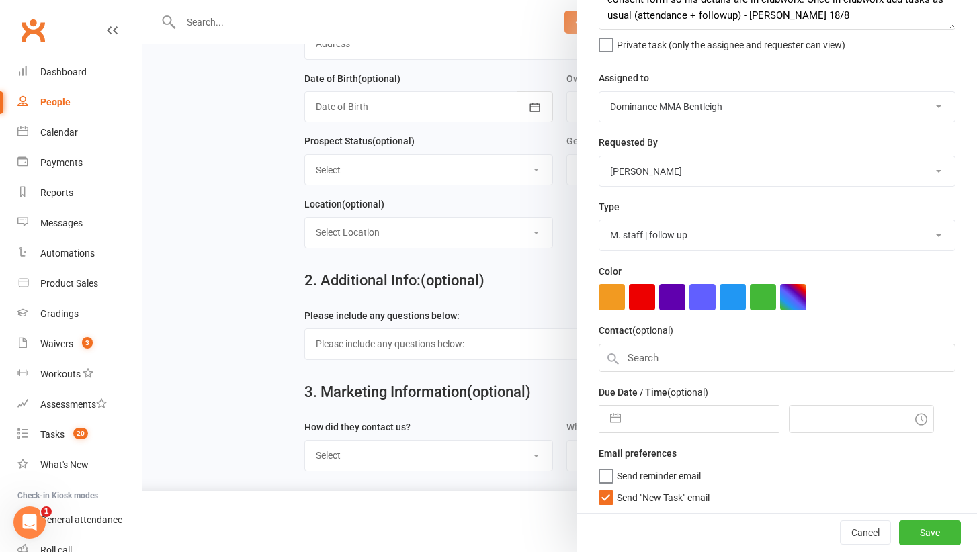
scroll to position [290, 0]
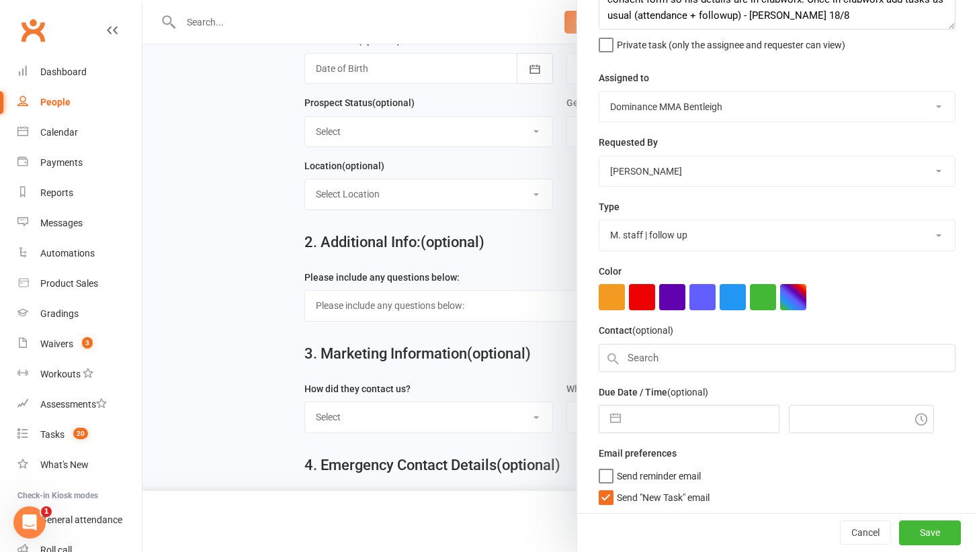
click at [645, 500] on span "Send "New Task" email" at bounding box center [663, 495] width 93 height 15
click at [645, 488] on input "Send "New Task" email" at bounding box center [654, 488] width 111 height 0
click at [663, 441] on div "Description (optional) Please Call Anthony (0403 369 363) to confirm Emily's tr…" at bounding box center [777, 232] width 400 height 568
click at [663, 424] on input "text" at bounding box center [703, 419] width 151 height 27
select select "6"
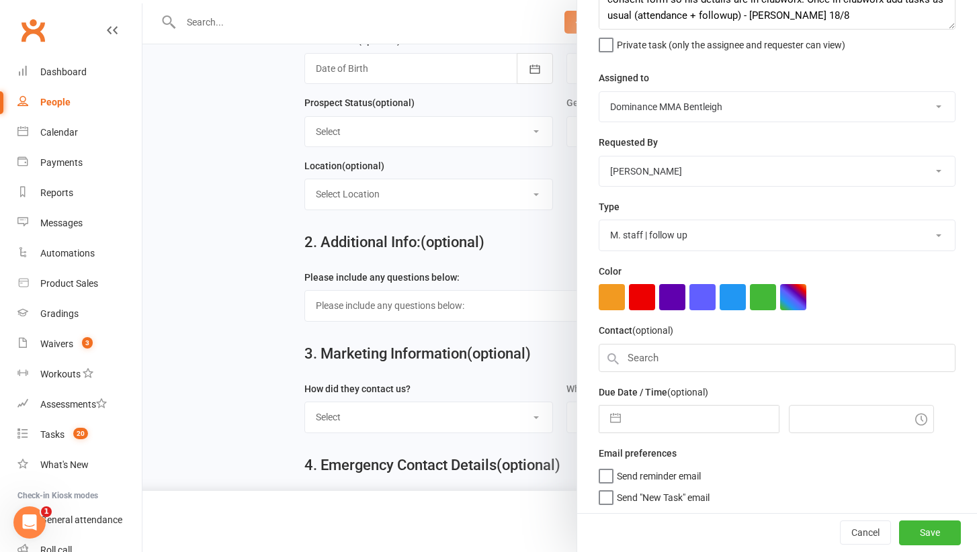
select select "2025"
select select "7"
select select "2025"
select select "8"
select select "2025"
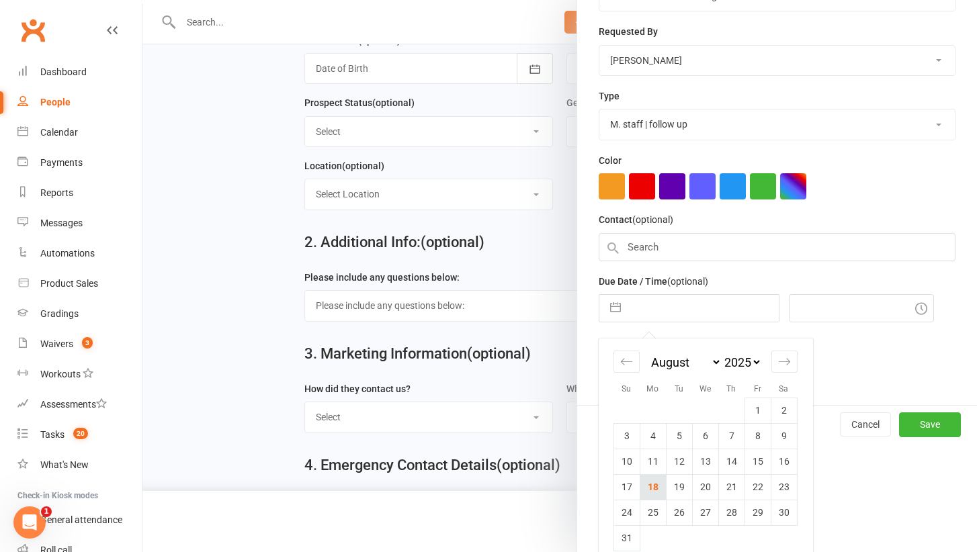
click at [650, 485] on td "18" at bounding box center [653, 487] width 26 height 26
type input "18 Aug 2025"
type input "8:45am"
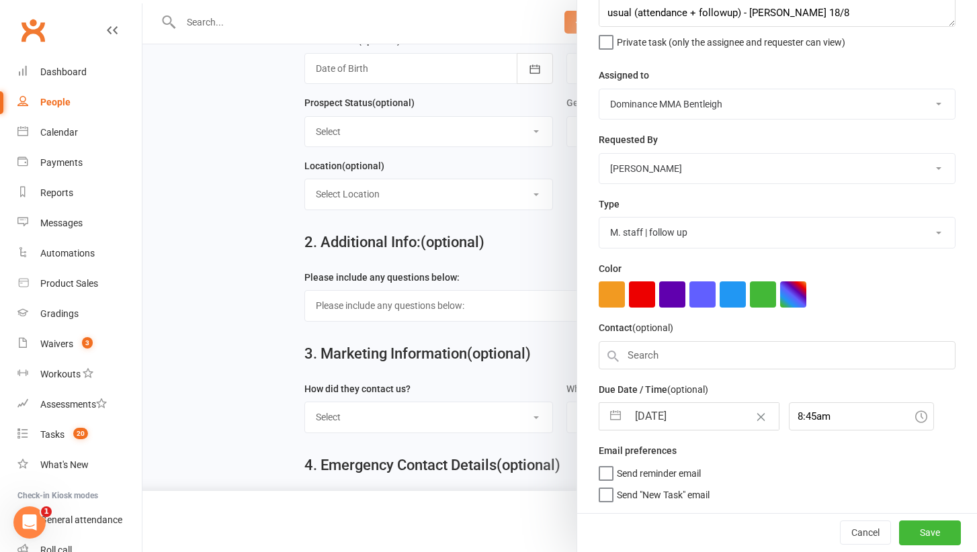
scroll to position [109, 0]
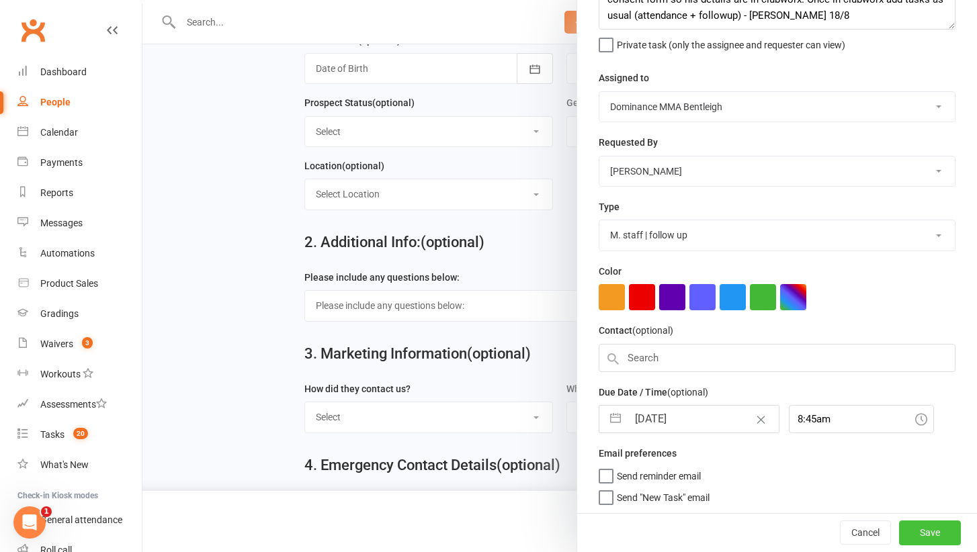
click at [916, 529] on button "Save" at bounding box center [930, 534] width 62 height 24
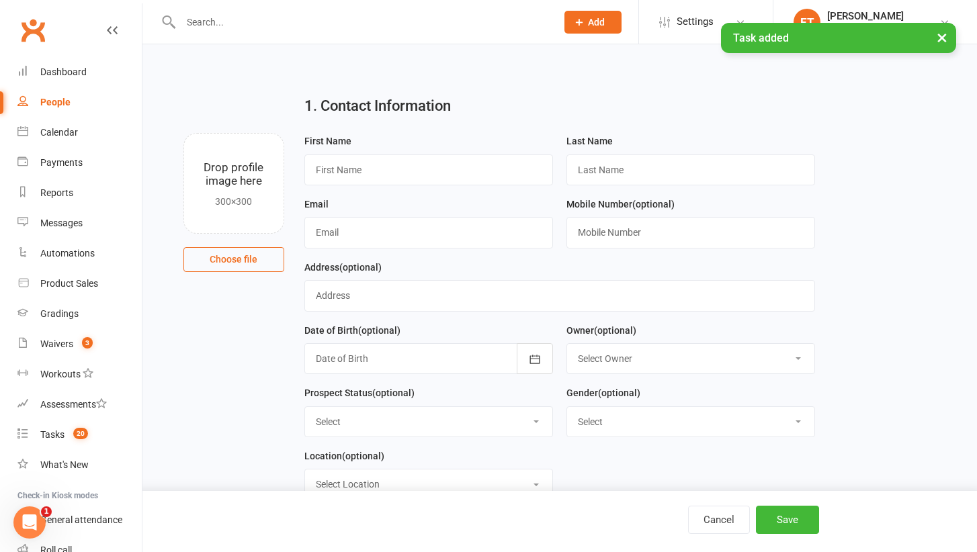
scroll to position [0, 0]
click at [75, 437] on span "21" at bounding box center [80, 433] width 15 height 11
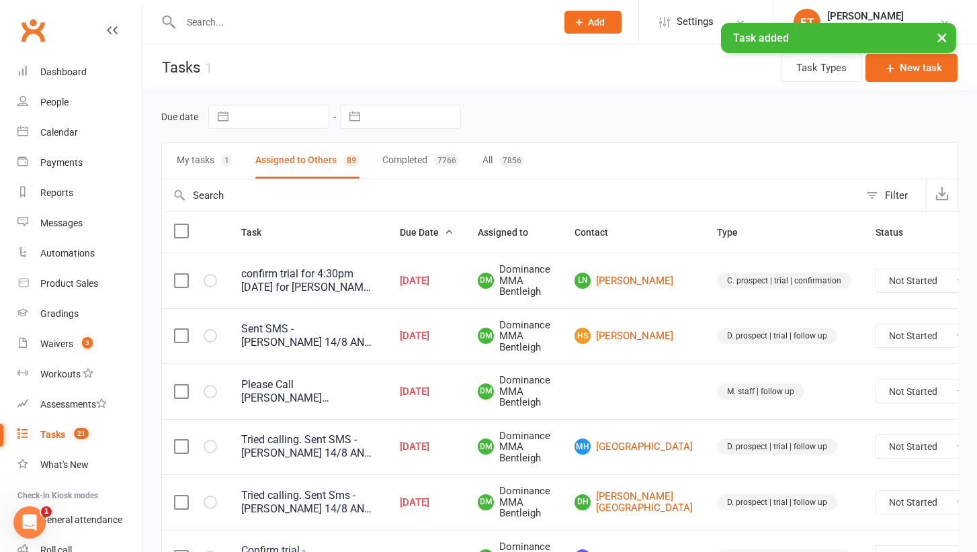
scroll to position [75, 0]
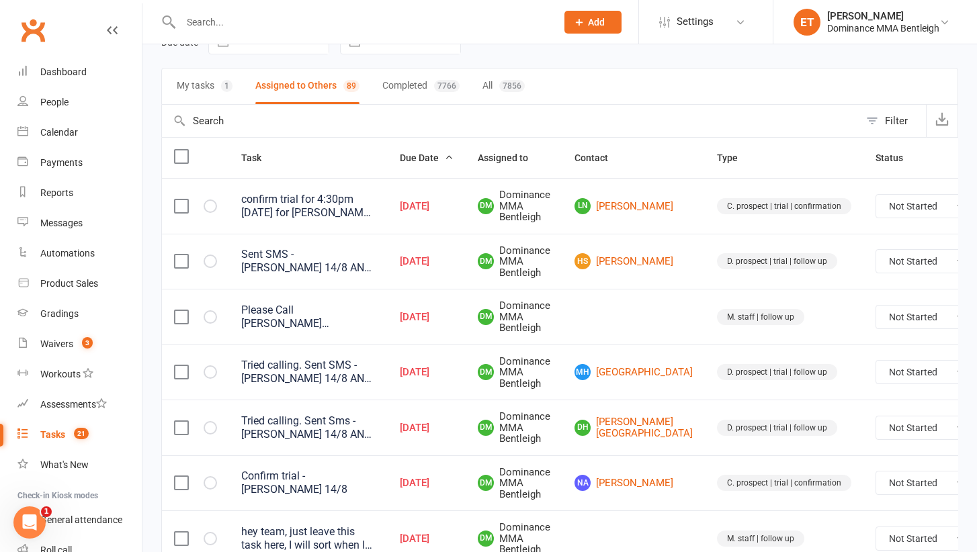
click at [233, 13] on input "text" at bounding box center [362, 22] width 370 height 19
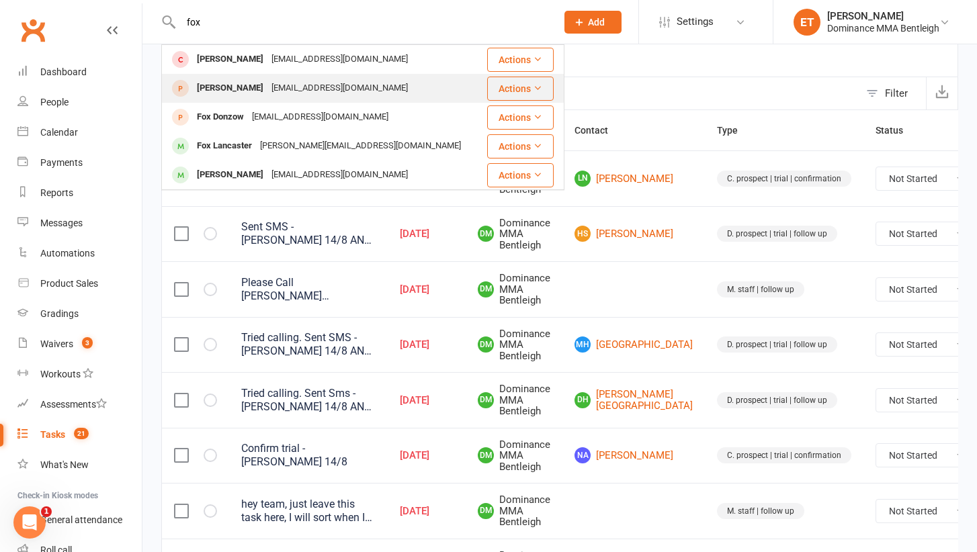
scroll to position [110, 0]
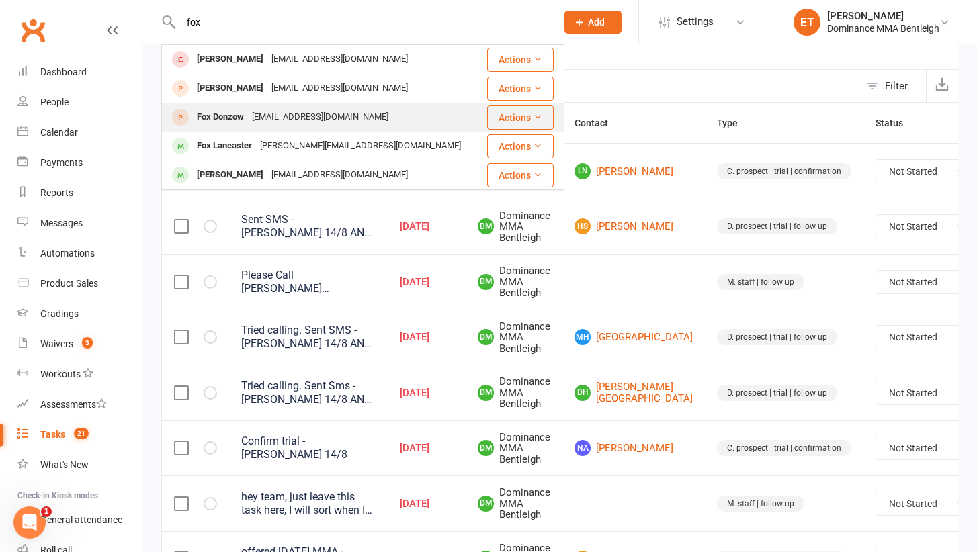
type input "fox"
click at [271, 108] on div "Mattdonzow@hotmail.com" at bounding box center [320, 117] width 144 height 19
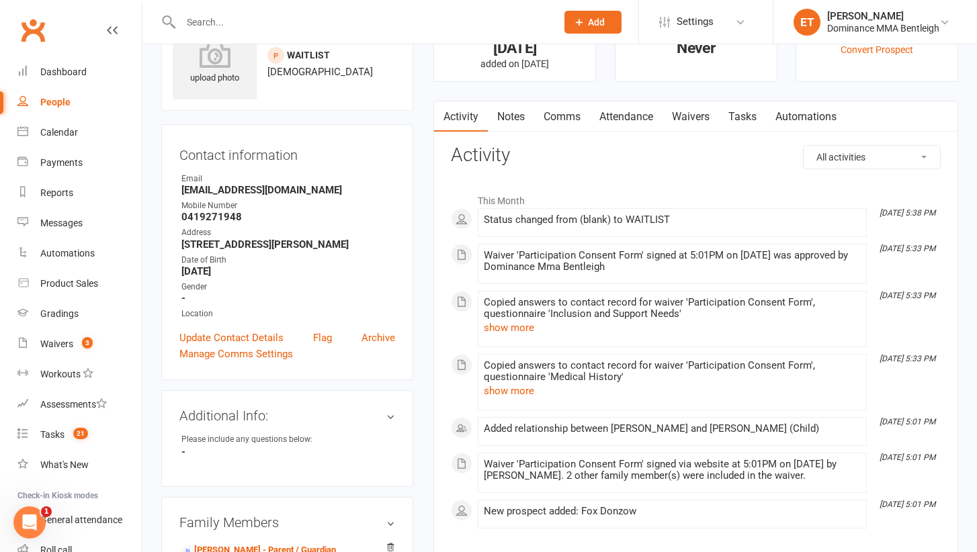
scroll to position [60, 0]
click at [652, 108] on link "Attendance" at bounding box center [626, 116] width 73 height 31
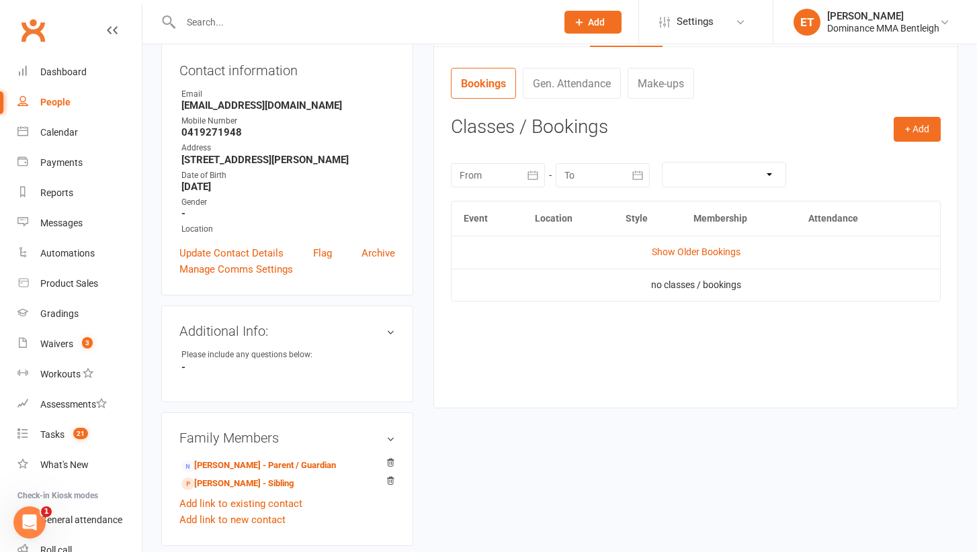
scroll to position [123, 0]
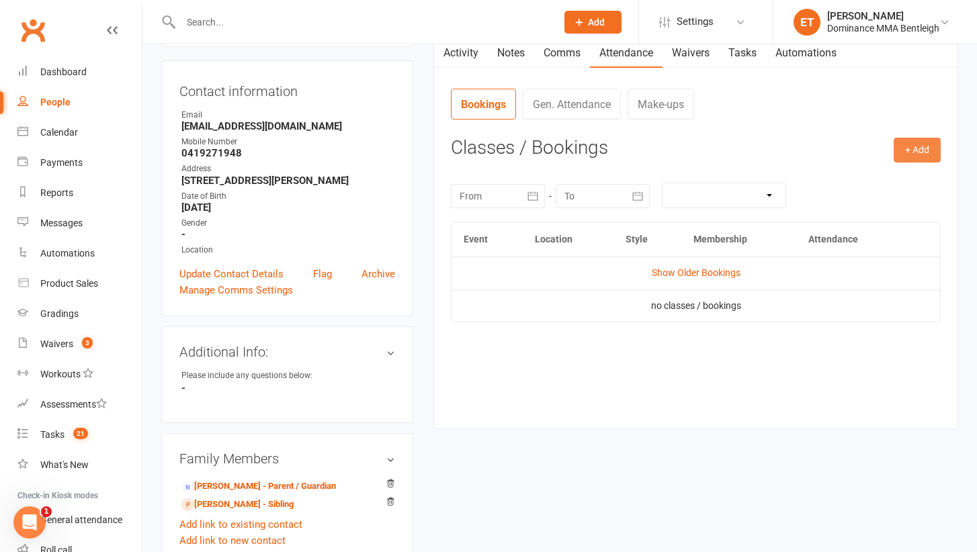
click at [918, 149] on button "+ Add" at bounding box center [917, 150] width 47 height 24
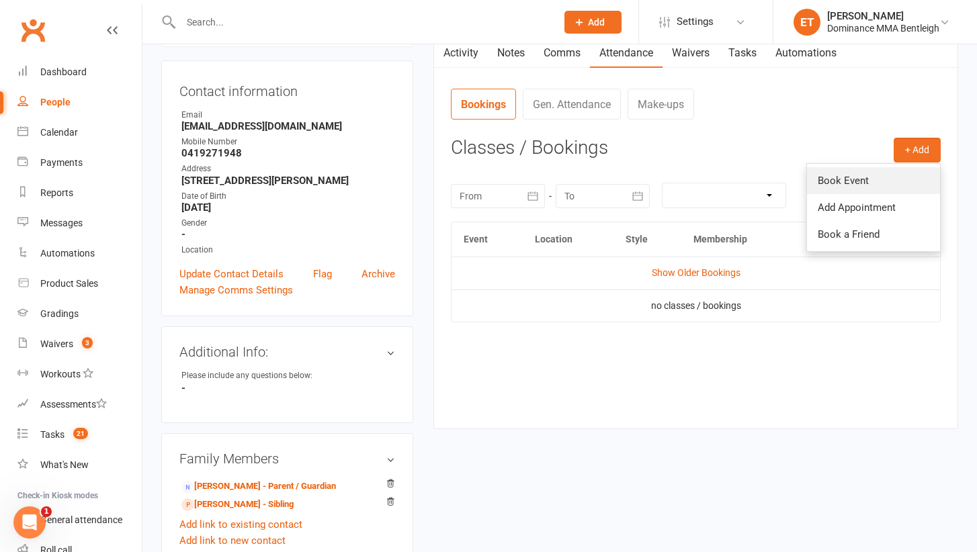
click at [857, 179] on link "Book Event" at bounding box center [873, 180] width 133 height 27
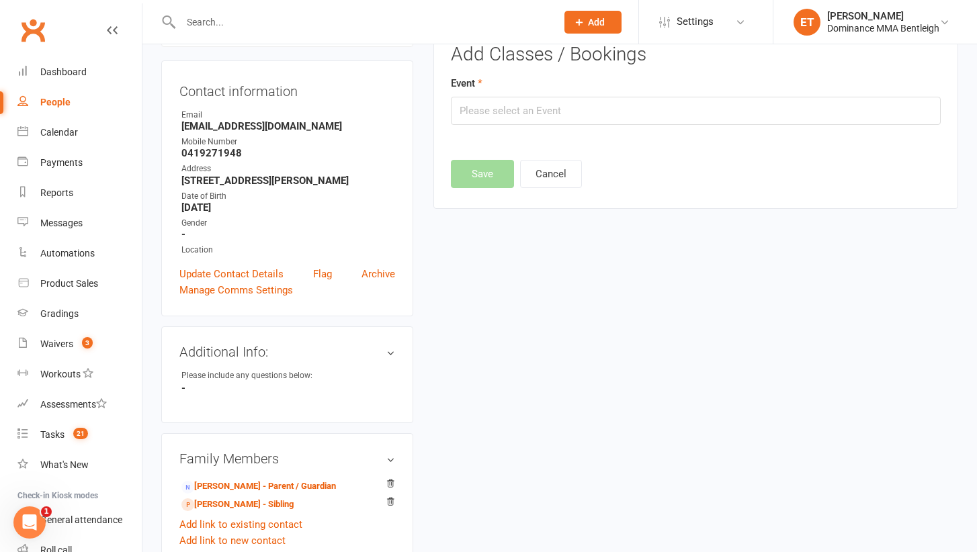
scroll to position [92, 0]
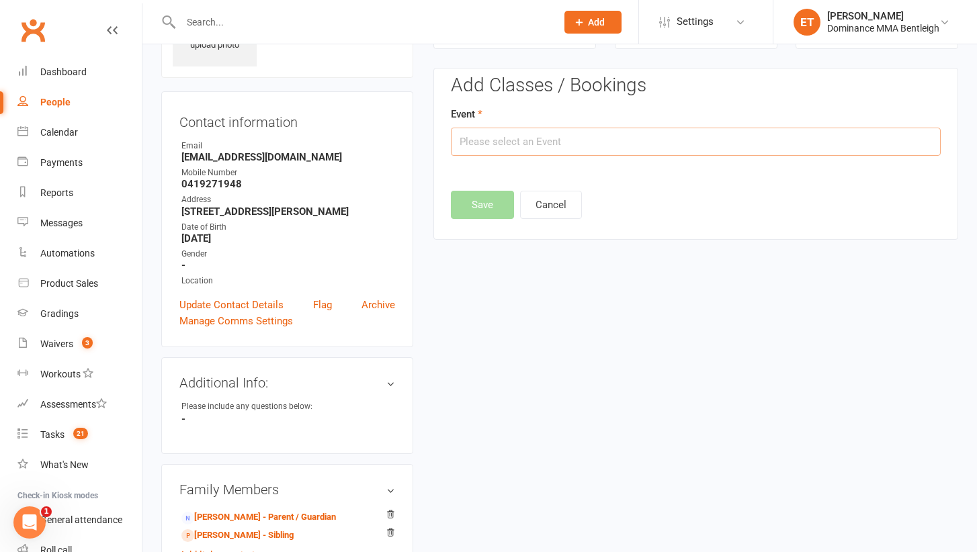
click at [622, 144] on input "text" at bounding box center [696, 142] width 490 height 28
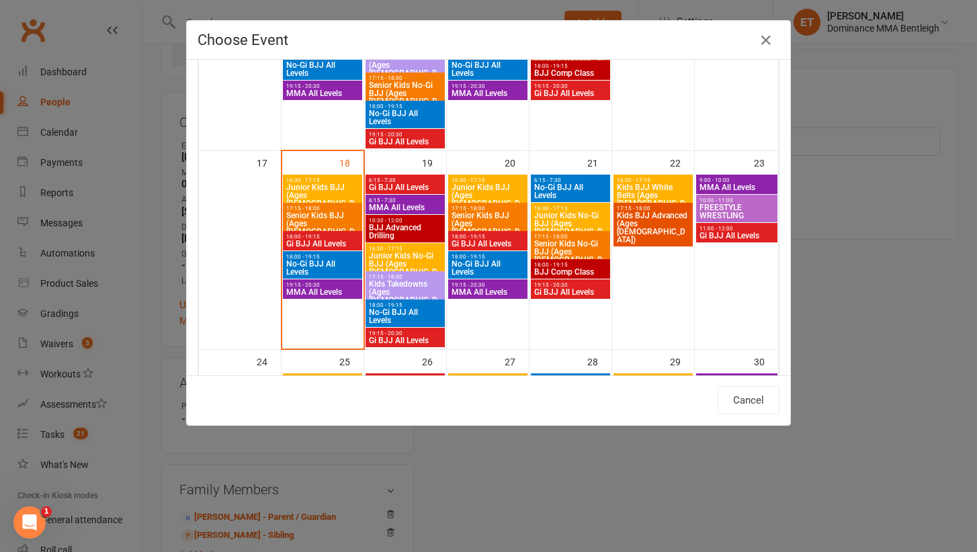
scroll to position [599, 0]
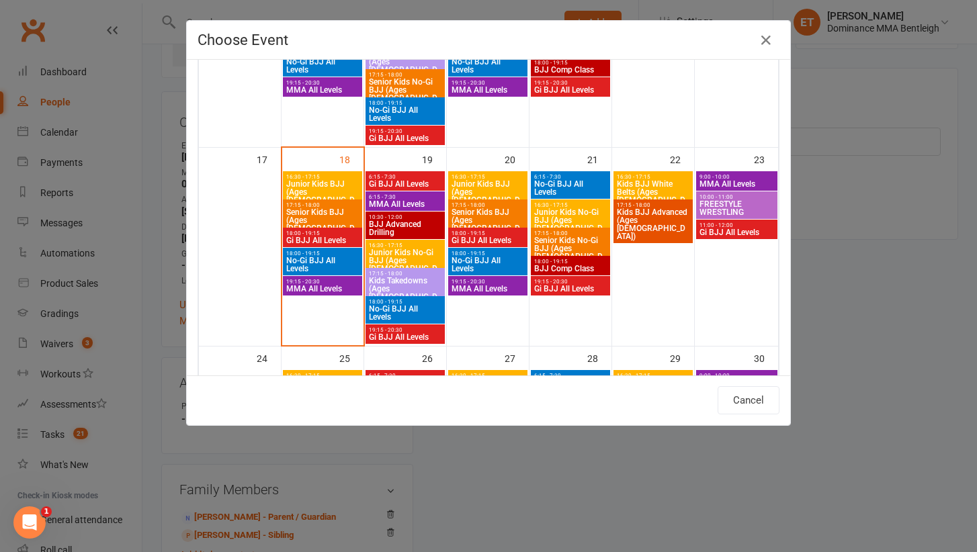
click at [559, 205] on span "16:30 - 17:15" at bounding box center [571, 205] width 74 height 6
type input "Junior Kids No-Gi BJJ (Ages 5-8) - Aug 21, 2025 4:30:00 PM"
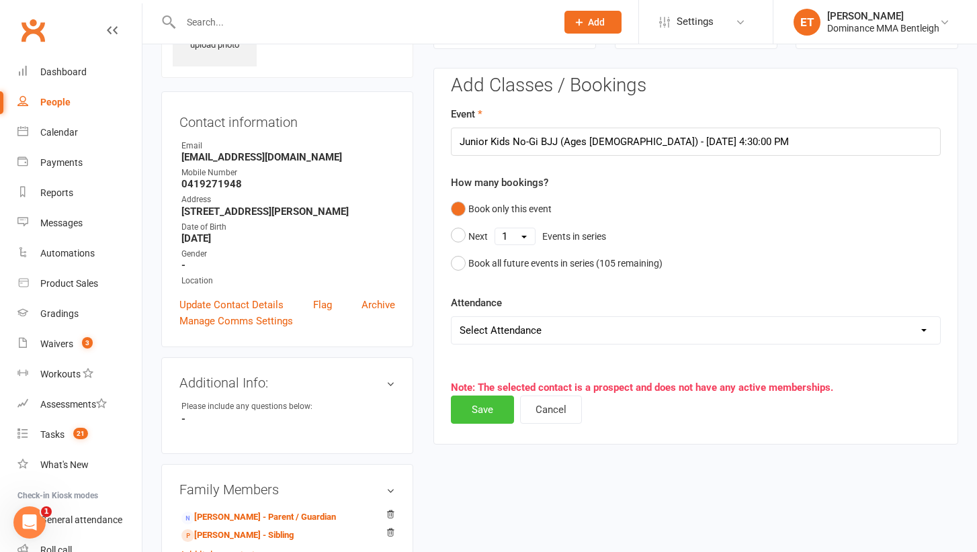
click at [481, 405] on button "Save" at bounding box center [482, 410] width 63 height 28
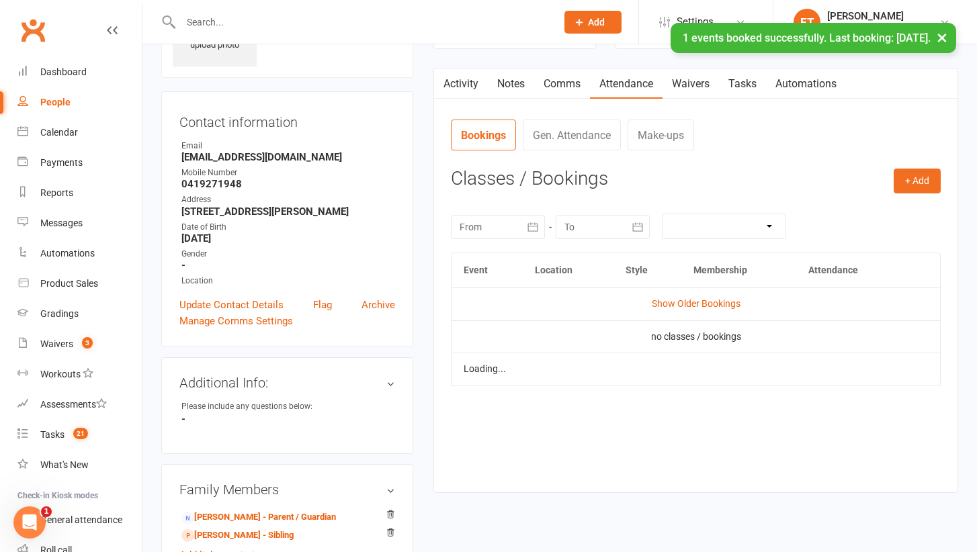
scroll to position [154, 0]
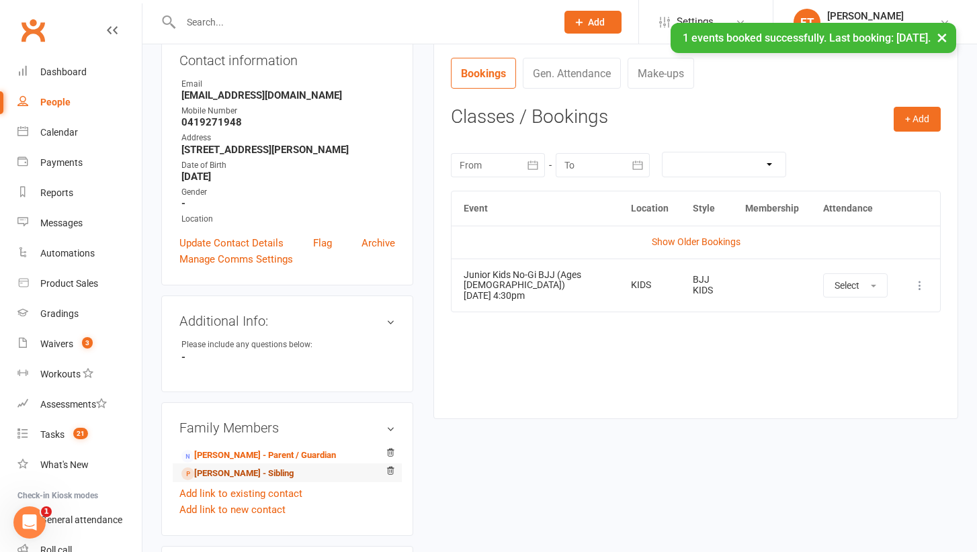
click at [265, 467] on link "Alfie Donzow - Sibling" at bounding box center [237, 474] width 112 height 14
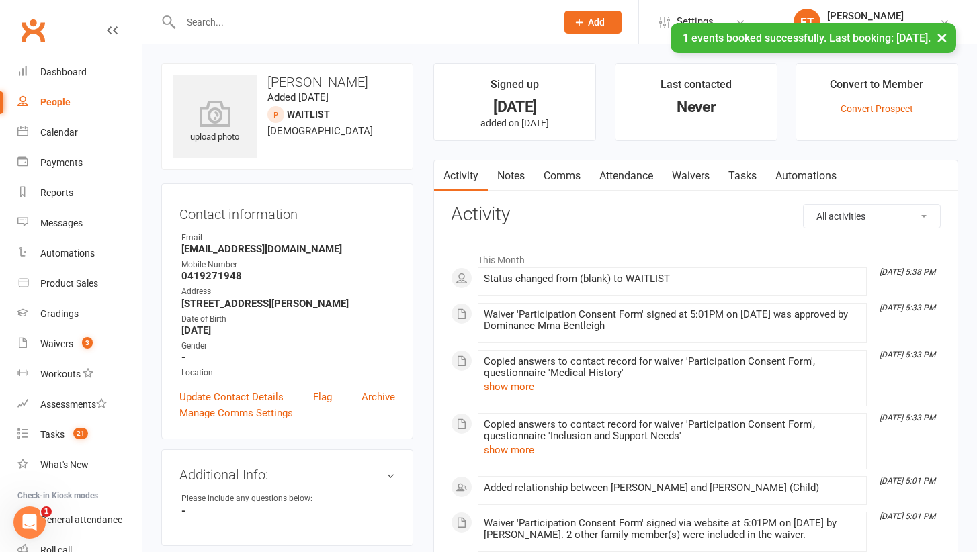
click at [618, 168] on link "Attendance" at bounding box center [626, 176] width 73 height 31
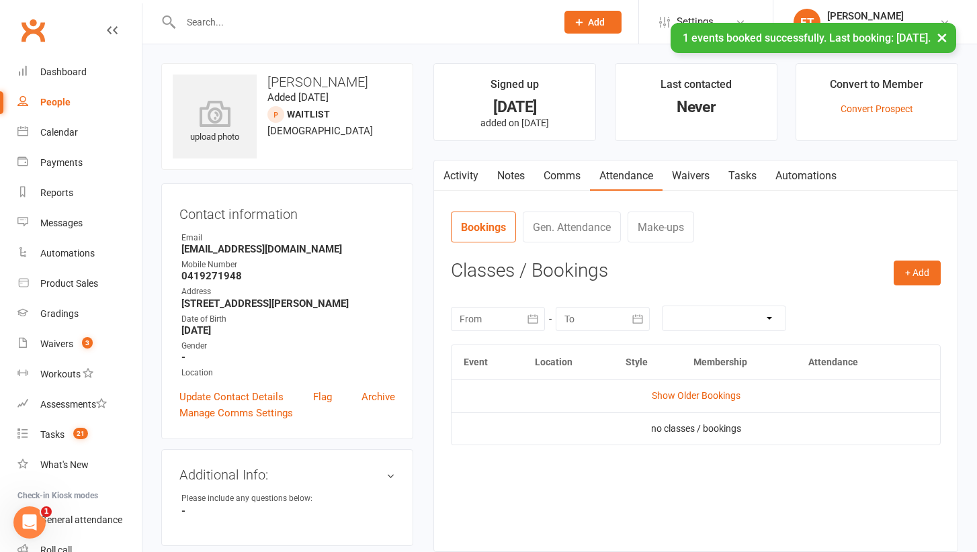
click at [883, 261] on h3 "Classes / Bookings" at bounding box center [696, 271] width 490 height 21
click at [914, 263] on button "+ Add" at bounding box center [917, 273] width 47 height 24
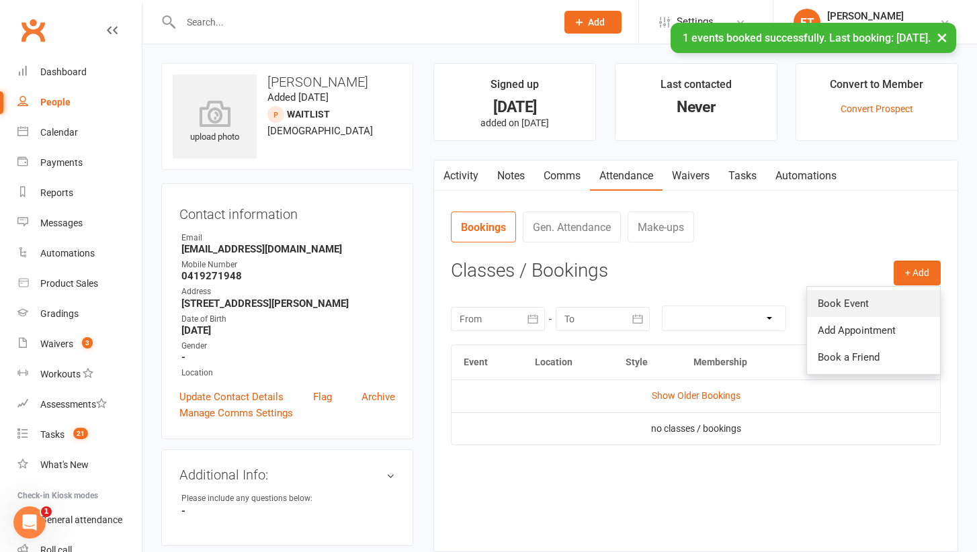
click at [853, 306] on link "Book Event" at bounding box center [873, 303] width 133 height 27
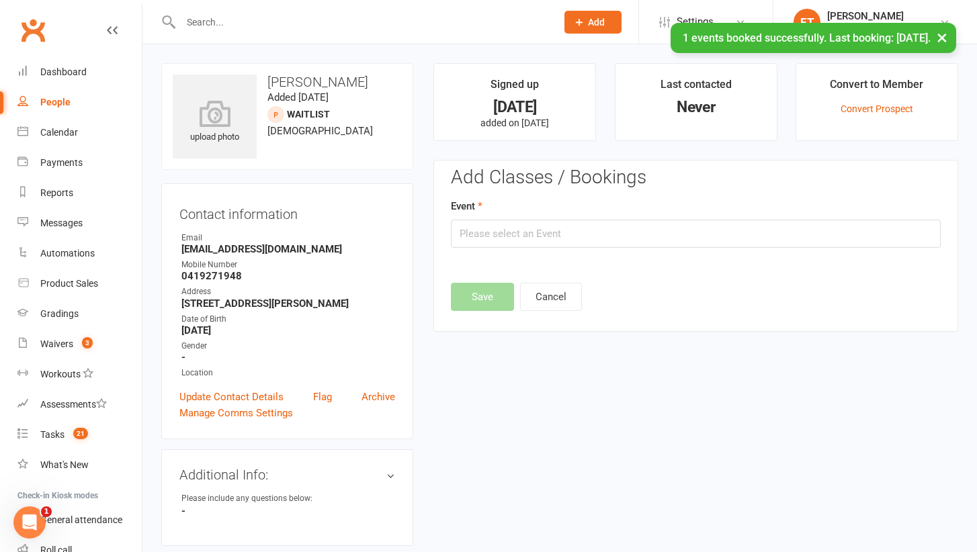
scroll to position [92, 0]
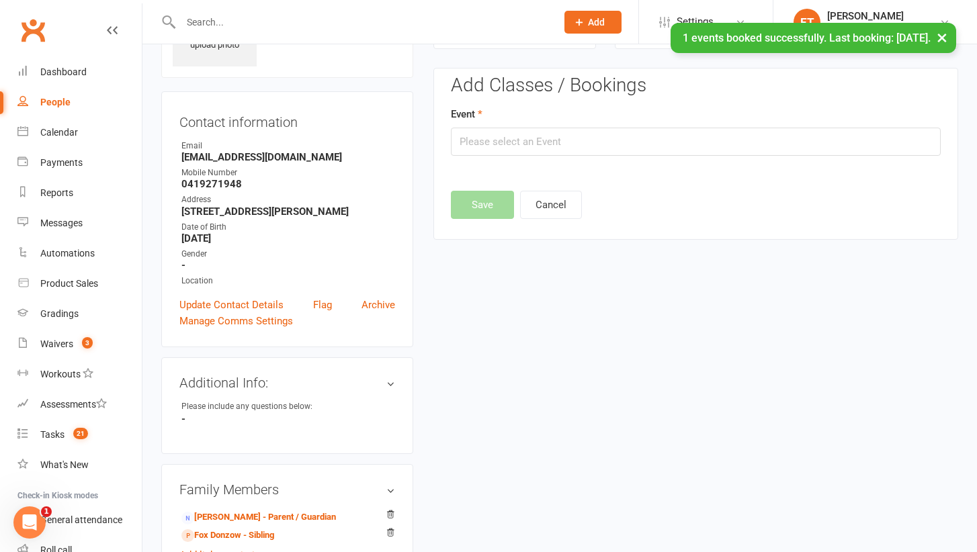
click at [530, 159] on edit-booking-section "Add Classes / Bookings Event Save Cancel" at bounding box center [696, 143] width 490 height 136
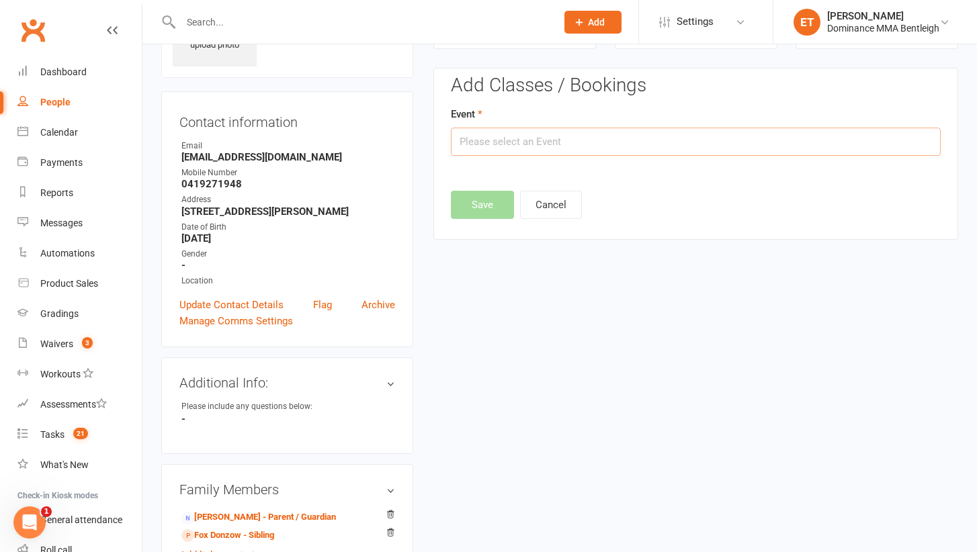
click at [531, 141] on input "text" at bounding box center [696, 142] width 490 height 28
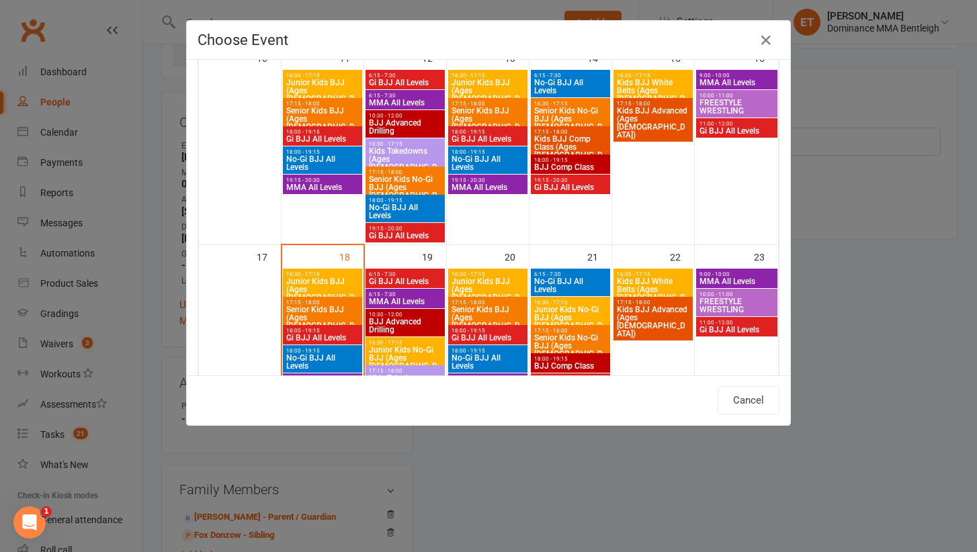
scroll to position [636, 0]
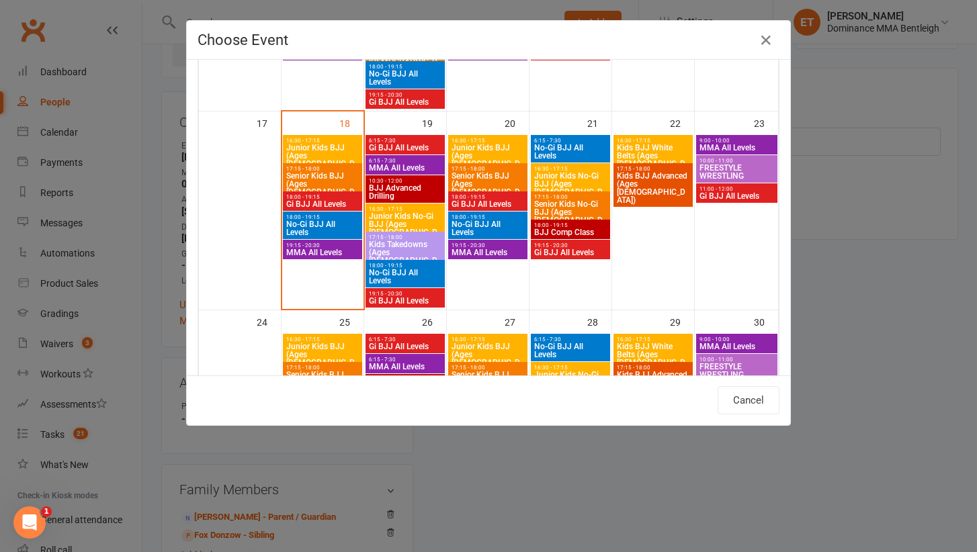
click at [564, 179] on span "Junior Kids No-Gi BJJ (Ages 5-8)" at bounding box center [571, 188] width 74 height 32
type input "Junior Kids No-Gi BJJ (Ages 5-8) - Aug 21, 2025 4:30:00 PM"
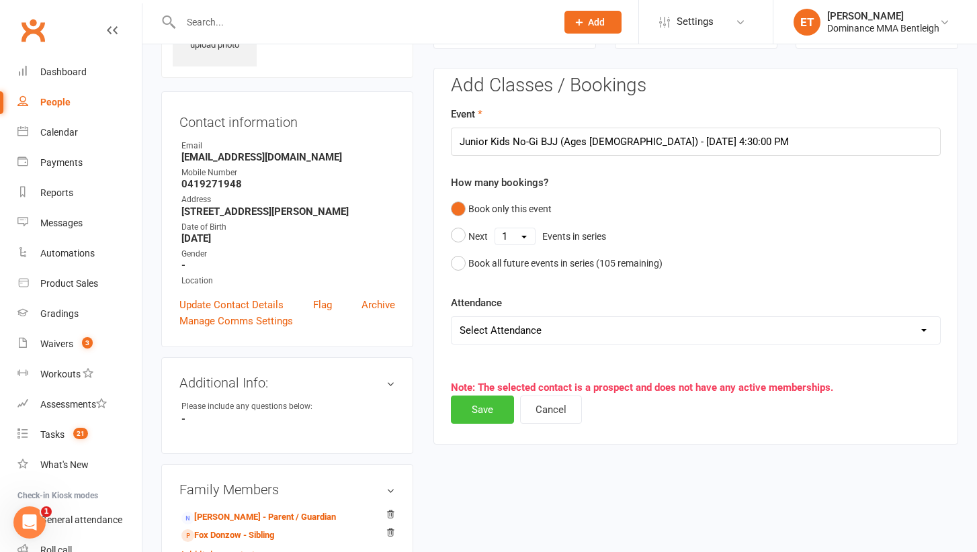
click at [487, 397] on button "Save" at bounding box center [482, 410] width 63 height 28
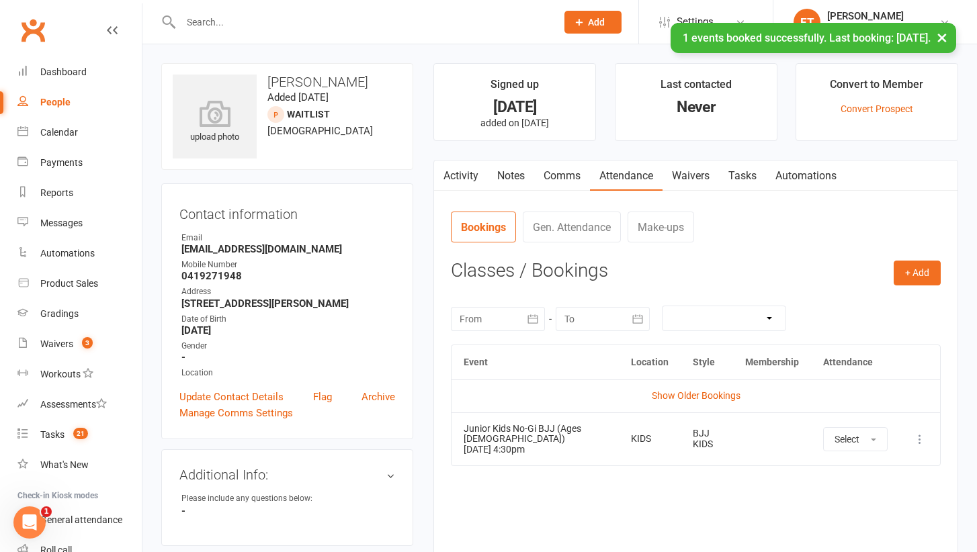
scroll to position [0, 0]
click at [748, 158] on main "Signed up 5 days ago added on 13 Aug 2025 Last contacted Never Convert to Membe…" at bounding box center [695, 325] width 545 height 524
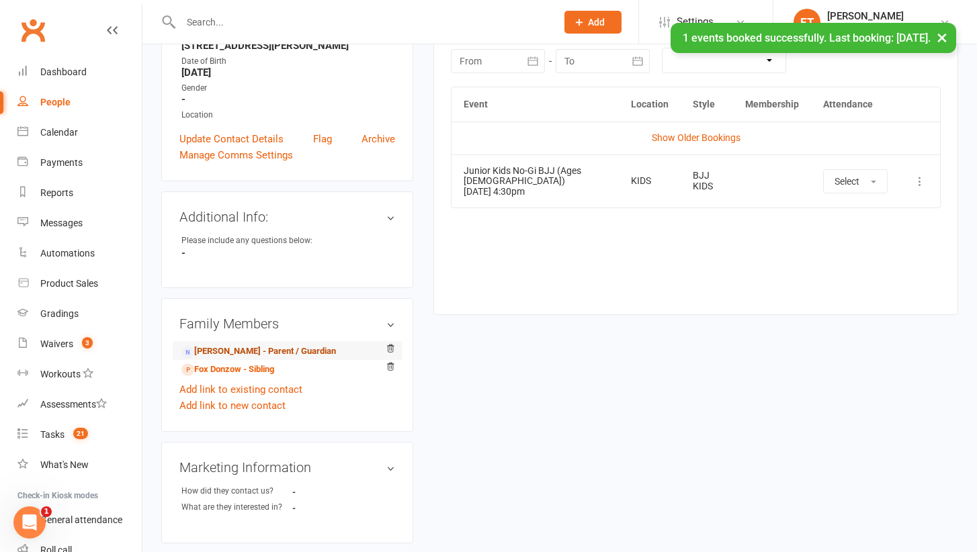
scroll to position [314, 0]
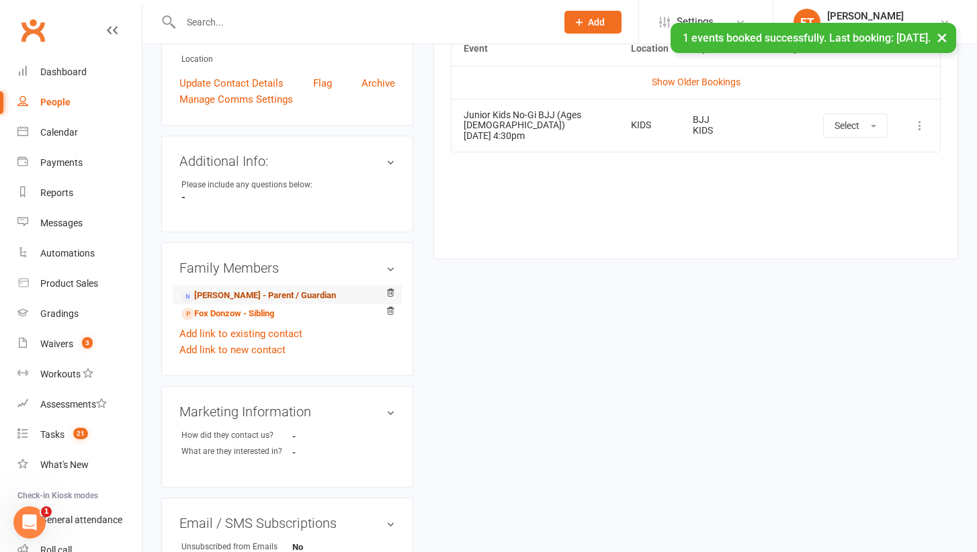
click at [260, 295] on link "Matt Donzow - Parent / Guardian" at bounding box center [258, 296] width 155 height 14
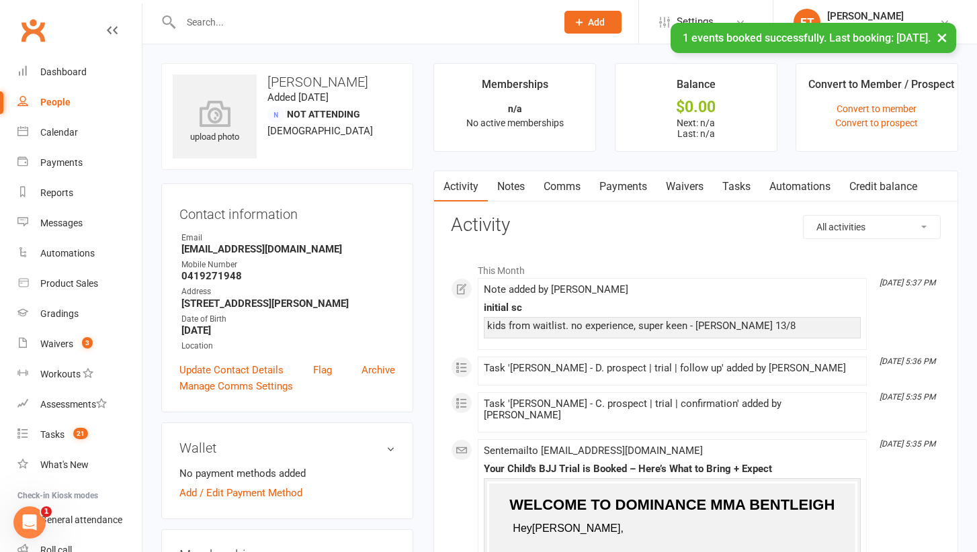
click at [741, 176] on link "Tasks" at bounding box center [736, 186] width 47 height 31
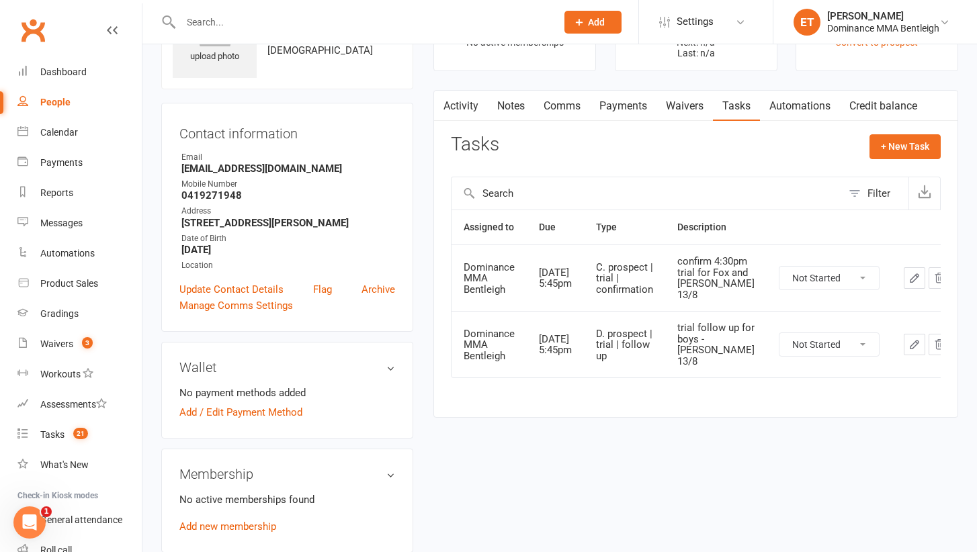
scroll to position [86, 0]
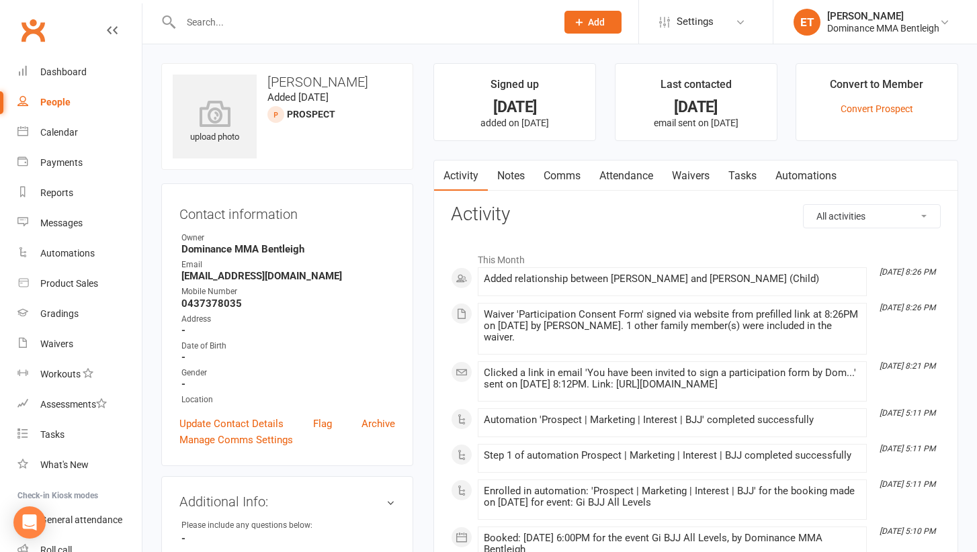
click at [506, 167] on link "Notes" at bounding box center [511, 176] width 46 height 31
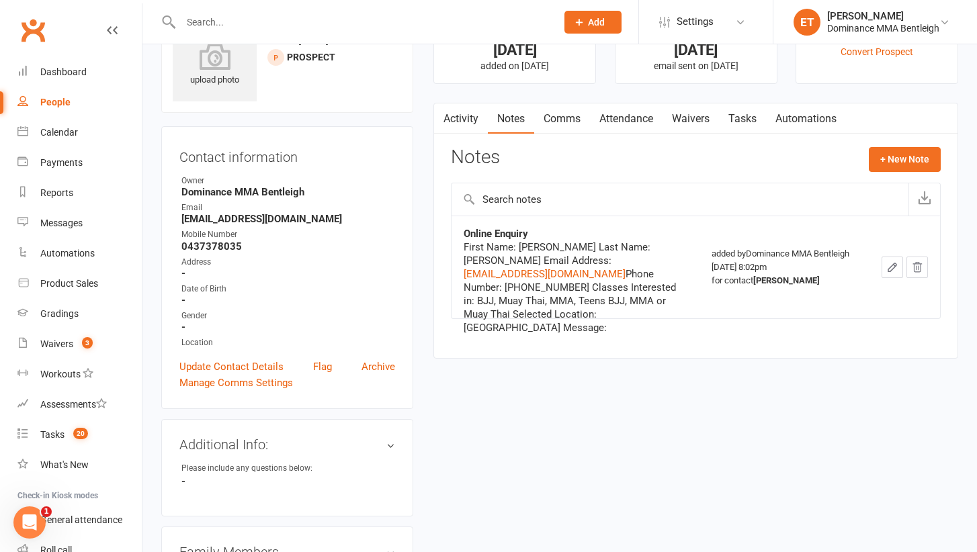
scroll to position [63, 0]
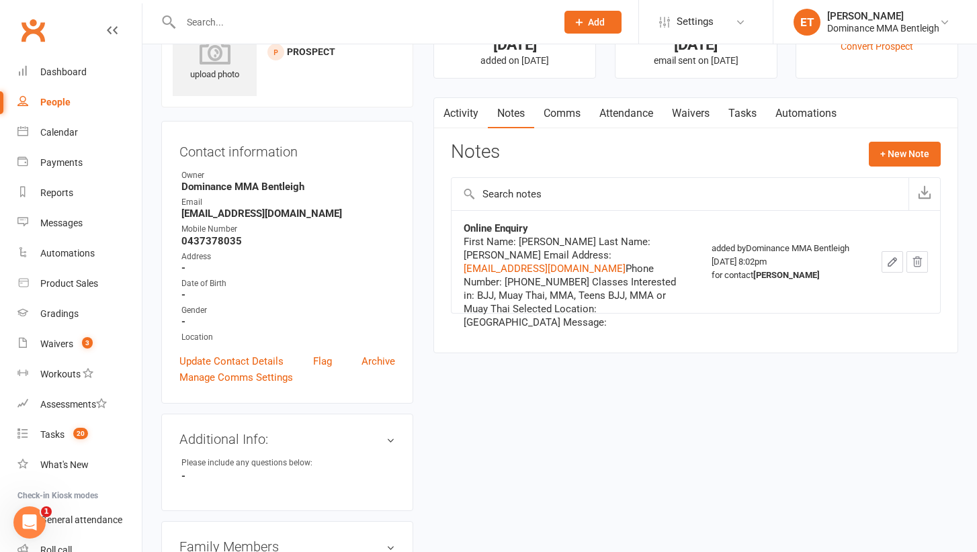
click at [738, 108] on link "Tasks" at bounding box center [742, 113] width 47 height 31
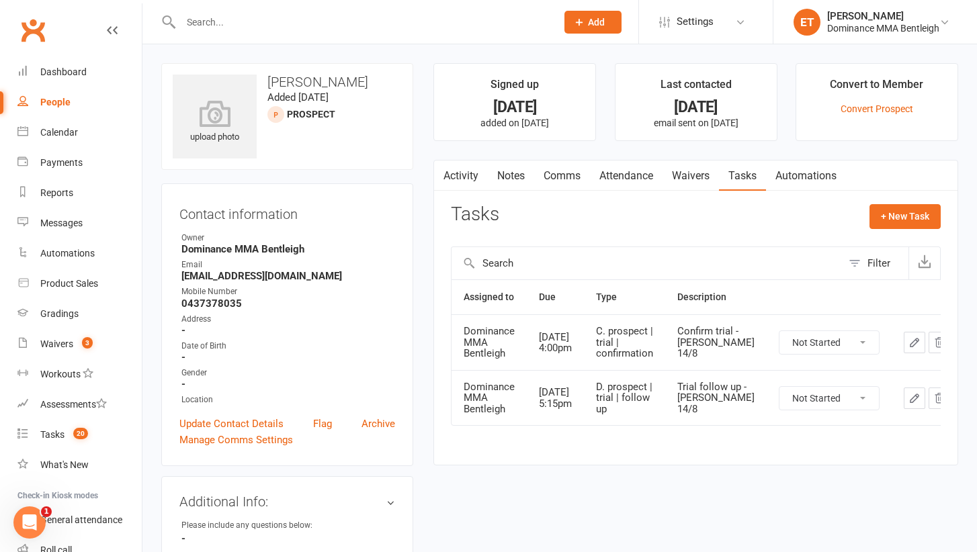
click at [640, 191] on div "Activity Notes Comms Attendance Waivers Tasks Automations Tasks + New Task Filt…" at bounding box center [695, 313] width 525 height 306
click at [632, 167] on link "Attendance" at bounding box center [626, 176] width 73 height 31
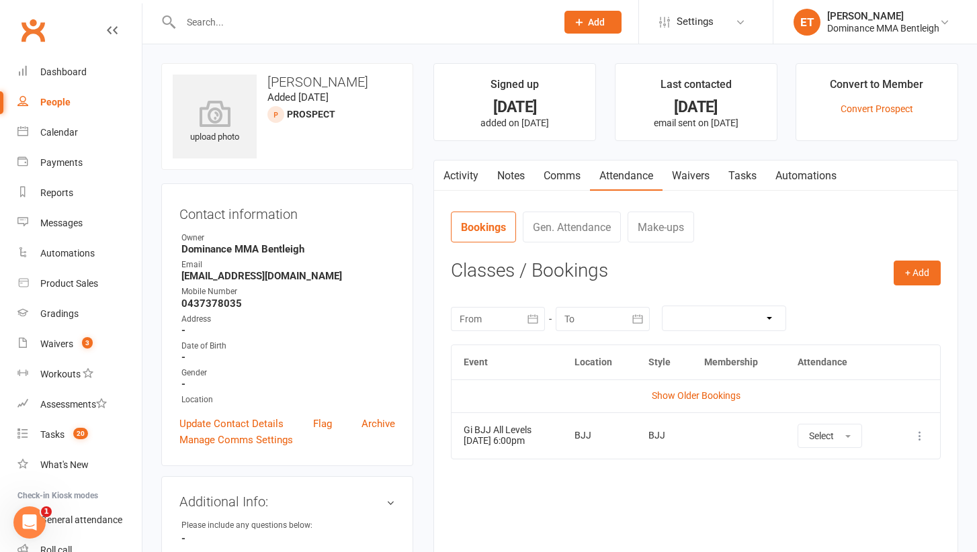
click at [462, 165] on link "Activity" at bounding box center [461, 176] width 54 height 31
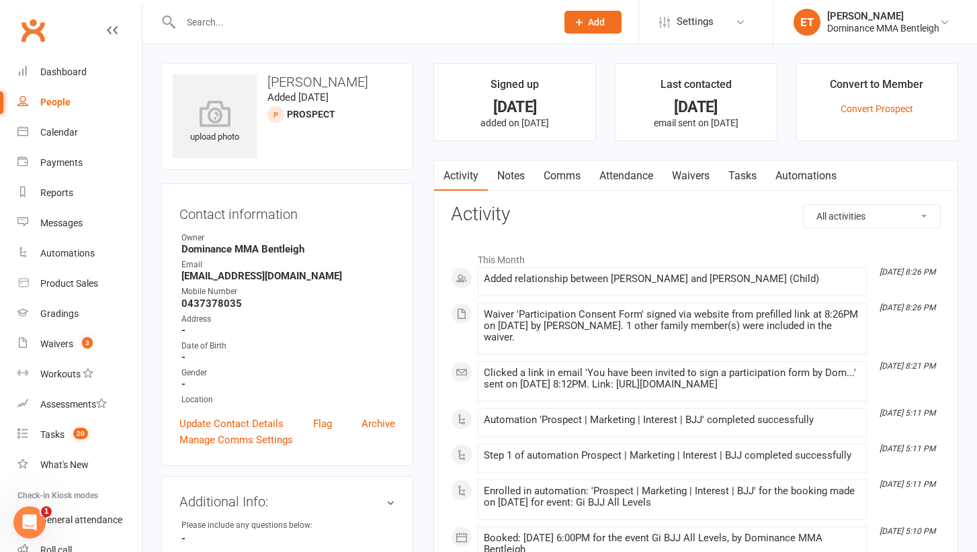
click at [745, 177] on link "Tasks" at bounding box center [742, 176] width 47 height 31
